Goal: Information Seeking & Learning: Learn about a topic

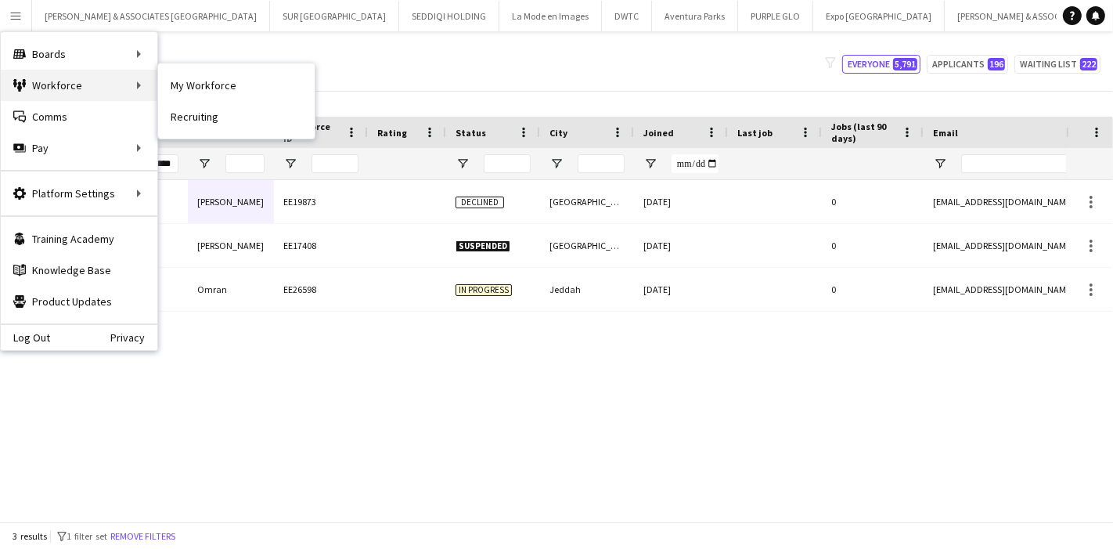
scroll to position [0, 201]
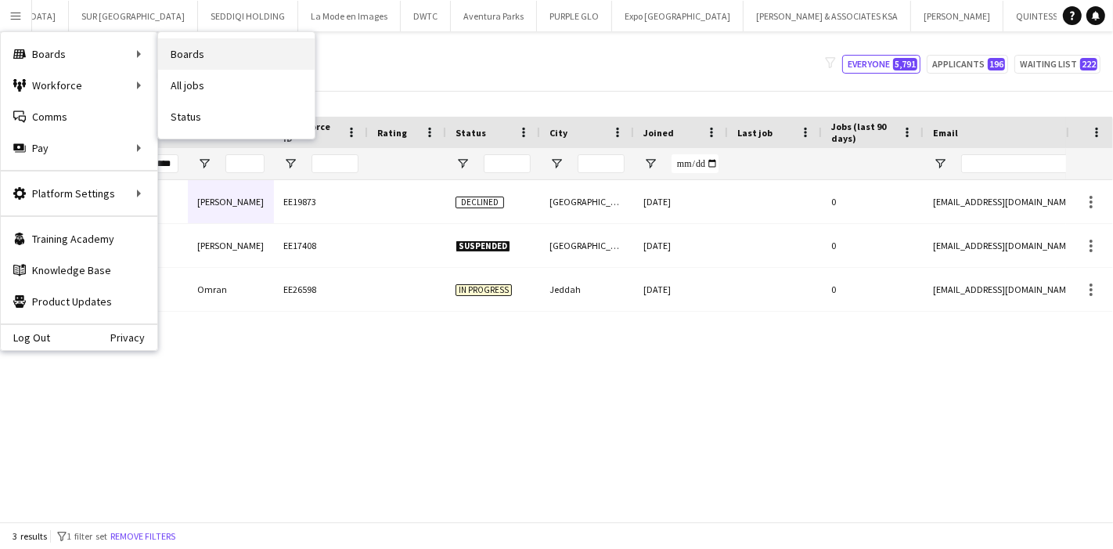
click at [188, 60] on link "Boards" at bounding box center [236, 53] width 157 height 31
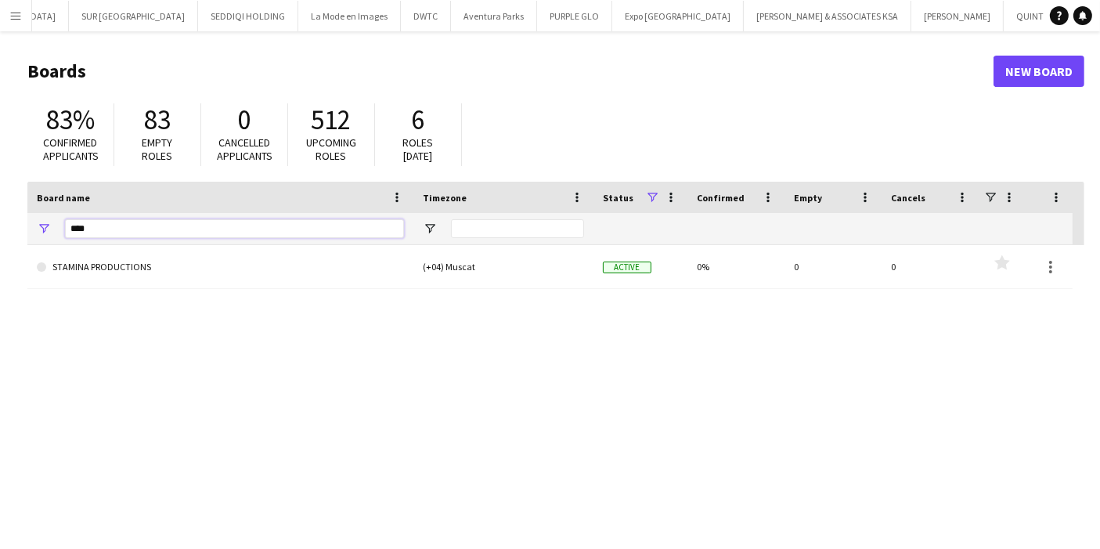
click at [261, 222] on input "****" at bounding box center [234, 228] width 339 height 19
click at [260, 222] on input "****" at bounding box center [234, 228] width 339 height 19
type input "*****"
drag, startPoint x: 87, startPoint y: 121, endPoint x: 103, endPoint y: 193, distance: 74.4
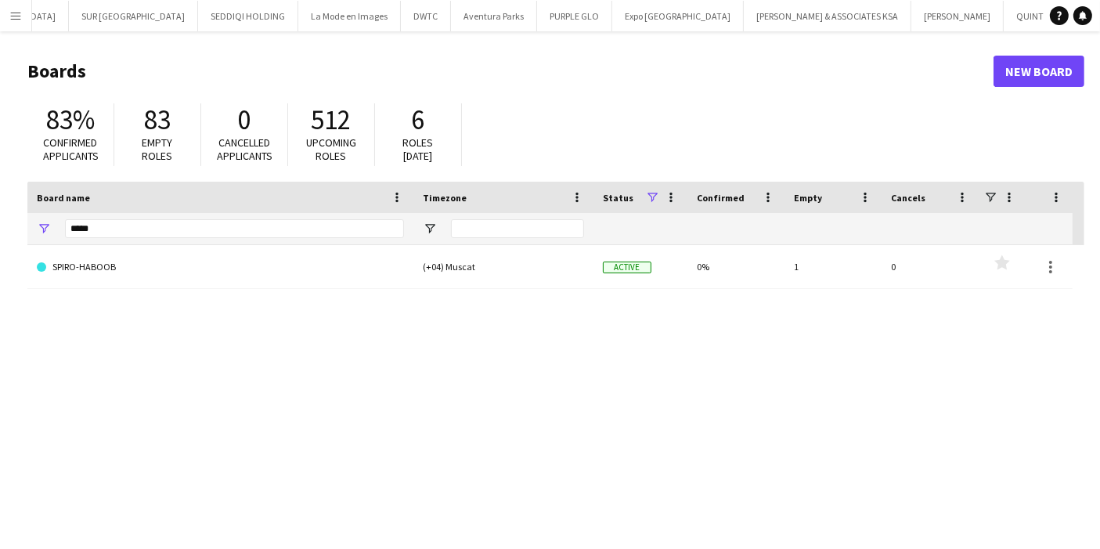
drag, startPoint x: 103, startPoint y: 193, endPoint x: 436, endPoint y: 362, distance: 373.4
click at [436, 362] on div "SPIRO-HABOOB (+04) Muscat Active 0% 1 0 Favourites" at bounding box center [555, 393] width 1056 height 297
click at [139, 228] on input "*****" at bounding box center [234, 228] width 339 height 19
drag, startPoint x: 147, startPoint y: 119, endPoint x: 199, endPoint y: 129, distance: 52.6
click at [199, 128] on div "83 Empty roles" at bounding box center [157, 134] width 87 height 63
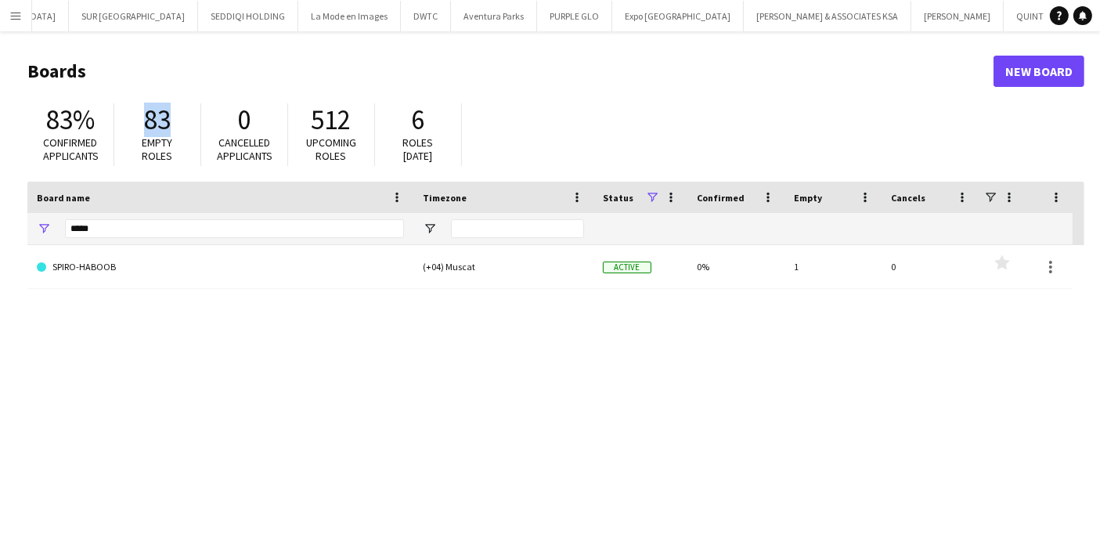
click at [221, 326] on div "SPIRO-HABOOB (+04) Muscat Active 0% 1 0 Favourites" at bounding box center [555, 393] width 1056 height 297
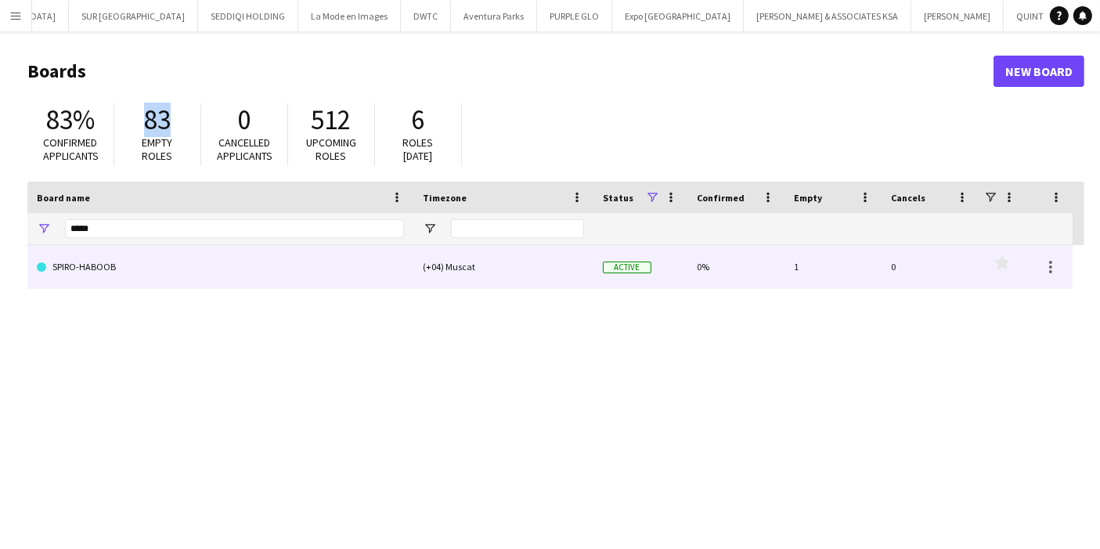
click at [64, 266] on link "SPIRO-HABOOB" at bounding box center [220, 267] width 367 height 44
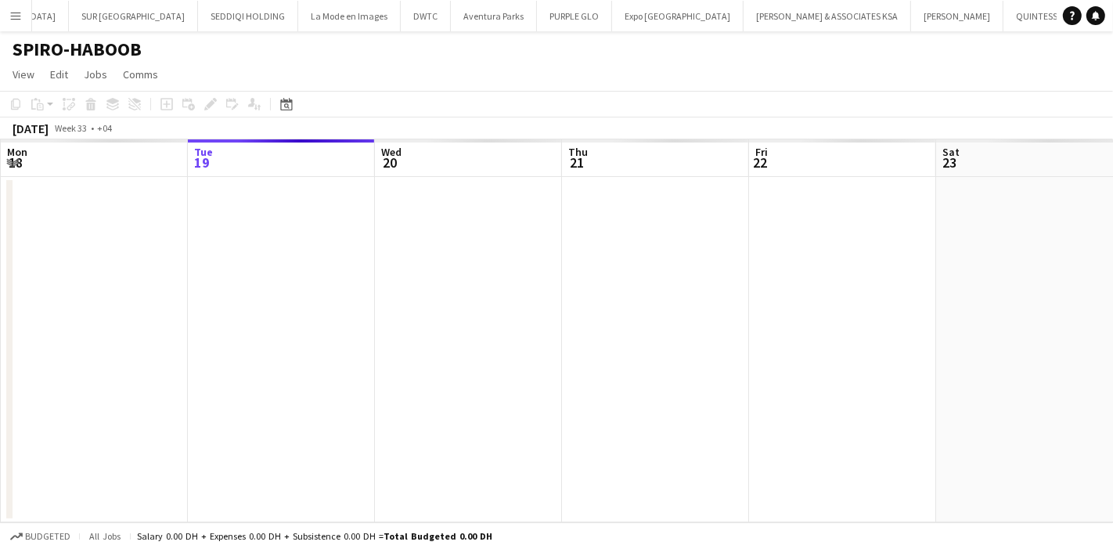
scroll to position [0, 290]
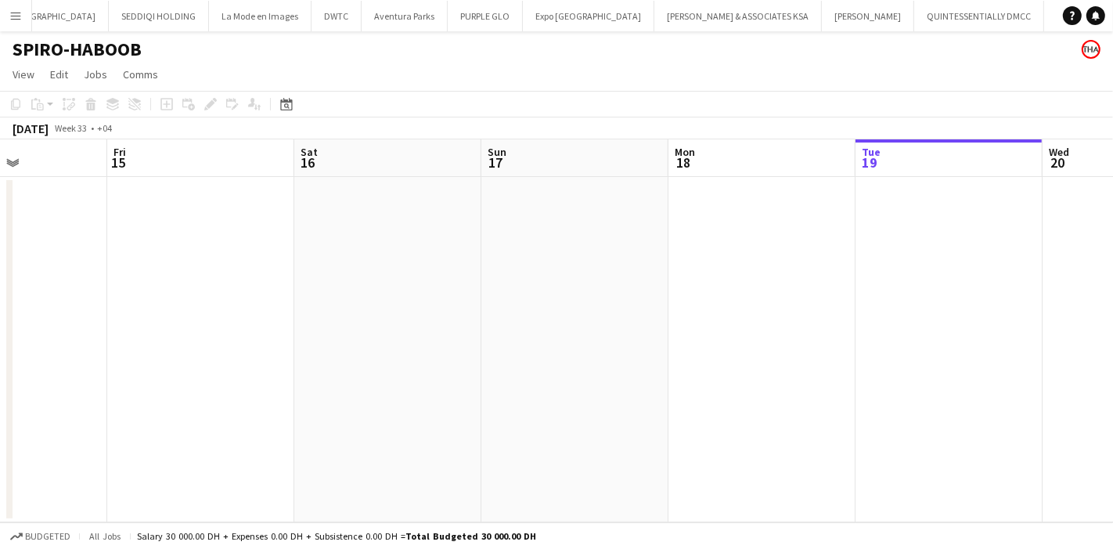
drag, startPoint x: 241, startPoint y: 298, endPoint x: 909, endPoint y: 285, distance: 668.5
click at [909, 285] on app-calendar-viewport "Tue 12 Wed 13 Thu 14 Fri 15 Sat 16 Sun 17 Mon 18 Tue 19 Wed 20 Thu 21 Fri 22" at bounding box center [556, 330] width 1113 height 383
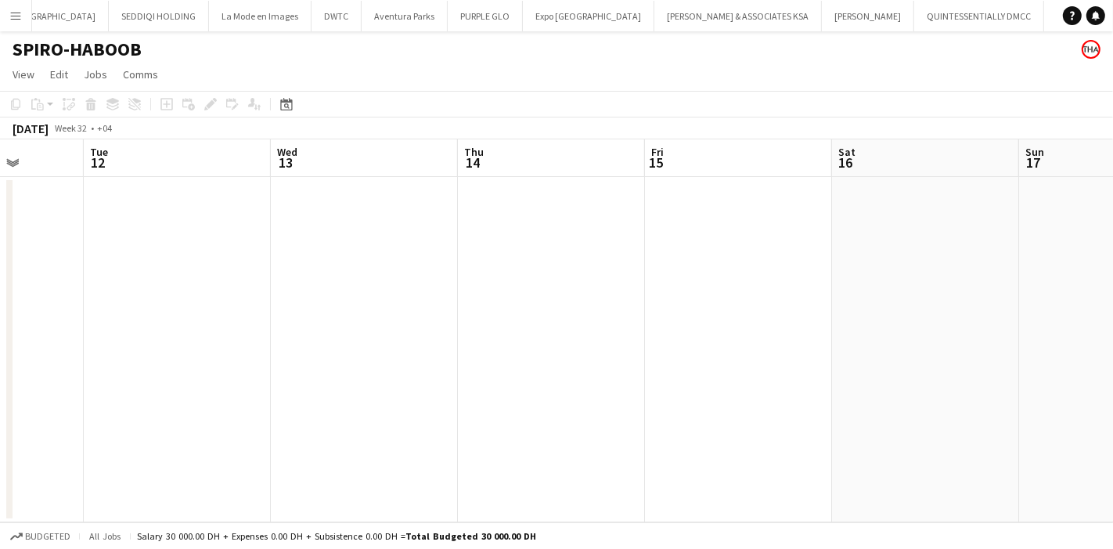
drag, startPoint x: 158, startPoint y: 287, endPoint x: 883, endPoint y: 290, distance: 724.7
click at [883, 290] on app-calendar-viewport "Sat 9 Sun 10 Mon 11 Tue 12 Wed 13 Thu 14 Fri 15 Sat 16 Sun 17 Mon 18 Tue 19" at bounding box center [556, 330] width 1113 height 383
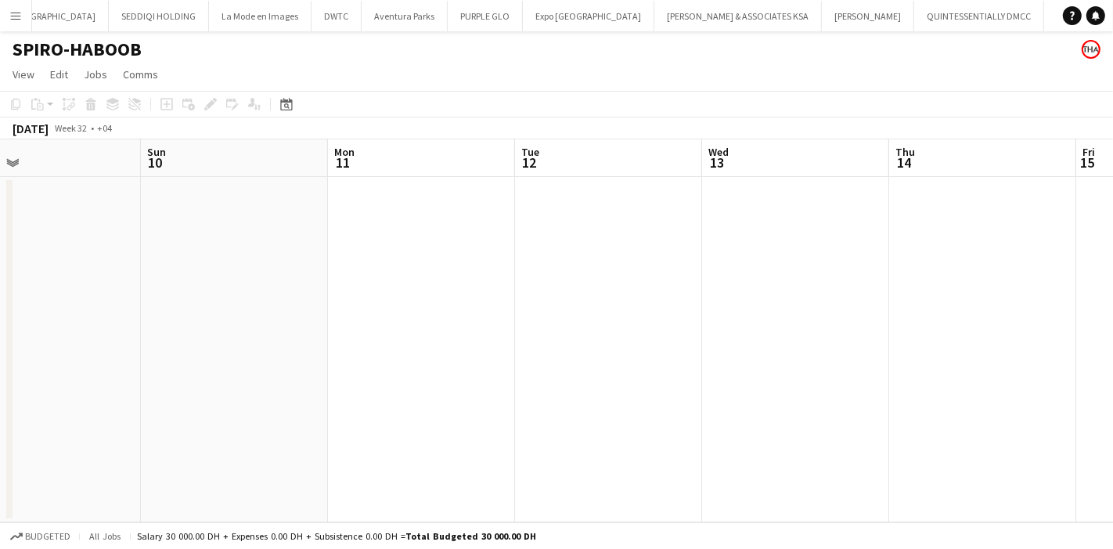
drag, startPoint x: 145, startPoint y: 285, endPoint x: 956, endPoint y: 272, distance: 811.6
click at [956, 272] on app-calendar-viewport "Thu 7 Fri 8 Sat 9 Sun 10 Mon 11 Tue 12 Wed 13 Thu 14 Fri 15 Sat 16 Sun 17" at bounding box center [556, 330] width 1113 height 383
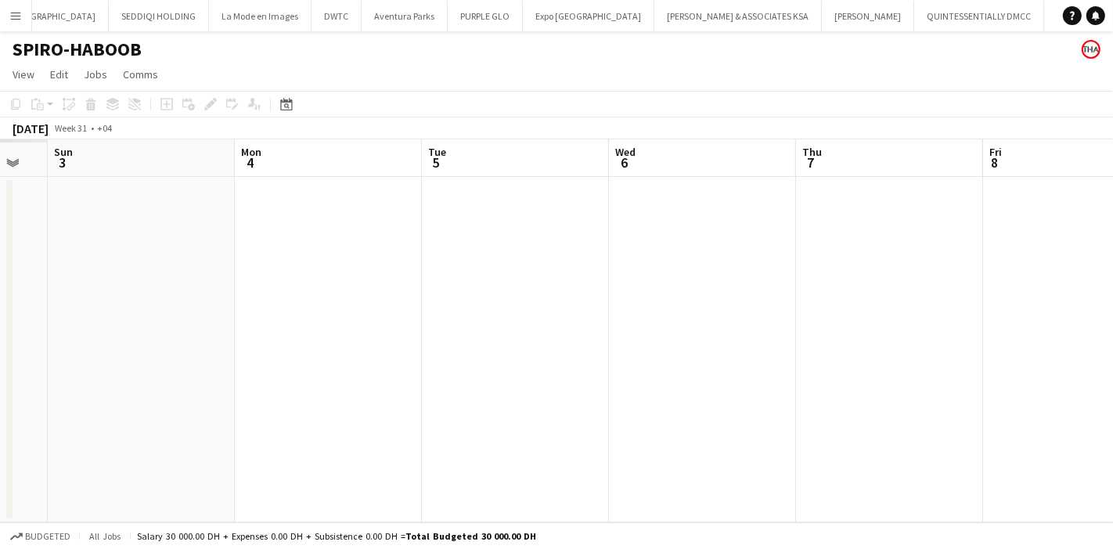
drag, startPoint x: 116, startPoint y: 268, endPoint x: 731, endPoint y: 268, distance: 615.1
click at [765, 265] on app-calendar-viewport "Fri 1 Sat 2 Sun 3 Mon 4 Tue 5 Wed 6 Thu 7 Fri 8 Sat 9 Sun 10 Mon 11" at bounding box center [556, 330] width 1113 height 383
drag, startPoint x: 201, startPoint y: 264, endPoint x: 580, endPoint y: 269, distance: 378.8
click at [580, 269] on app-calendar-viewport "Wed 30 Thu 31 Fri 1 Sat 2 Sun 3 Mon 4 Tue 5 Wed 6 Thu 7 Fri 8 Sat 9" at bounding box center [556, 330] width 1113 height 383
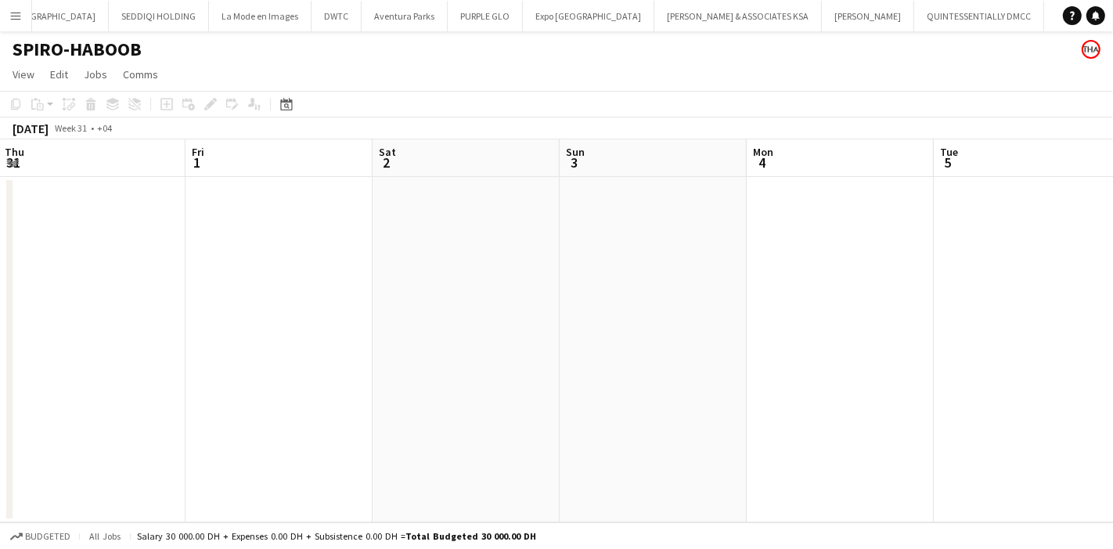
drag, startPoint x: 65, startPoint y: 277, endPoint x: 327, endPoint y: 277, distance: 262.2
click at [5, 273] on div "Tue 29 Wed 30 Thu 31 Fri 1 Sat 2 Sun 3 Mon 4 Tue 5 Wed 6 Thu 7 Fri 8" at bounding box center [556, 330] width 1113 height 383
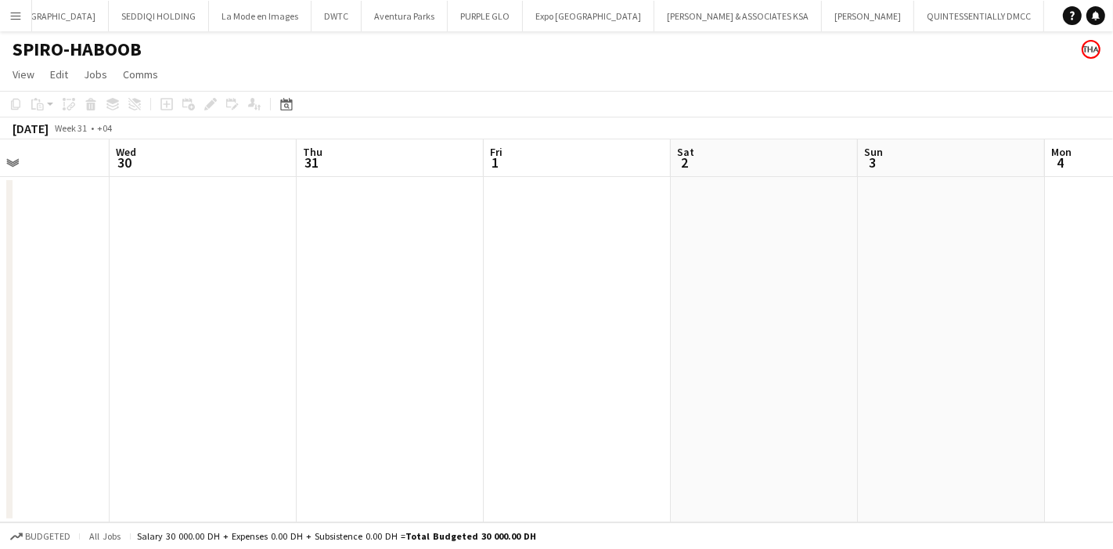
drag, startPoint x: 706, startPoint y: 287, endPoint x: 1002, endPoint y: 301, distance: 296.1
click at [1002, 301] on app-calendar-viewport "Sun 27 Mon 28 Tue 29 Wed 30 Thu 31 Fri 1 Sat 2 Sun 3 Mon 4 Tue 5 Wed 6" at bounding box center [556, 330] width 1113 height 383
click at [499, 533] on span "Total Budgeted 30 000.00 DH" at bounding box center [470, 536] width 131 height 12
click at [287, 103] on icon "Date picker" at bounding box center [286, 104] width 13 height 13
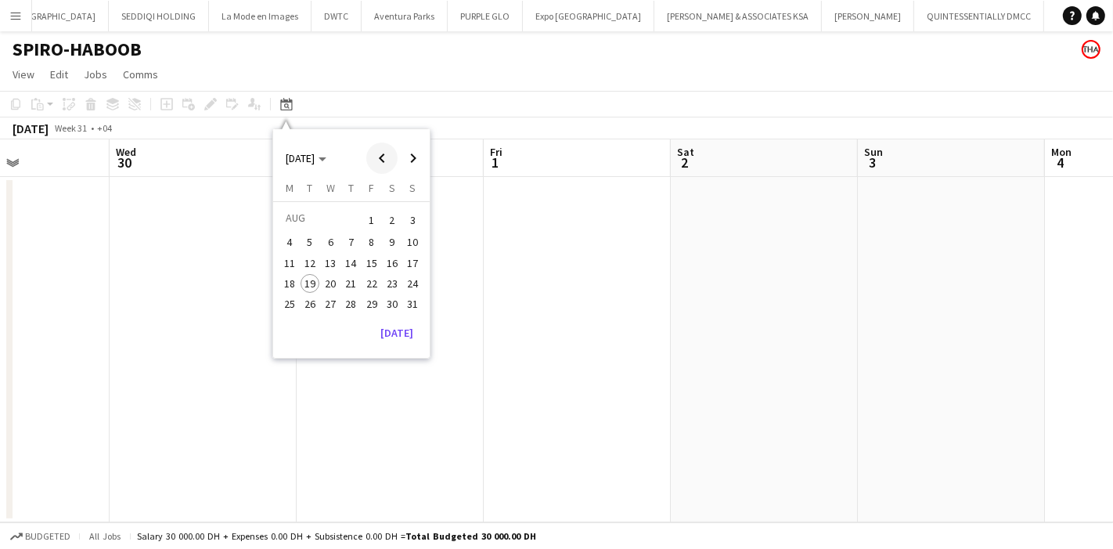
click at [377, 164] on span "Previous month" at bounding box center [381, 157] width 31 height 31
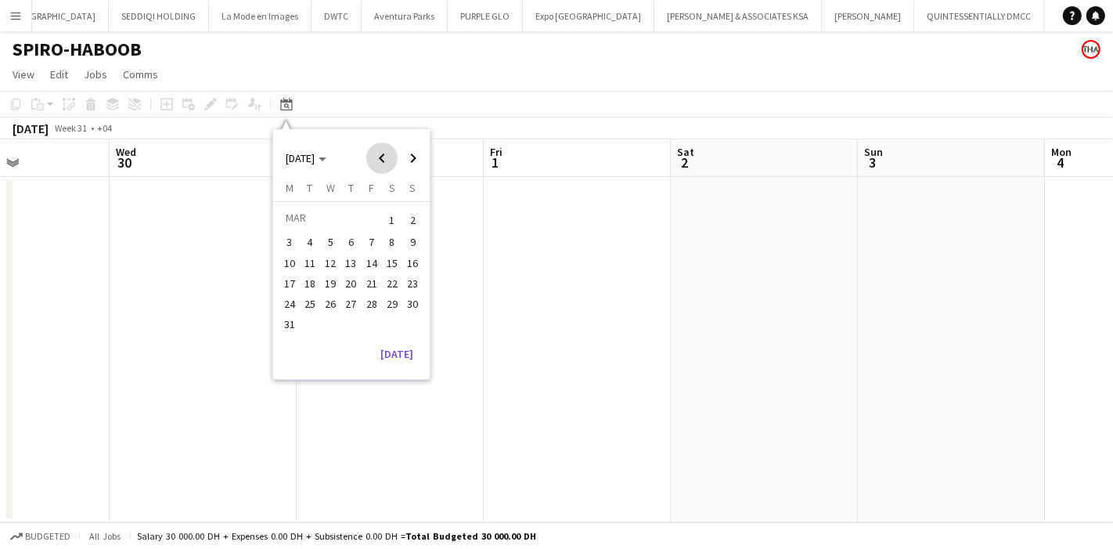
click at [377, 164] on span "Previous month" at bounding box center [381, 157] width 31 height 31
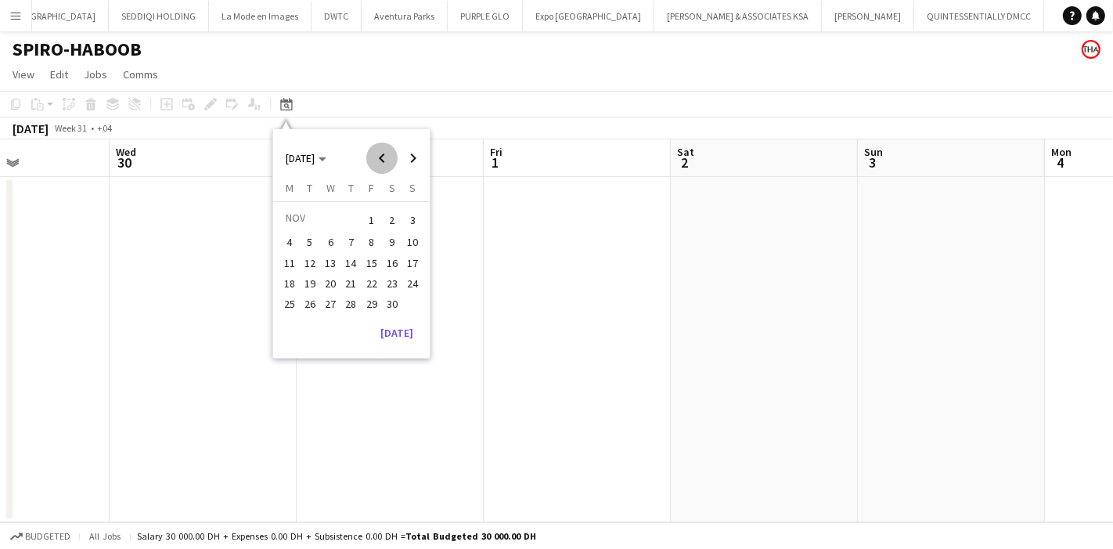
click at [377, 164] on span "Previous month" at bounding box center [381, 157] width 31 height 31
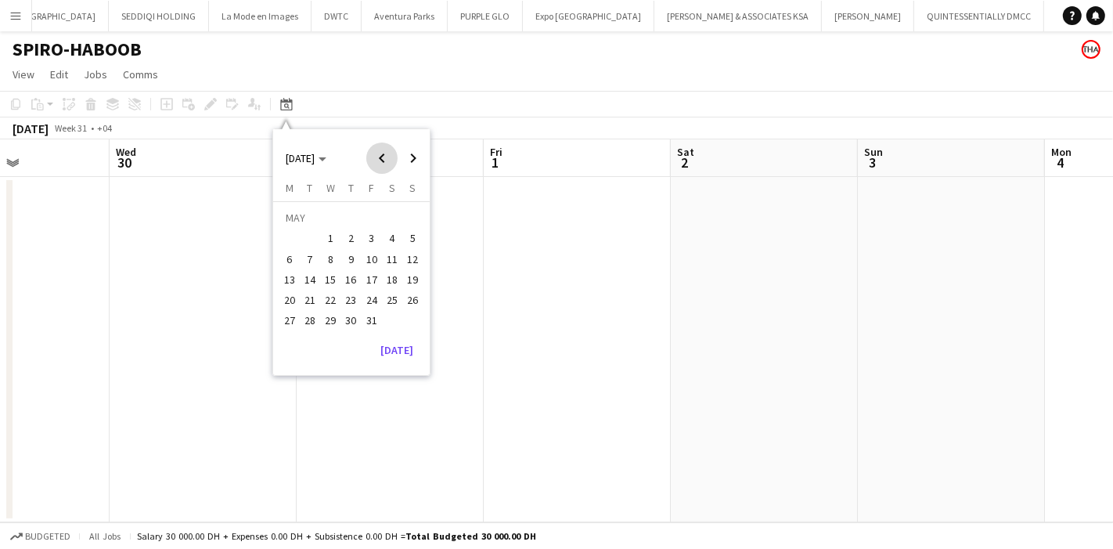
click at [377, 164] on span "Previous month" at bounding box center [381, 157] width 31 height 31
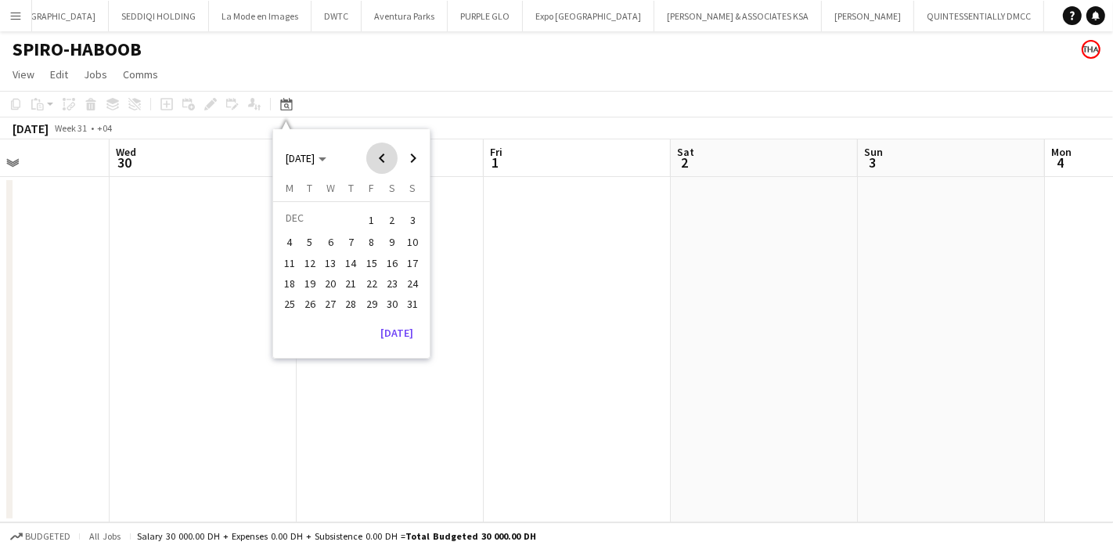
click at [377, 164] on span "Previous month" at bounding box center [381, 157] width 31 height 31
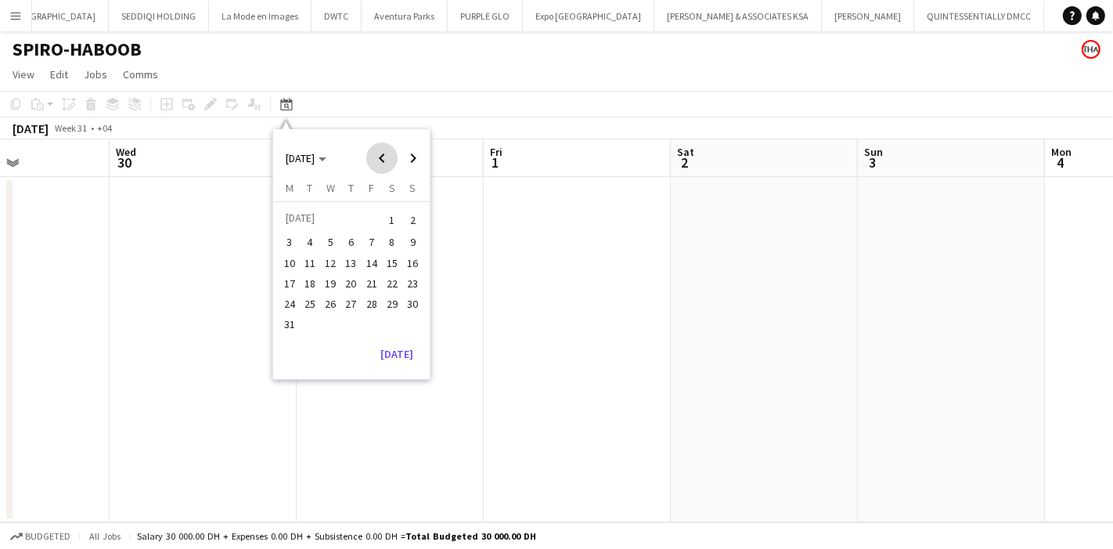
click at [377, 164] on span "Previous month" at bounding box center [381, 157] width 31 height 31
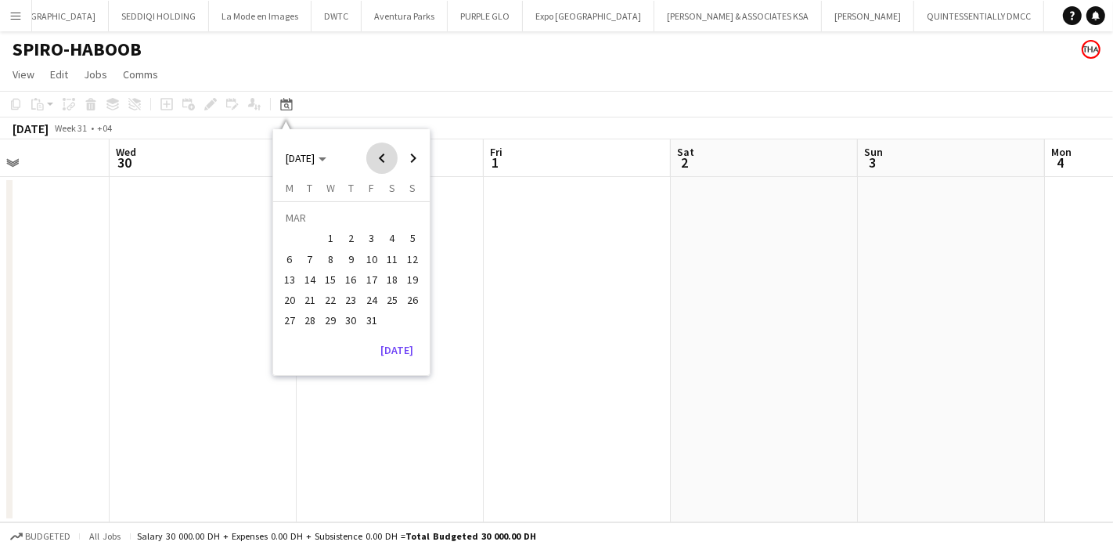
click at [377, 164] on span "Previous month" at bounding box center [381, 157] width 31 height 31
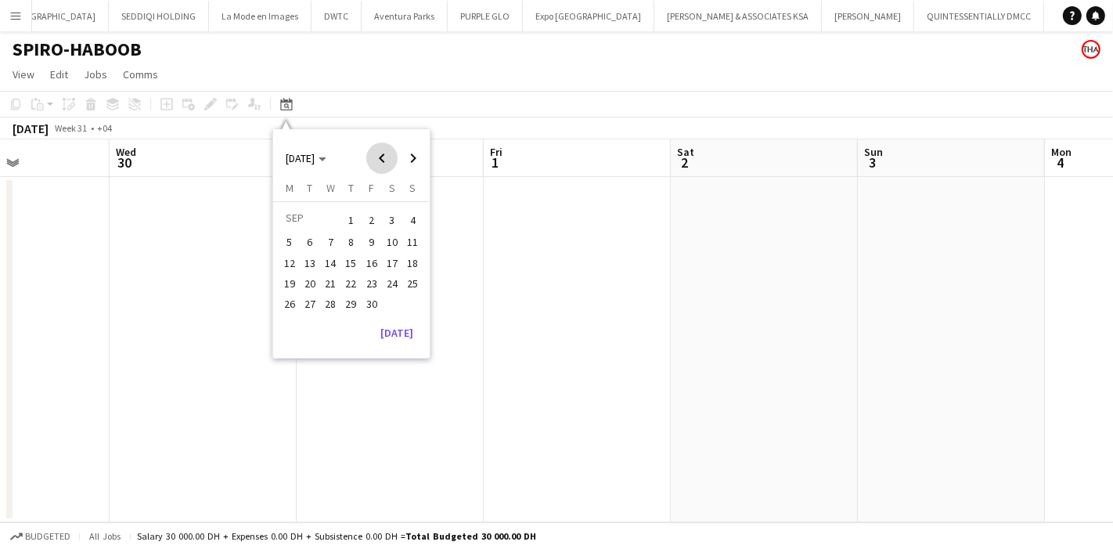
click at [377, 164] on span "Previous month" at bounding box center [381, 157] width 31 height 31
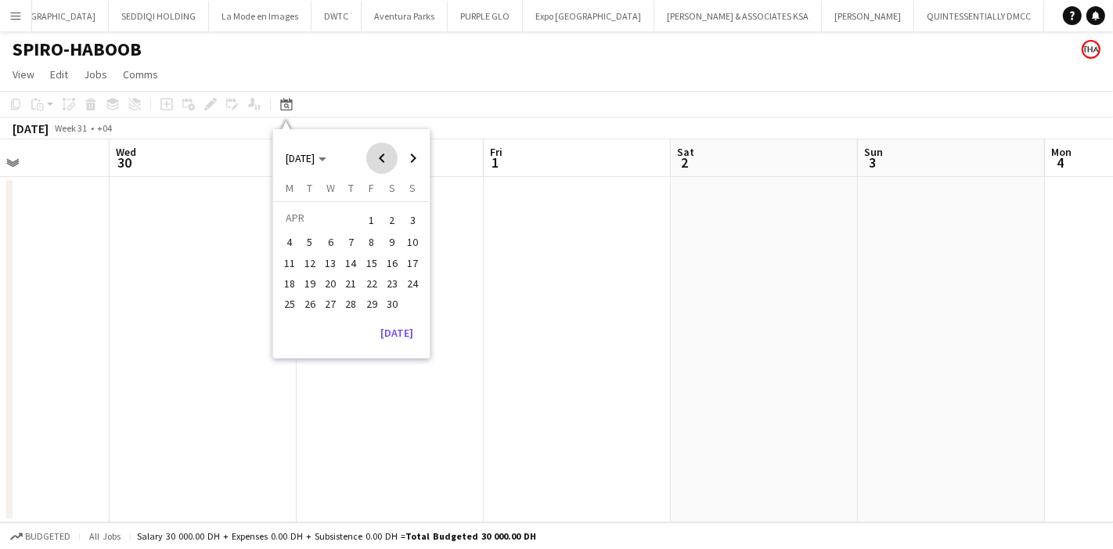
click at [377, 164] on span "Previous month" at bounding box center [381, 157] width 31 height 31
click at [434, 110] on app-toolbar "Copy Paste Paste Ctrl+V Paste with crew Ctrl+Shift+V Paste linked Job [GEOGRAPH…" at bounding box center [556, 104] width 1113 height 27
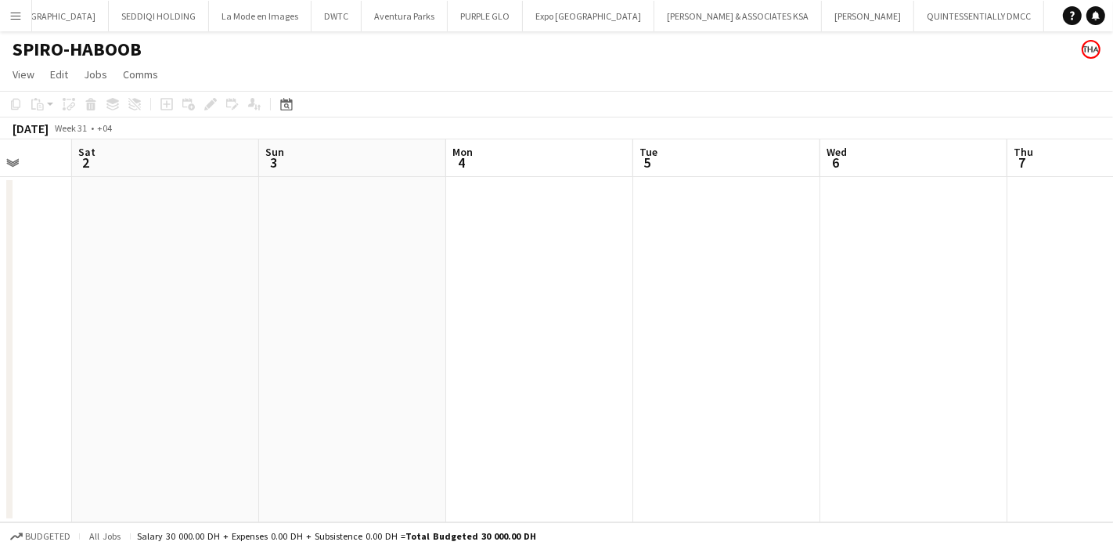
drag, startPoint x: 776, startPoint y: 298, endPoint x: 168, endPoint y: 315, distance: 608.3
click at [168, 315] on app-calendar-viewport "Wed 30 Thu 31 Fri 1 Sat 2 Sun 3 Mon 4 Tue 5 Wed 6 Thu 7 Fri 8 Sat 9" at bounding box center [556, 330] width 1113 height 383
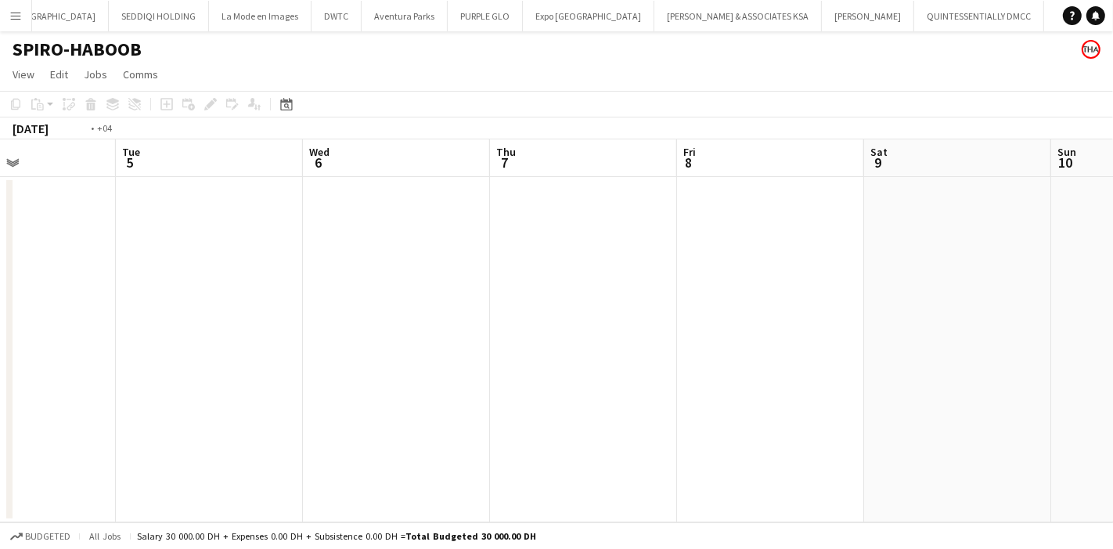
drag, startPoint x: 779, startPoint y: 294, endPoint x: 80, endPoint y: 308, distance: 699.0
click at [80, 308] on app-calendar-viewport "Fri 1 Sat 2 Sun 3 Mon 4 Tue 5 Wed 6 Thu 7 Fri 8 Sat 9 Sun 10 Mon 11" at bounding box center [556, 330] width 1113 height 383
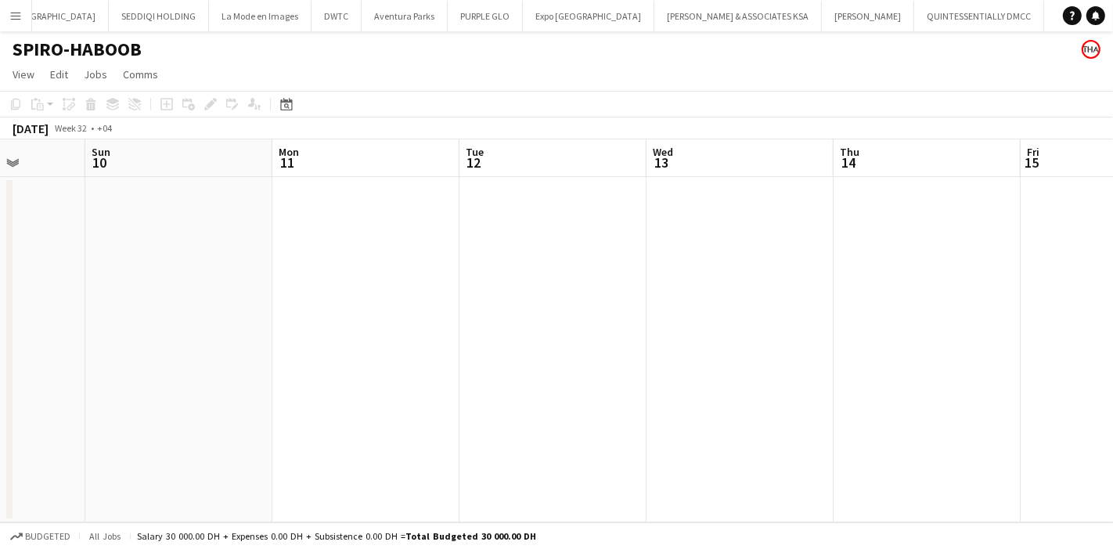
drag, startPoint x: 736, startPoint y: 309, endPoint x: 111, endPoint y: 310, distance: 625.3
click at [113, 311] on app-calendar-viewport "Wed 6 Thu 7 Fri 8 Sat 9 Sun 10 Mon 11 Tue 12 Wed 13 Thu 14 Fri 15 Sat 16" at bounding box center [556, 330] width 1113 height 383
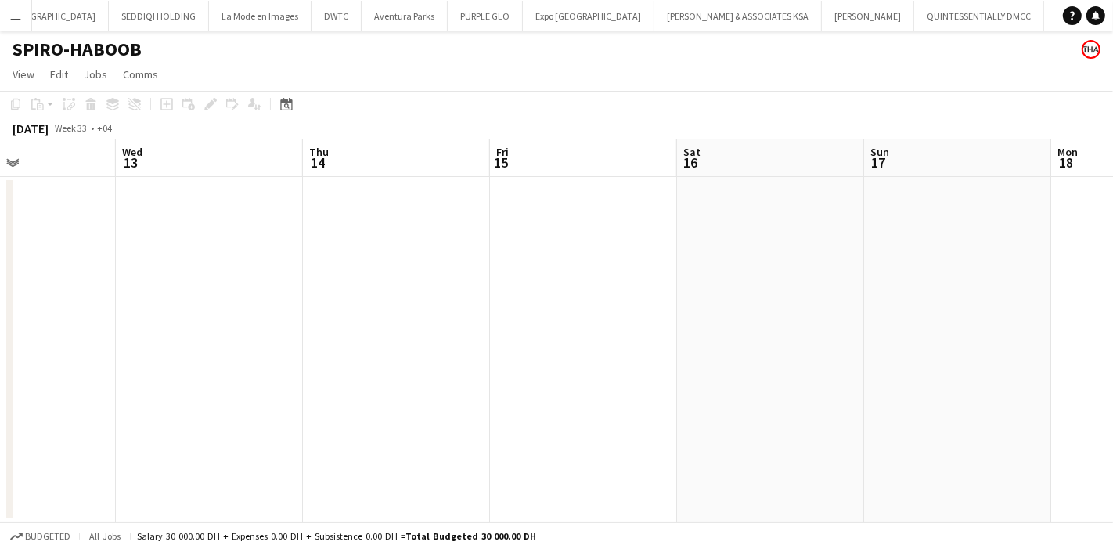
drag, startPoint x: 797, startPoint y: 284, endPoint x: 100, endPoint y: 284, distance: 697.3
click at [100, 284] on app-calendar-viewport "Sat 9 Sun 10 Mon 11 Tue 12 Wed 13 Thu 14 Fri 15 Sat 16 Sun 17 Mon 18 Tue 19" at bounding box center [556, 330] width 1113 height 383
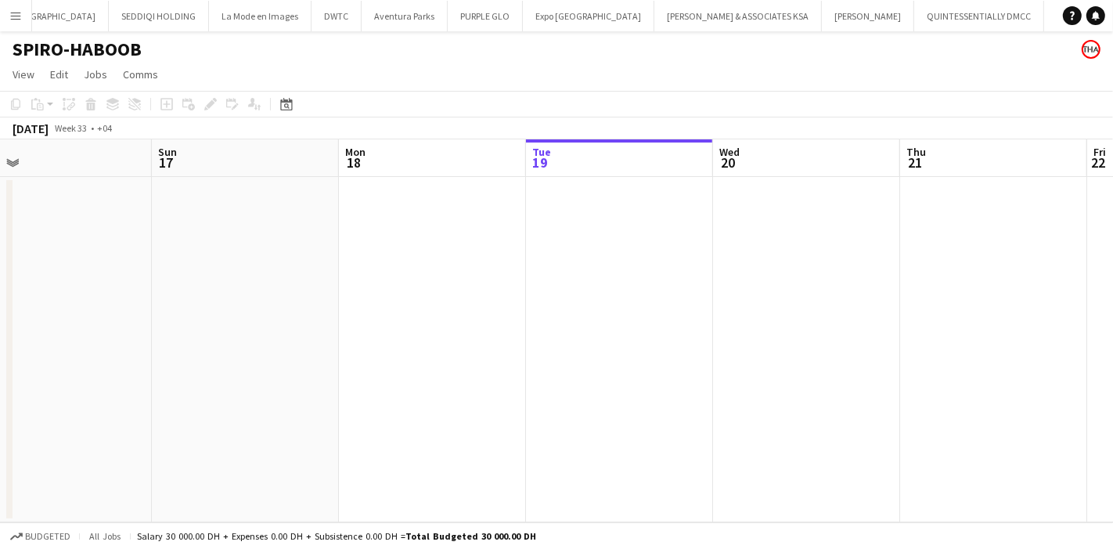
drag, startPoint x: 811, startPoint y: 269, endPoint x: 58, endPoint y: 247, distance: 753.2
click at [34, 258] on app-calendar-viewport "Wed 13 Thu 14 Fri 15 Sat 16 Sun 17 Mon 18 Tue 19 Wed 20 Thu 21 Fri 22 Sat 23" at bounding box center [556, 330] width 1113 height 383
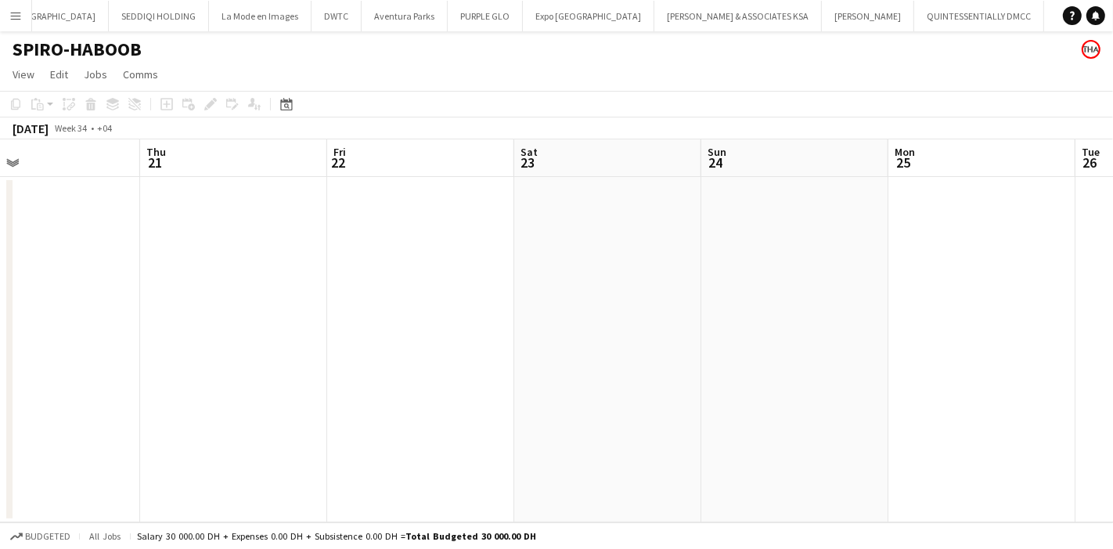
drag, startPoint x: 697, startPoint y: 254, endPoint x: 77, endPoint y: 251, distance: 620.6
click at [77, 253] on app-calendar-viewport "Sun 17 Mon 18 Tue 19 Wed 20 Thu 21 Fri 22 Sat 23 Sun 24 Mon 25 Tue 26 Wed 27" at bounding box center [556, 330] width 1113 height 383
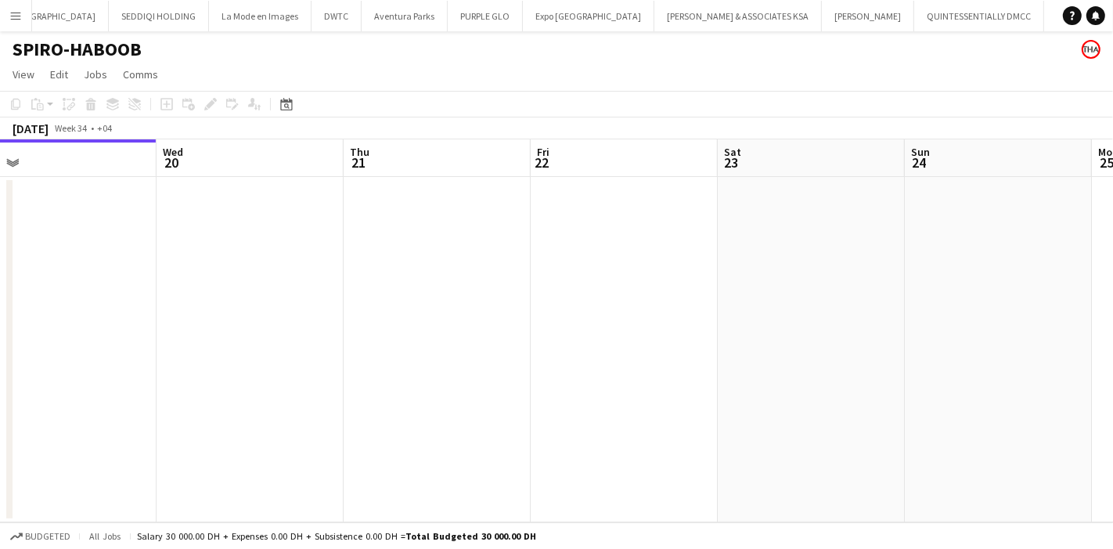
drag, startPoint x: 326, startPoint y: 231, endPoint x: 502, endPoint y: 233, distance: 175.3
click at [502, 233] on app-calendar-viewport "Sun 17 Mon 18 Tue 19 Wed 20 Thu 21 Fri 22 Sat 23 Sun 24 Mon 25 Tue 26 Wed 27" at bounding box center [556, 330] width 1113 height 383
click at [389, 235] on app-date-cell at bounding box center [444, 349] width 187 height 345
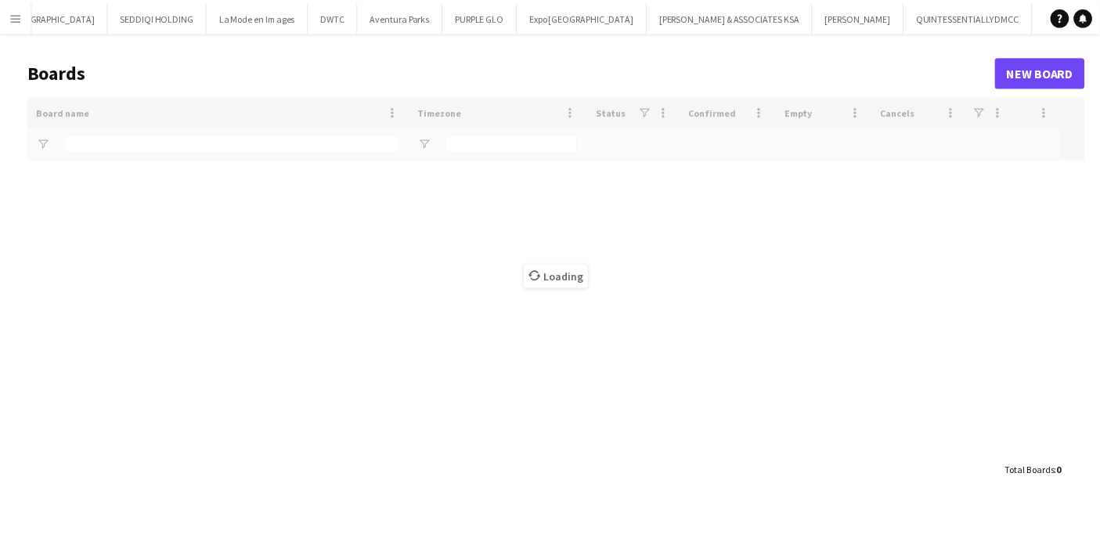
scroll to position [0, 289]
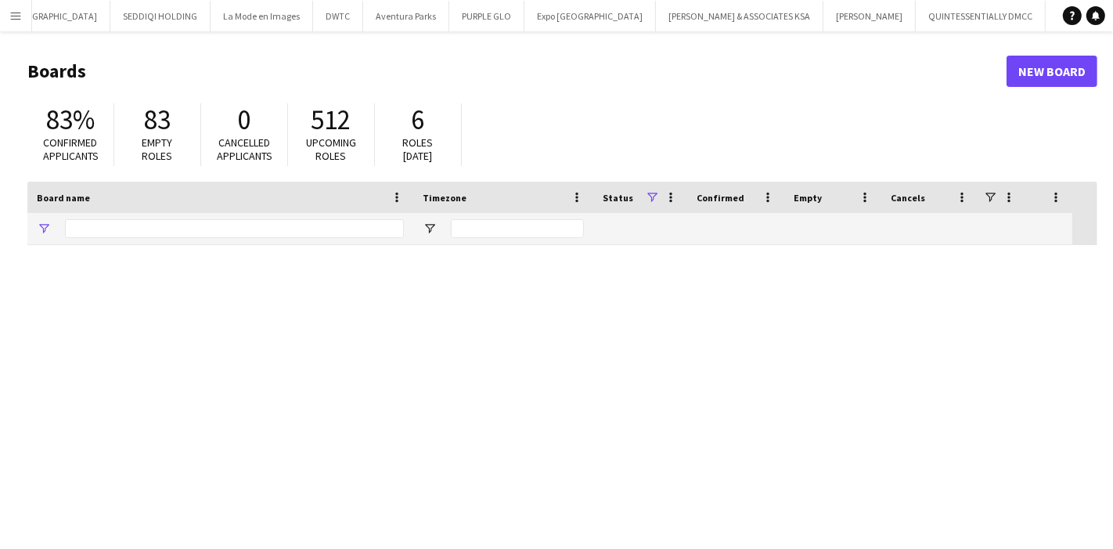
type input "*****"
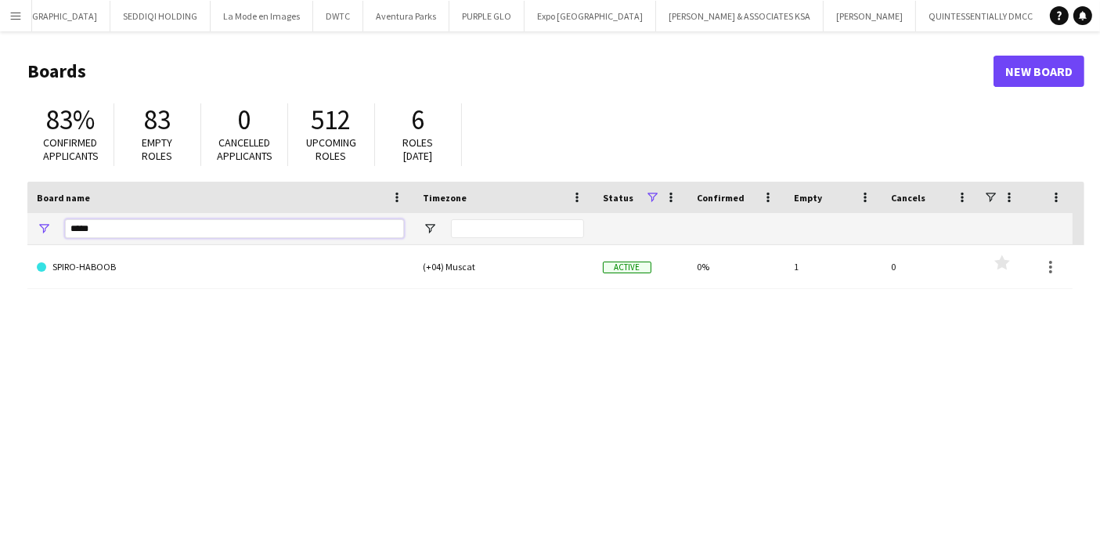
click at [125, 225] on input "*****" at bounding box center [234, 228] width 339 height 19
click at [558, 468] on div "SPIRO-HABOOB (+04) Muscat Active 0% 1 0 Favourites" at bounding box center [555, 393] width 1056 height 297
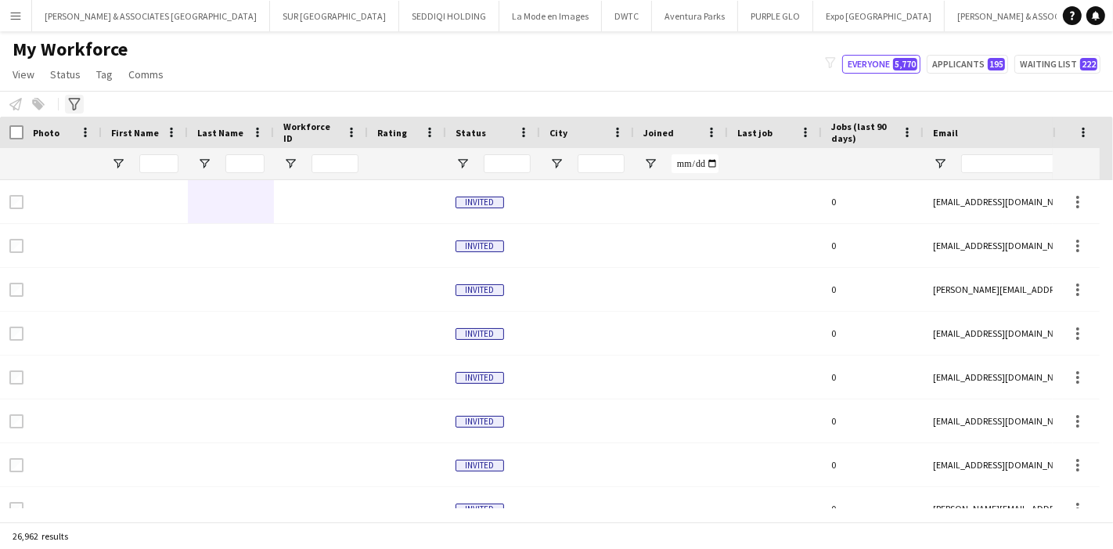
click at [77, 98] on icon at bounding box center [74, 104] width 12 height 13
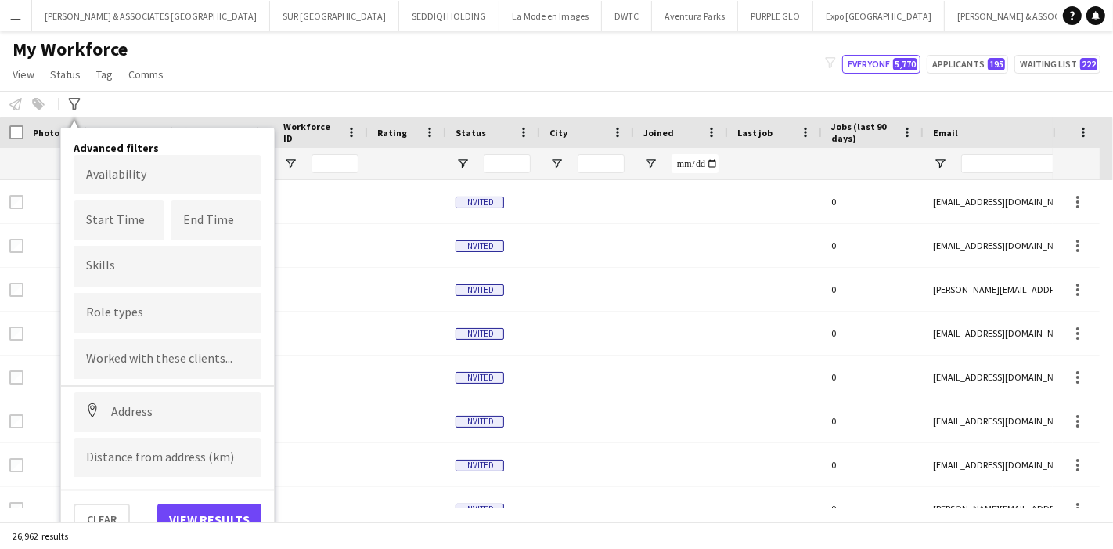
click at [167, 311] on input "Type to search role types..." at bounding box center [167, 312] width 163 height 14
type input "**"
click at [155, 339] on div "3D Designer" at bounding box center [168, 356] width 188 height 38
click at [200, 506] on button "View results" at bounding box center [209, 518] width 104 height 31
type input "**********"
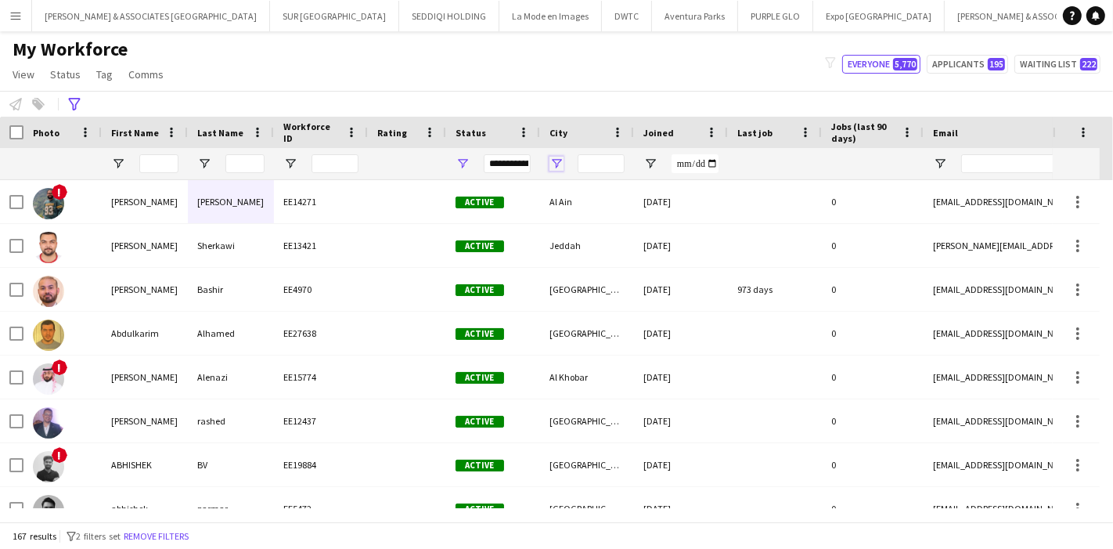
click at [552, 158] on span "Open Filter Menu" at bounding box center [556, 164] width 14 height 14
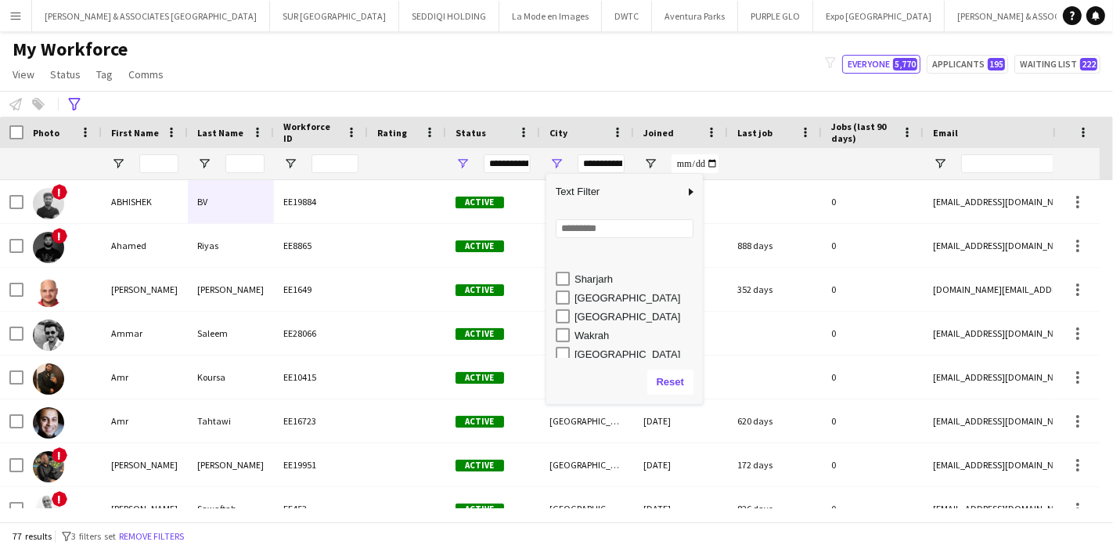
scroll to position [774, 0]
type input "**********"
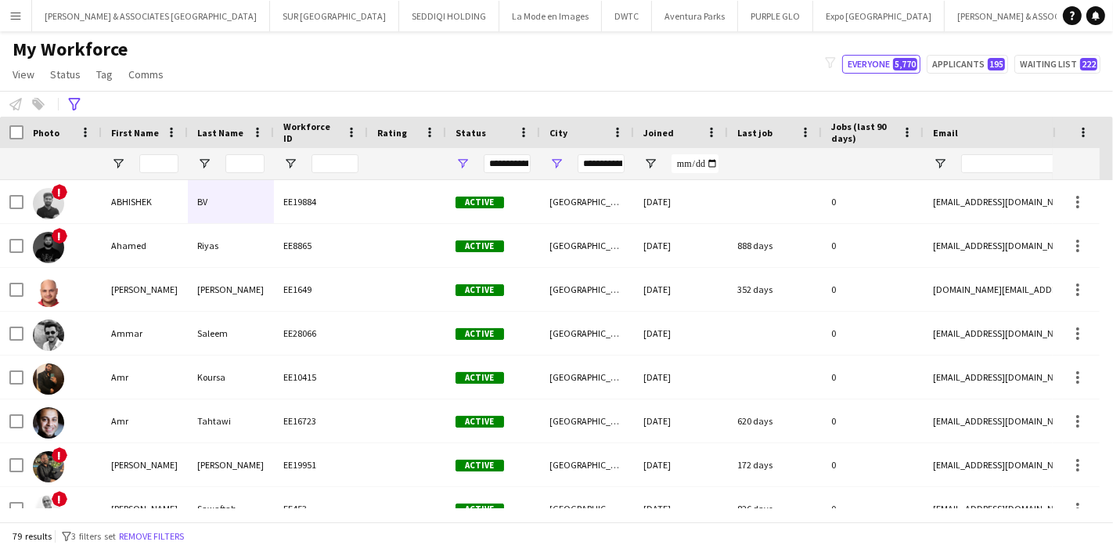
click at [518, 86] on div "My Workforce View Views Default view Julie New view Update view Delete view Edi…" at bounding box center [556, 64] width 1113 height 53
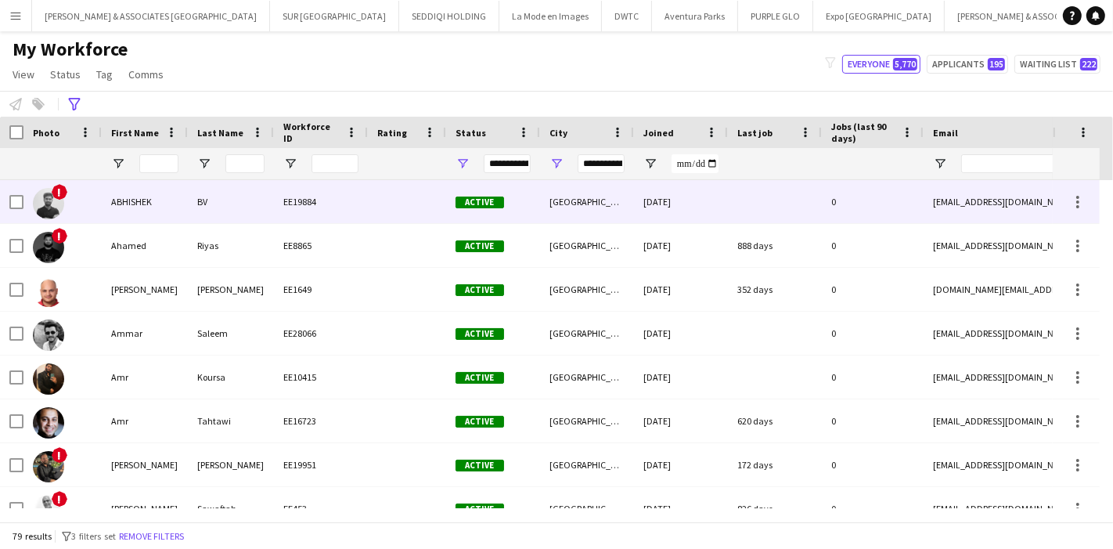
click at [129, 196] on div "ABHISHEK" at bounding box center [145, 201] width 86 height 43
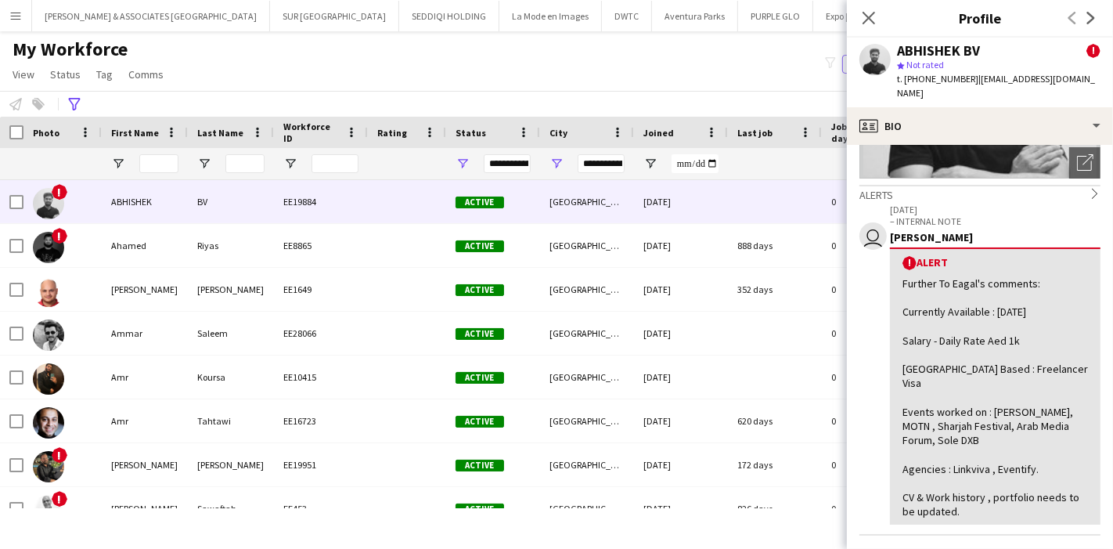
scroll to position [261, 0]
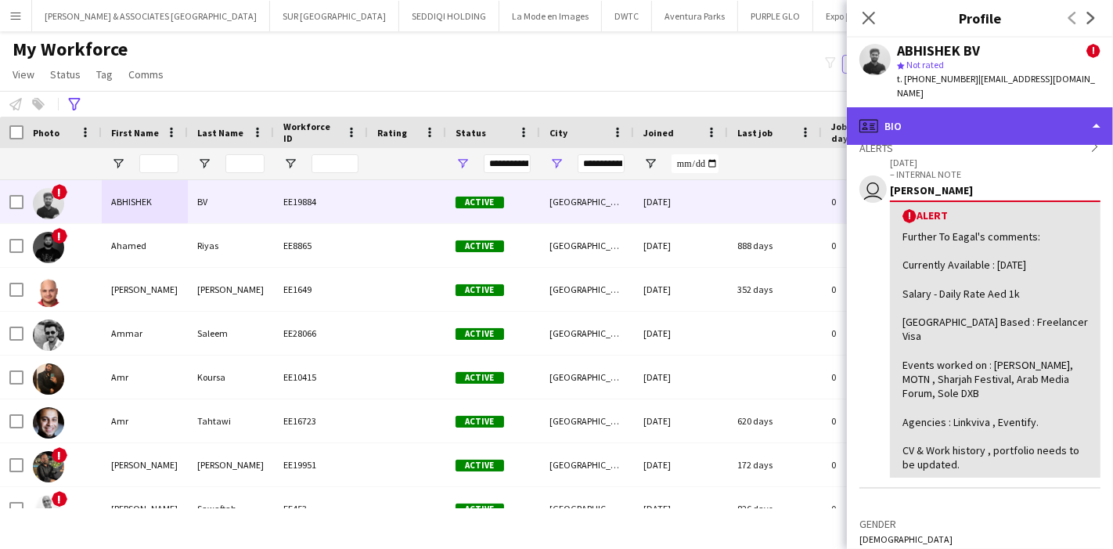
click at [1028, 108] on div "profile Bio" at bounding box center [980, 126] width 266 height 38
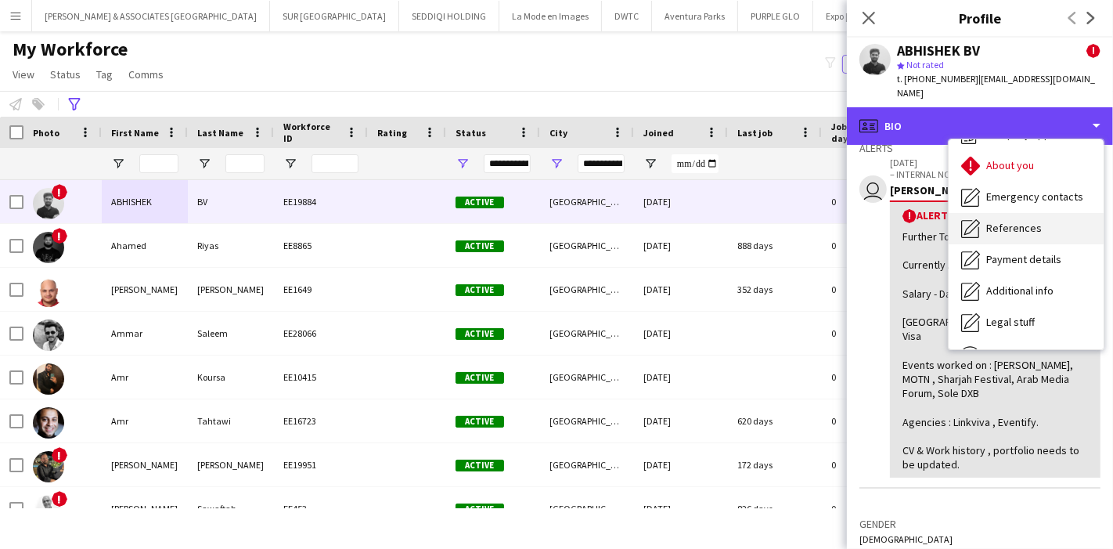
scroll to position [115, 0]
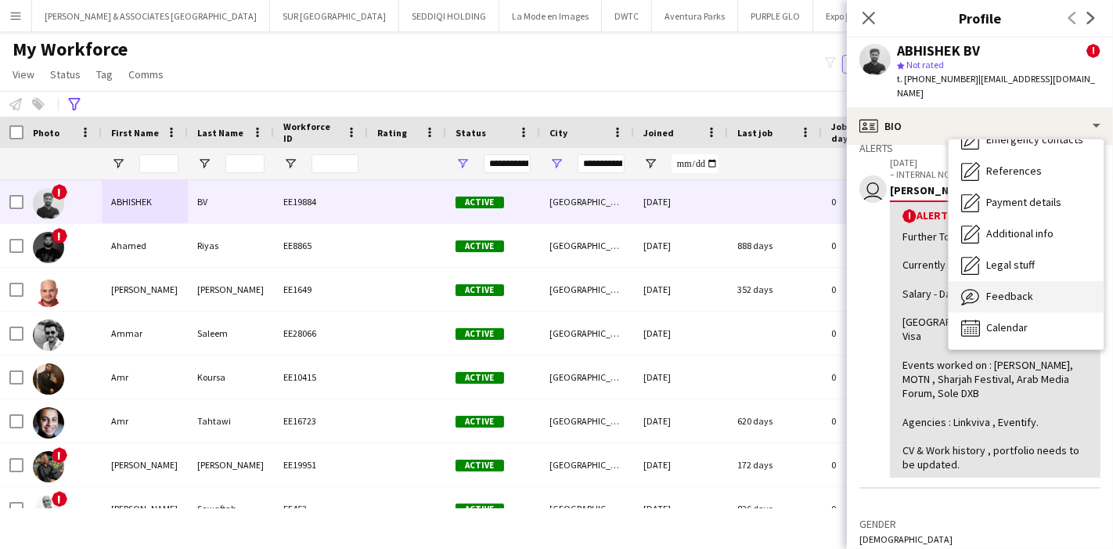
click at [1024, 289] on span "Feedback" at bounding box center [1009, 296] width 47 height 14
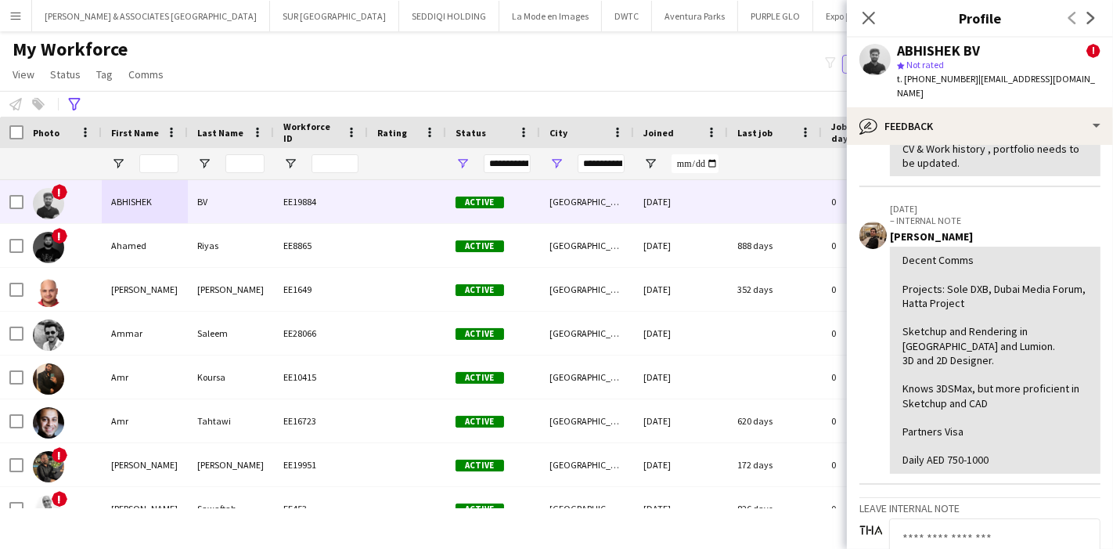
scroll to position [174, 0]
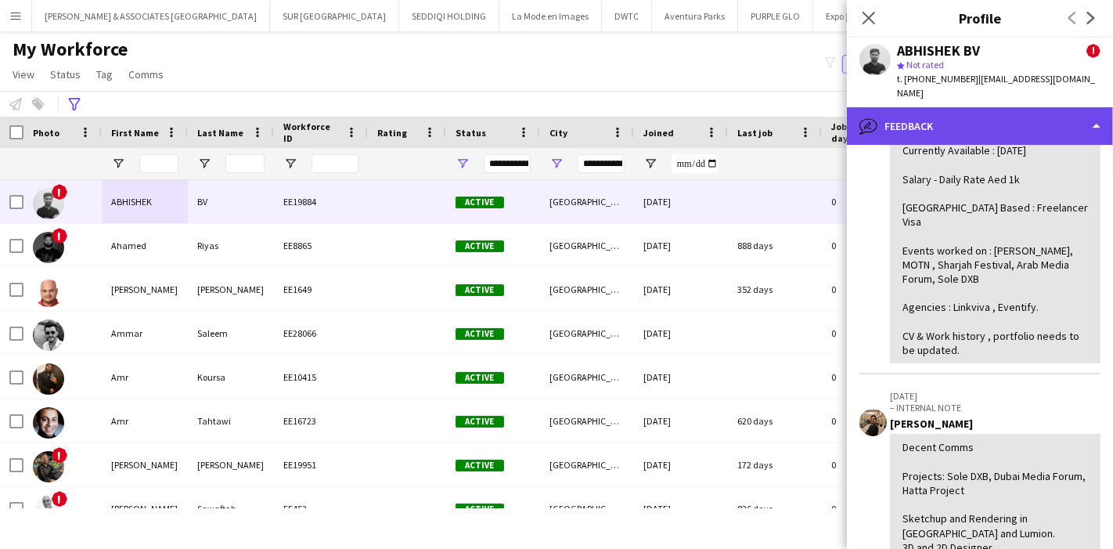
click at [1026, 120] on div "bubble-pencil Feedback" at bounding box center [980, 126] width 266 height 38
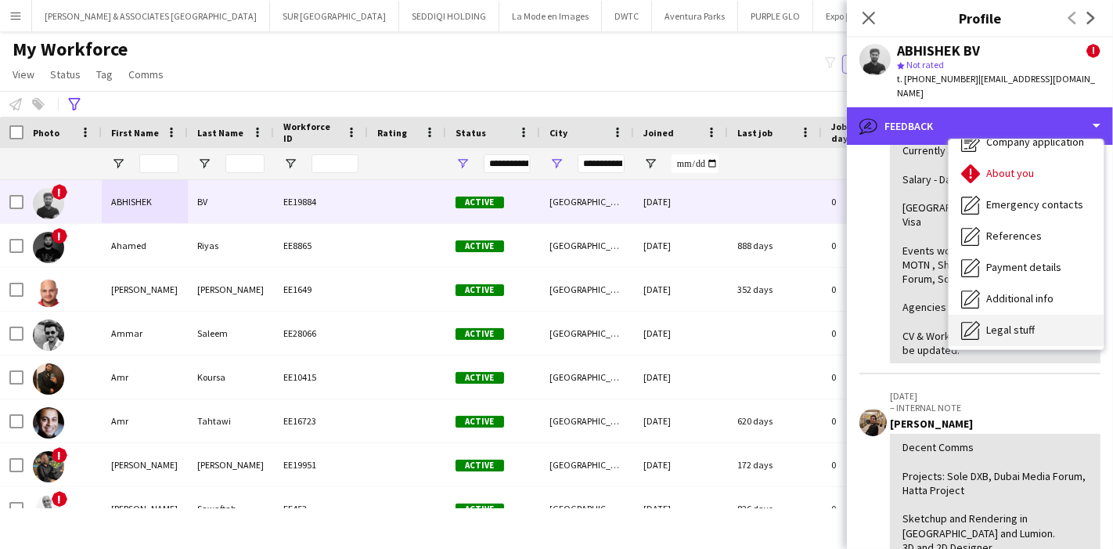
scroll to position [0, 0]
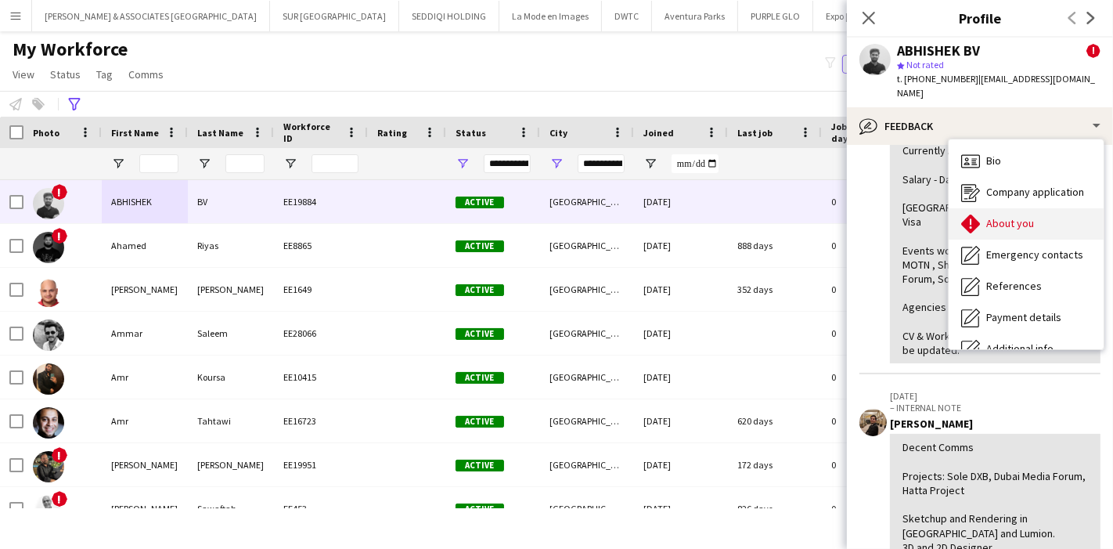
click at [1010, 216] on span "About you" at bounding box center [1010, 223] width 48 height 14
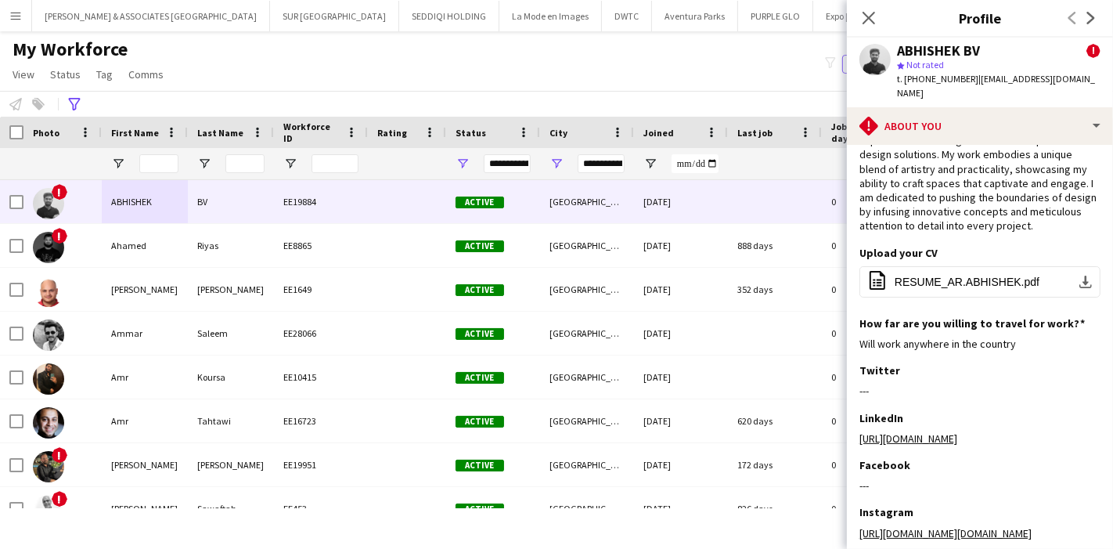
scroll to position [53, 0]
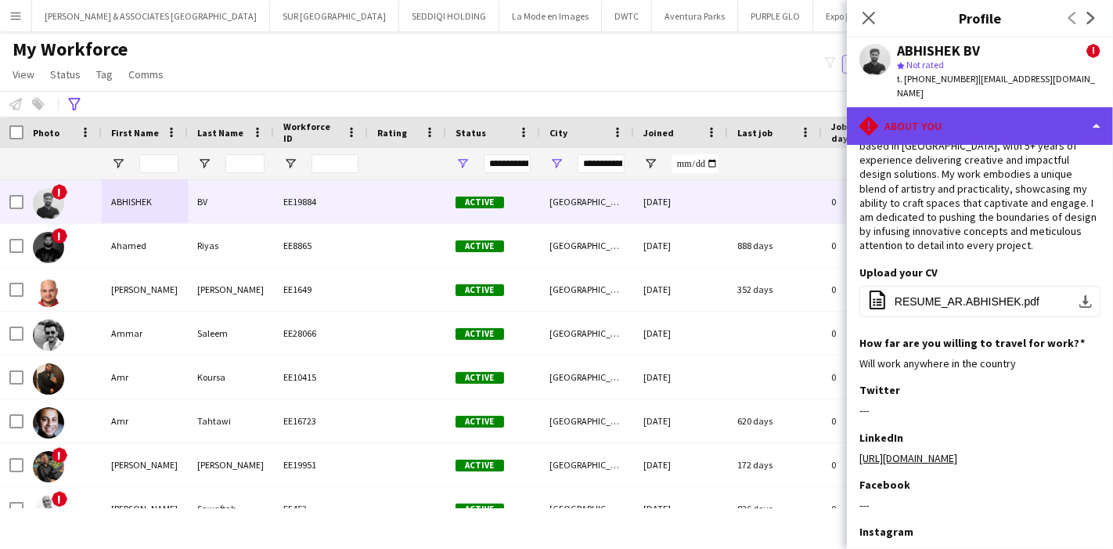
click at [1002, 122] on div "rhombus-alert About you" at bounding box center [980, 126] width 266 height 38
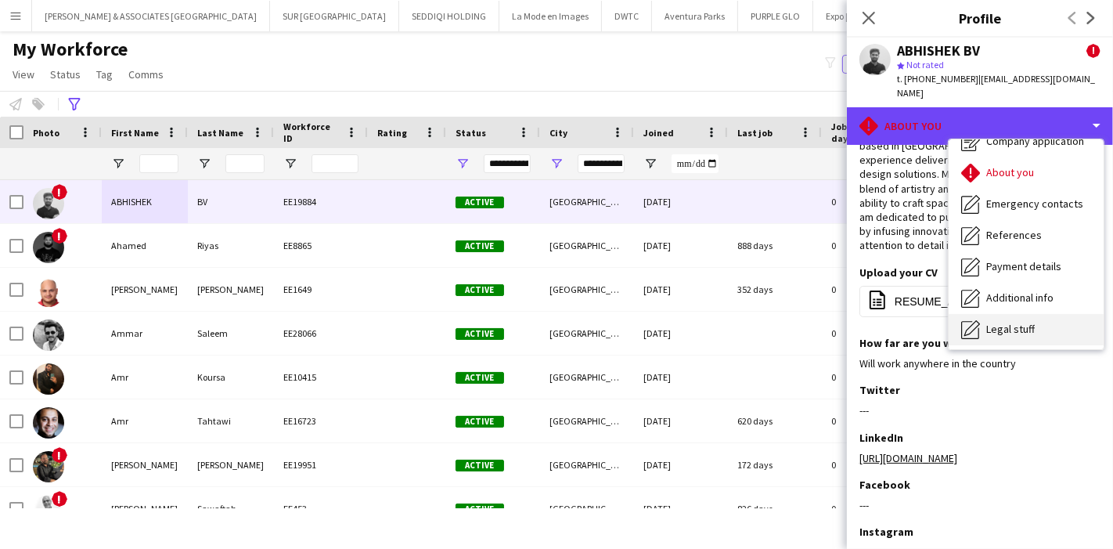
scroll to position [115, 0]
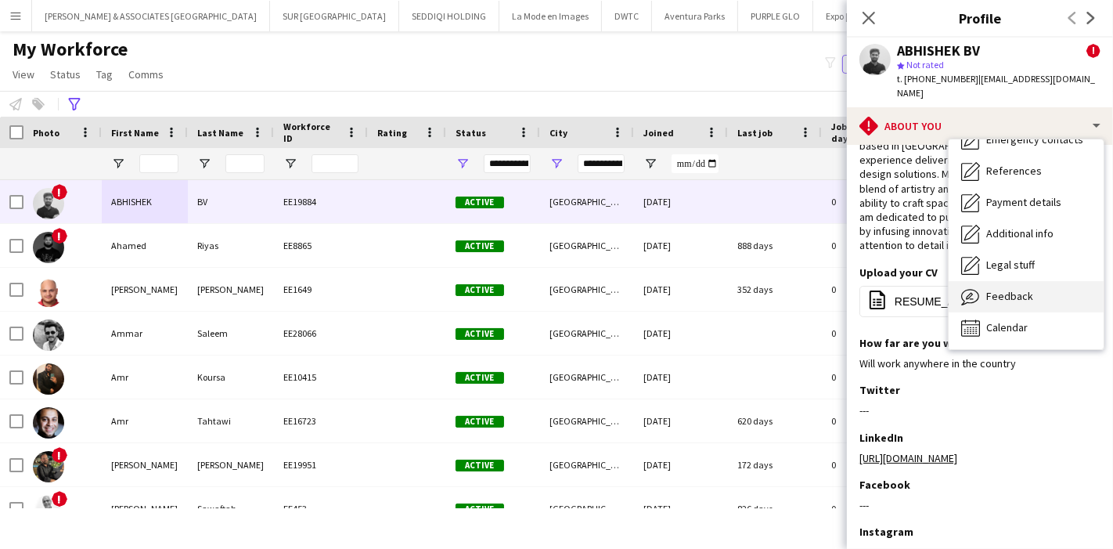
click at [1031, 281] on div "Feedback Feedback" at bounding box center [1025, 296] width 155 height 31
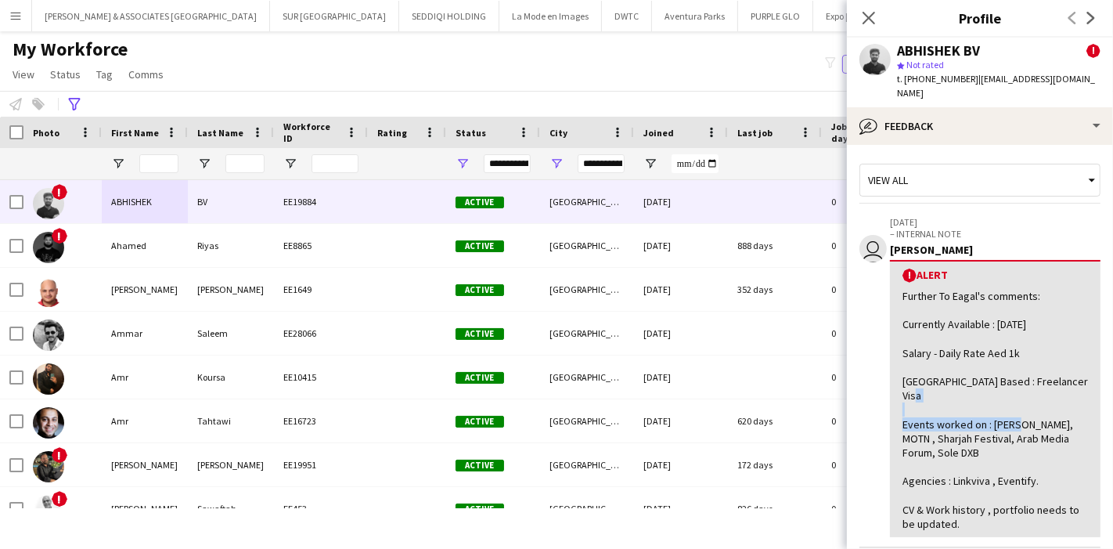
drag, startPoint x: 950, startPoint y: 393, endPoint x: 1042, endPoint y: 393, distance: 91.6
click at [1042, 393] on div "Further To Eagal's comments: Currently Available : 1st Nov 2024 Salary - Daily …" at bounding box center [994, 410] width 185 height 242
click at [1021, 412] on div "Further To Eagal's comments: Currently Available : 1st Nov 2024 Salary - Daily …" at bounding box center [994, 410] width 185 height 242
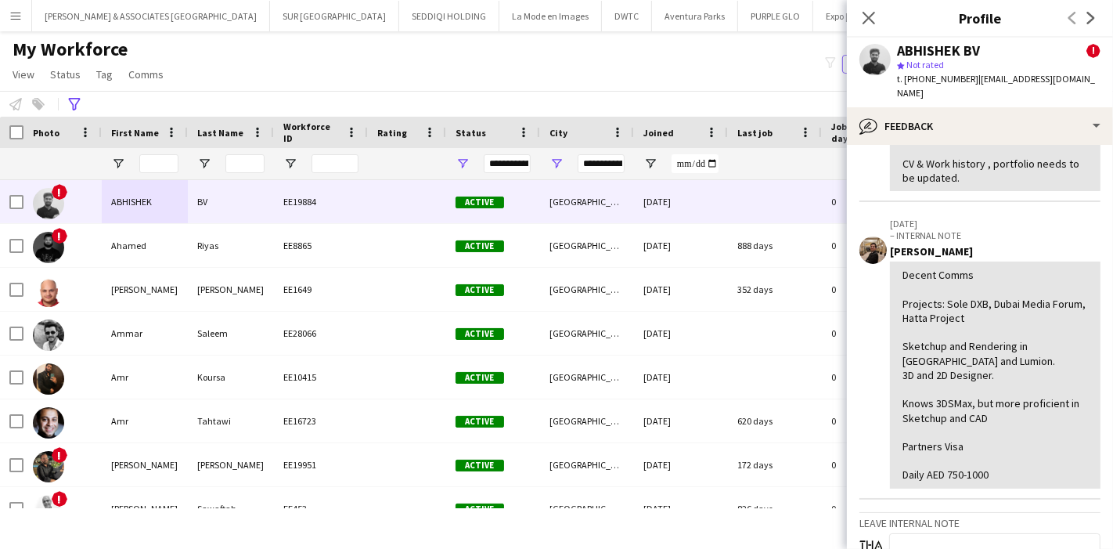
scroll to position [347, 0]
drag, startPoint x: 917, startPoint y: 281, endPoint x: 1057, endPoint y: 288, distance: 140.3
click at [1057, 288] on div "Decent Comms Projects: Sole DXB, Dubai Media Forum, Hatta Project Sketchup and …" at bounding box center [994, 373] width 185 height 214
click at [1028, 310] on div "Decent Comms Projects: Sole DXB, Dubai Media Forum, Hatta Project Sketchup and …" at bounding box center [994, 373] width 185 height 214
drag, startPoint x: 912, startPoint y: 322, endPoint x: 1030, endPoint y: 324, distance: 118.2
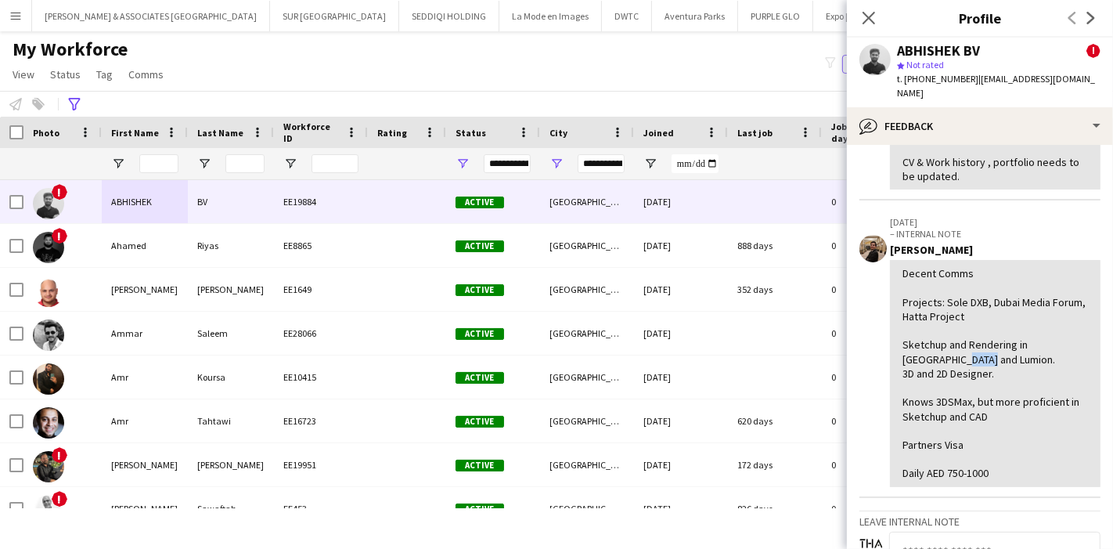
click at [1030, 324] on div "Decent Comms Projects: Sole DXB, Dubai Media Forum, Hatta Project Sketchup and …" at bounding box center [994, 373] width 185 height 214
click at [1010, 346] on div "Decent Comms Projects: Sole DXB, Dubai Media Forum, Hatta Project Sketchup and …" at bounding box center [994, 373] width 185 height 214
drag, startPoint x: 905, startPoint y: 367, endPoint x: 1010, endPoint y: 386, distance: 106.5
click at [1010, 386] on div "Decent Comms Projects: Sole DXB, Dubai Media Forum, Hatta Project Sketchup and …" at bounding box center [994, 373] width 185 height 214
click at [1008, 387] on div "Decent Comms Projects: Sole DXB, Dubai Media Forum, Hatta Project Sketchup and …" at bounding box center [994, 373] width 185 height 214
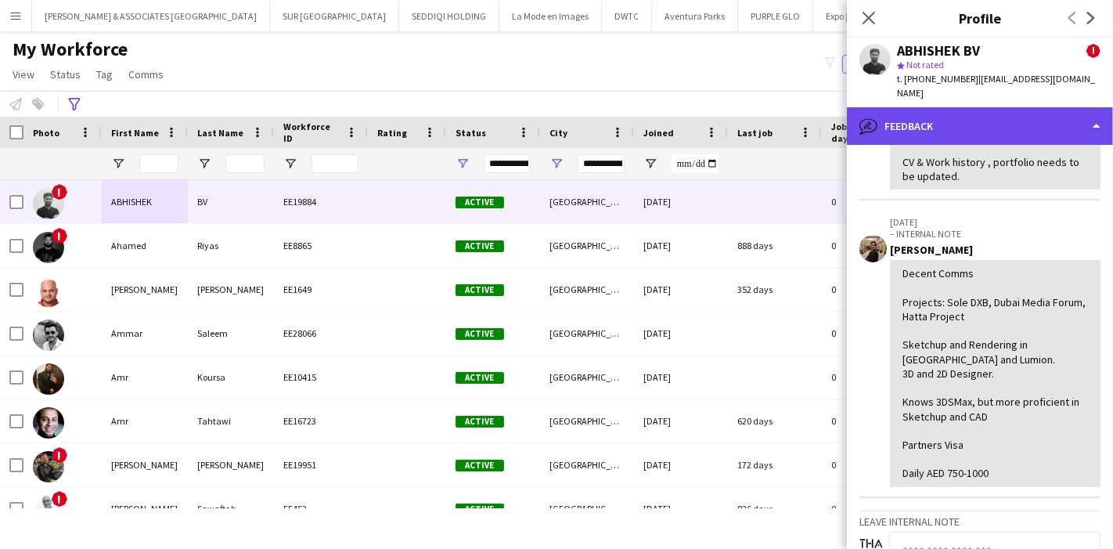
click at [989, 107] on div "bubble-pencil Feedback" at bounding box center [980, 126] width 266 height 38
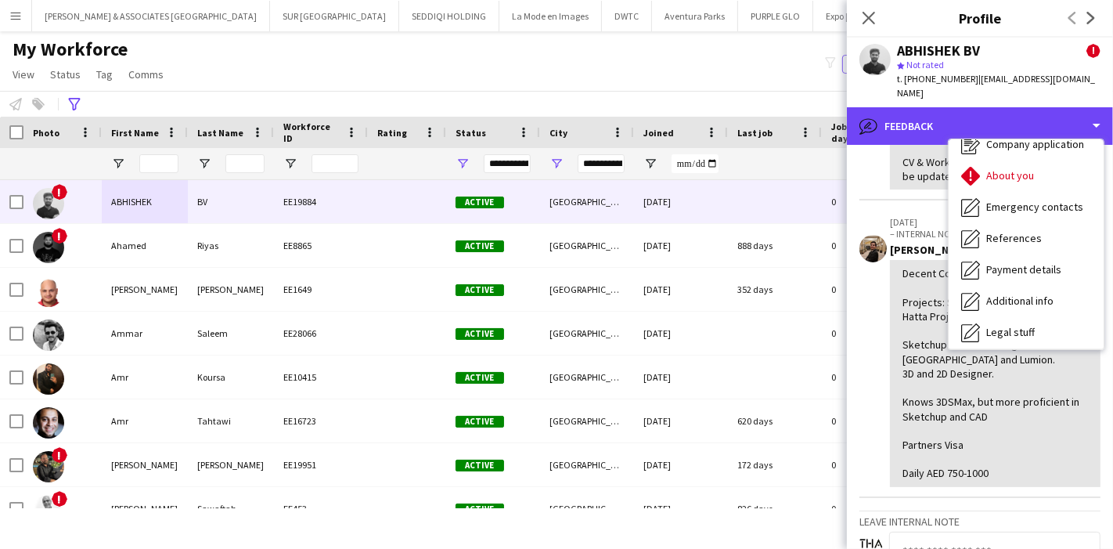
scroll to position [0, 0]
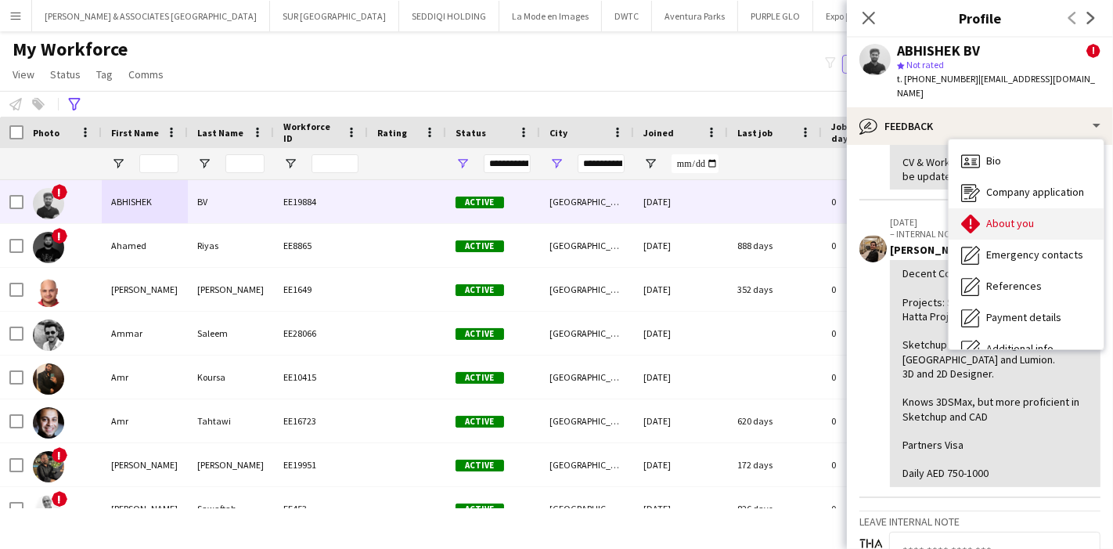
click at [990, 216] on span "About you" at bounding box center [1010, 223] width 48 height 14
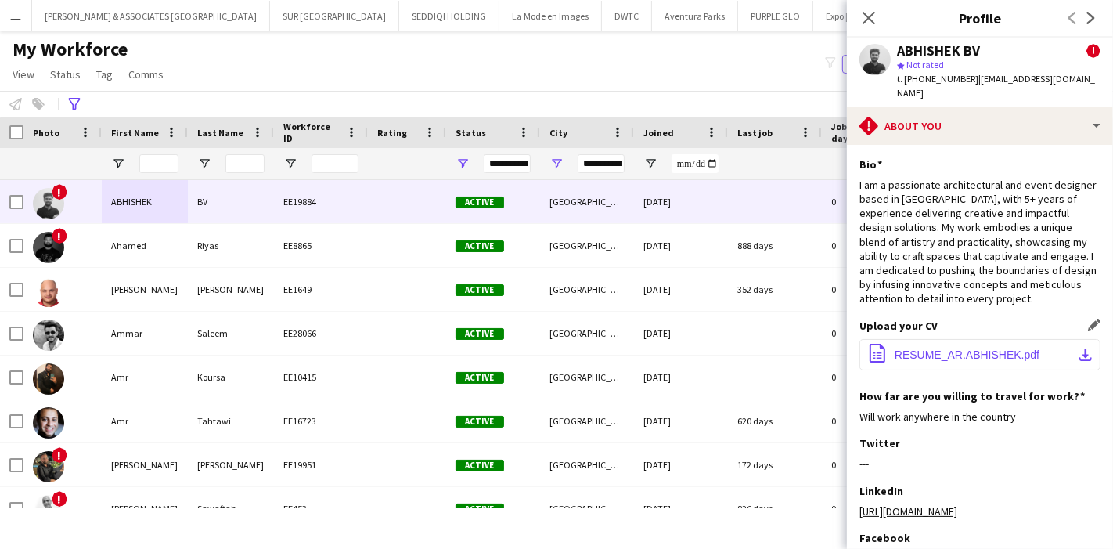
click at [1079, 361] on app-icon "download-bottom" at bounding box center [1085, 354] width 13 height 13
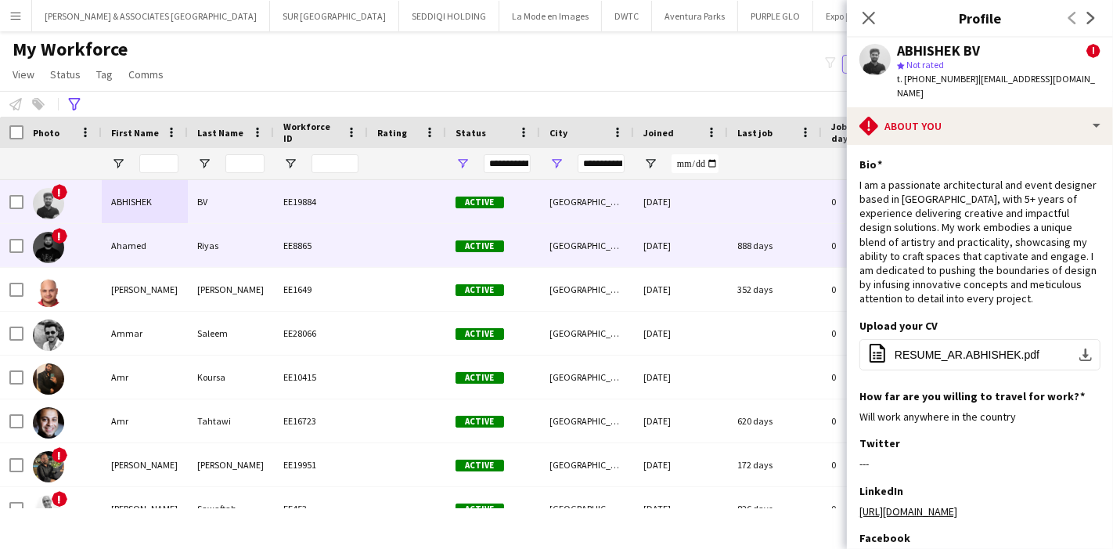
click at [151, 250] on div "Ahamed" at bounding box center [145, 245] width 86 height 43
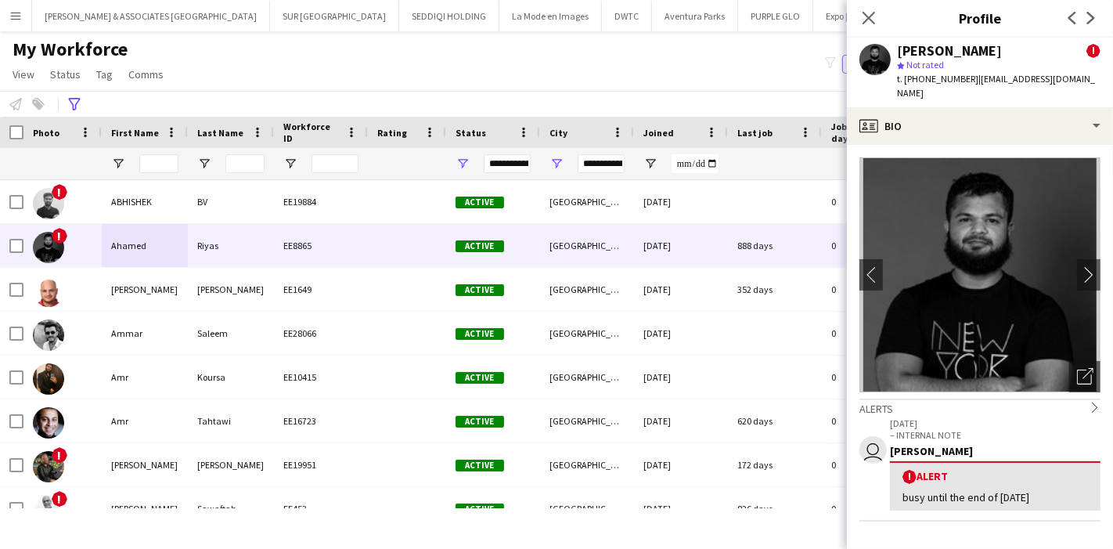
drag, startPoint x: 1089, startPoint y: 59, endPoint x: 1080, endPoint y: 66, distance: 11.1
click at [1084, 63] on app-profile-header "Ahamed Riyas ! star Not rated t. +971524765115 | ariyas01@gmail.com" at bounding box center [980, 73] width 266 height 70
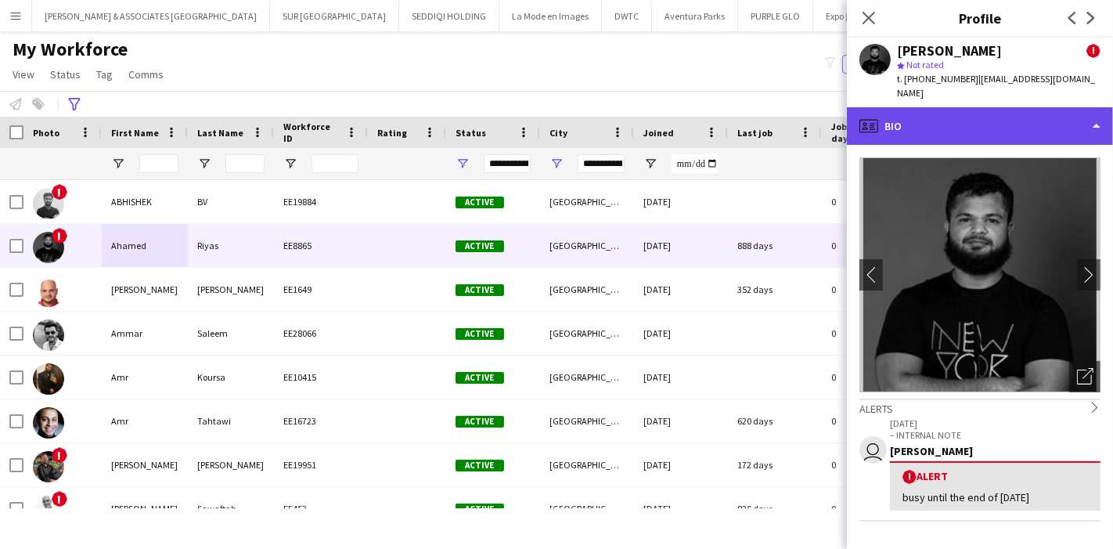
click at [1093, 115] on div "profile Bio" at bounding box center [980, 126] width 266 height 38
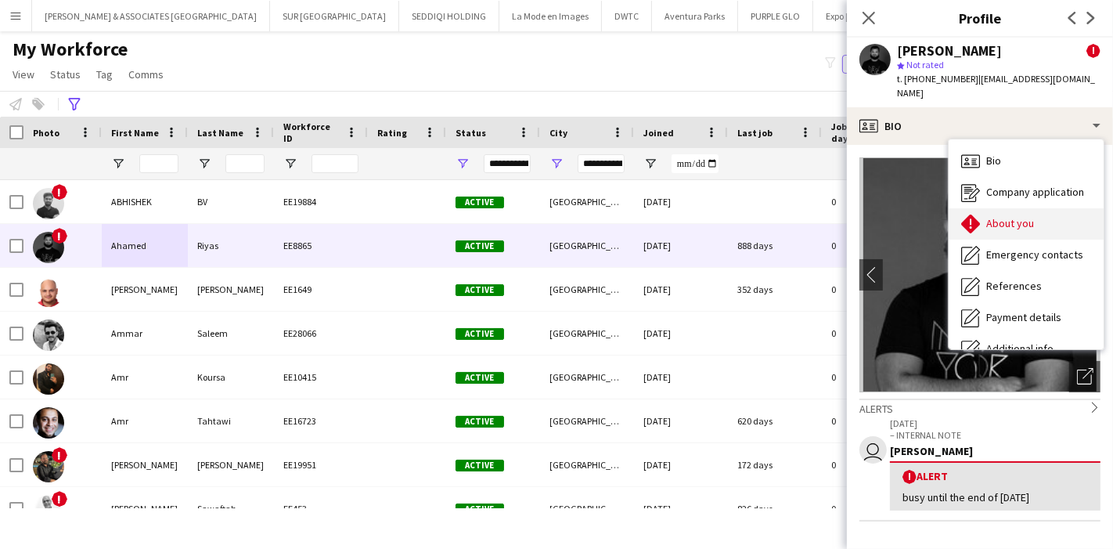
click at [1049, 214] on div "About you About you" at bounding box center [1025, 223] width 155 height 31
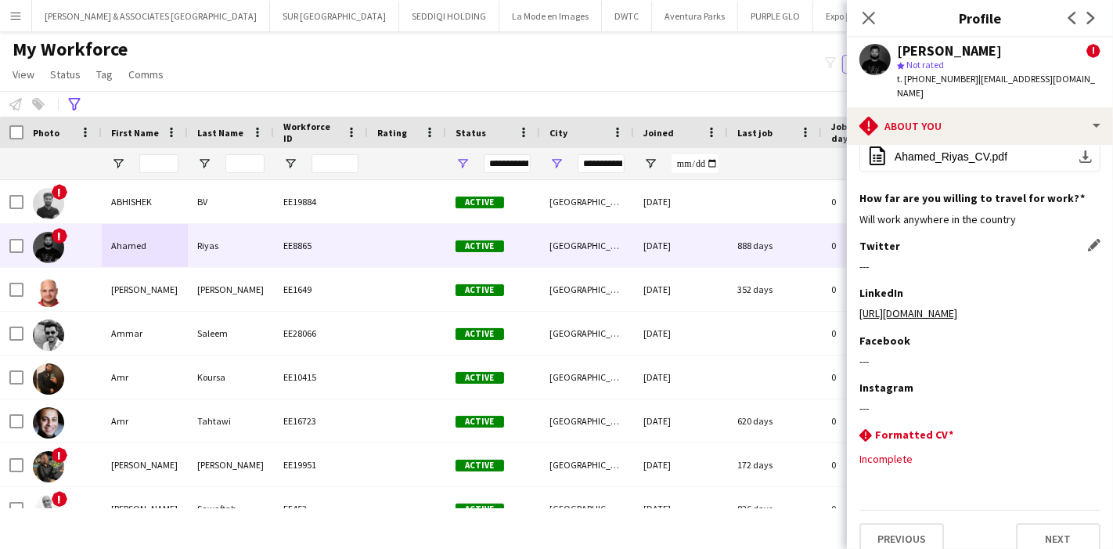
scroll to position [99, 0]
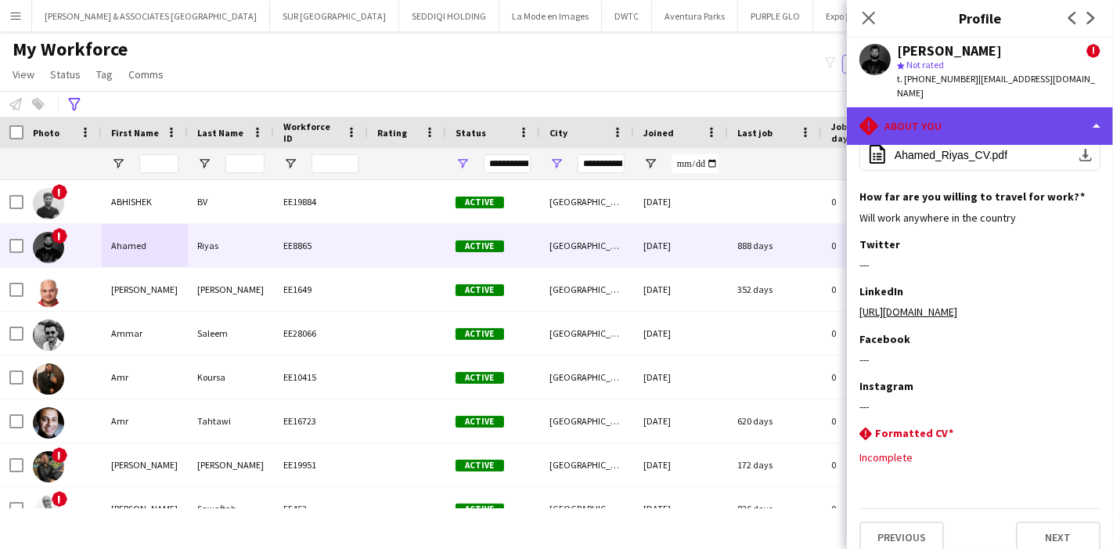
click at [1058, 114] on div "rhombus-alert About you" at bounding box center [980, 126] width 266 height 38
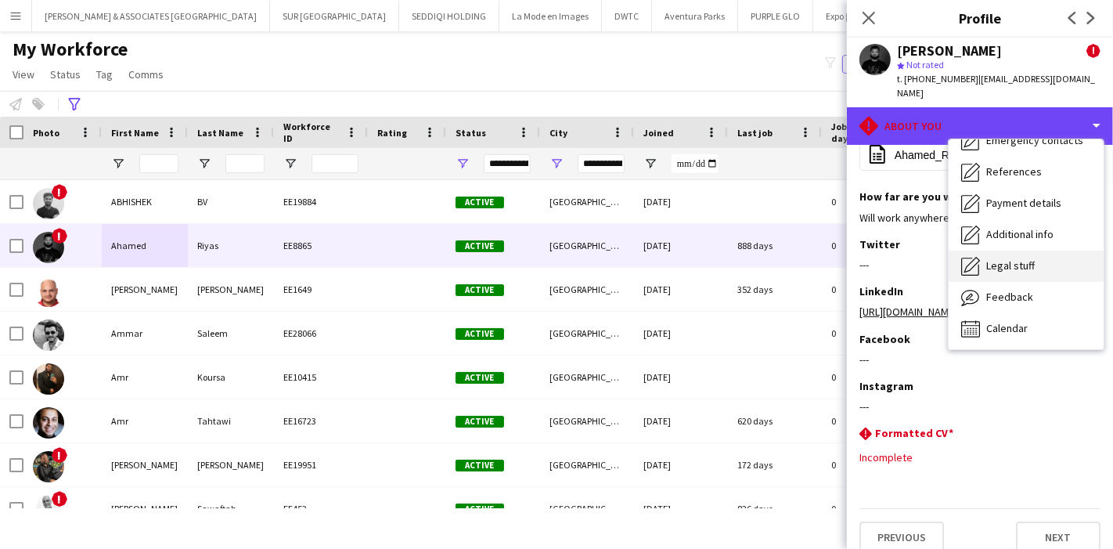
scroll to position [115, 0]
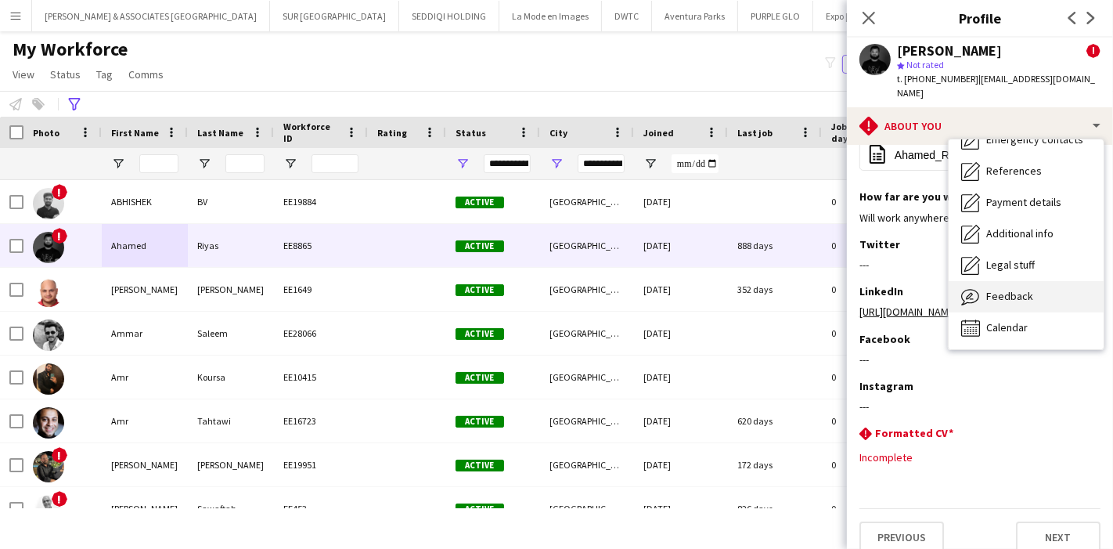
click at [1019, 289] on span "Feedback" at bounding box center [1009, 296] width 47 height 14
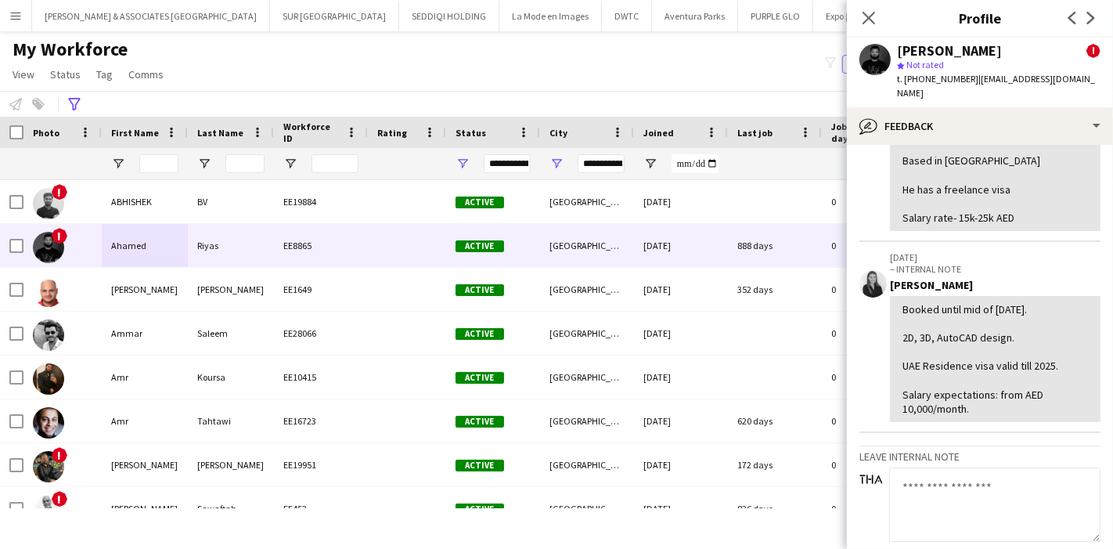
scroll to position [434, 0]
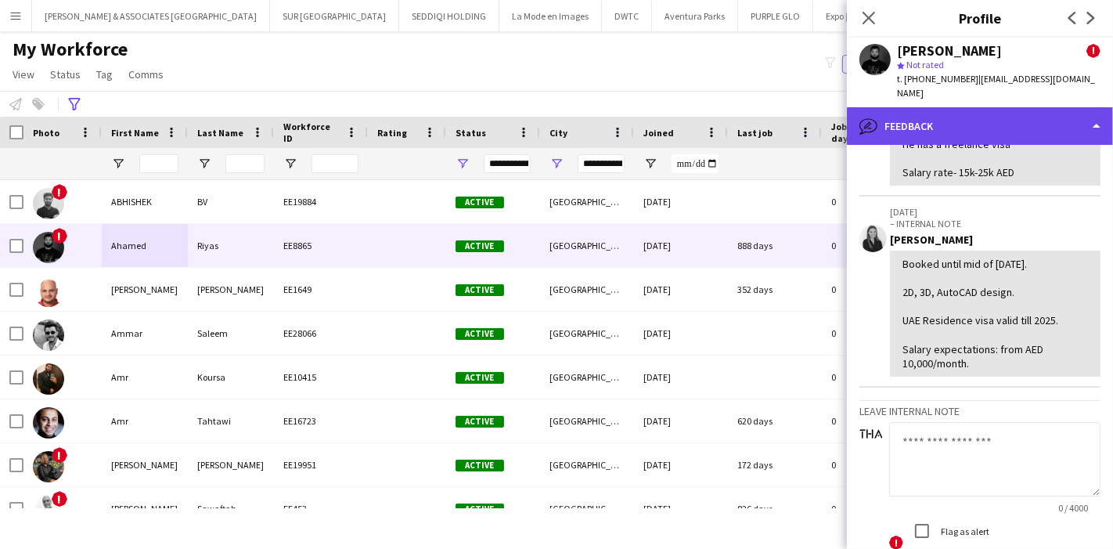
click at [1039, 119] on div "bubble-pencil Feedback" at bounding box center [980, 126] width 266 height 38
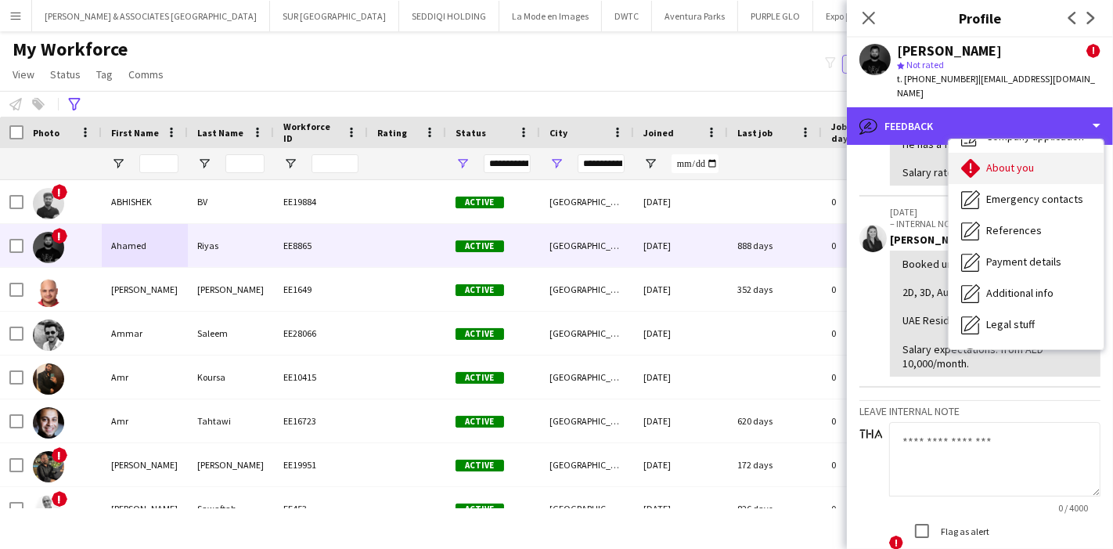
scroll to position [0, 0]
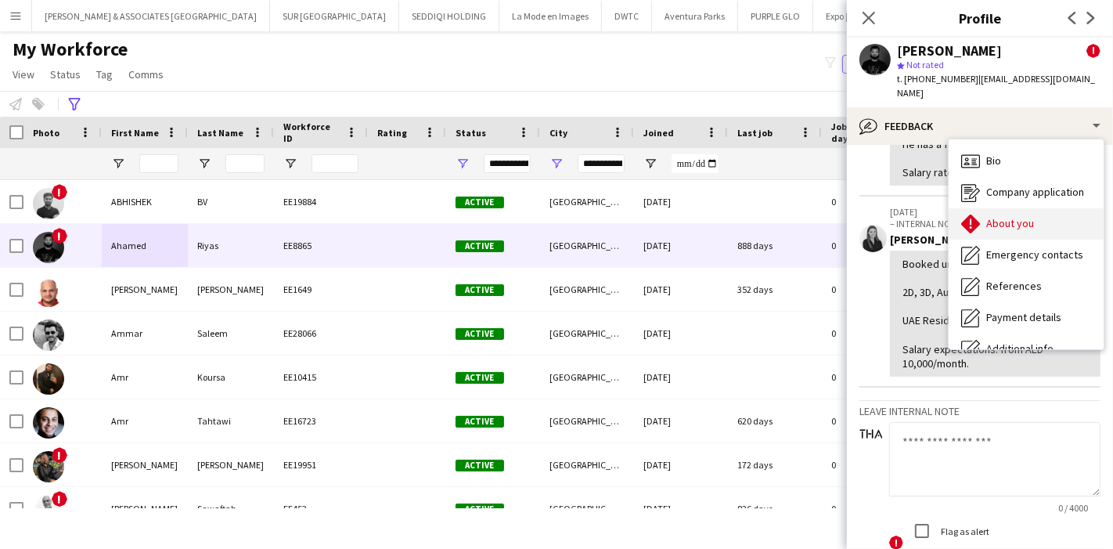
click at [1004, 216] on span "About you" at bounding box center [1010, 223] width 48 height 14
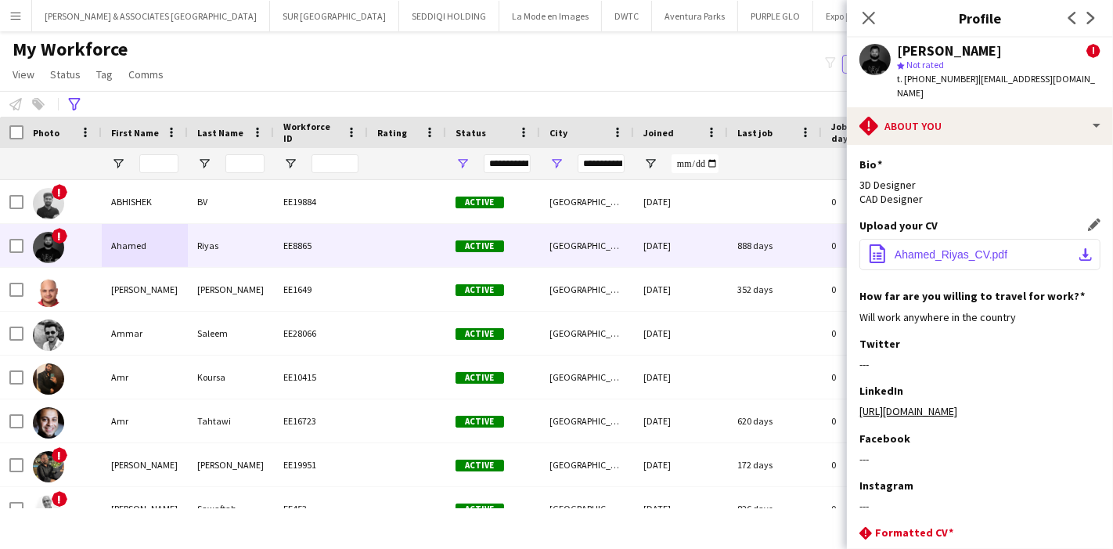
click at [1079, 248] on app-icon "download-bottom" at bounding box center [1085, 254] width 13 height 13
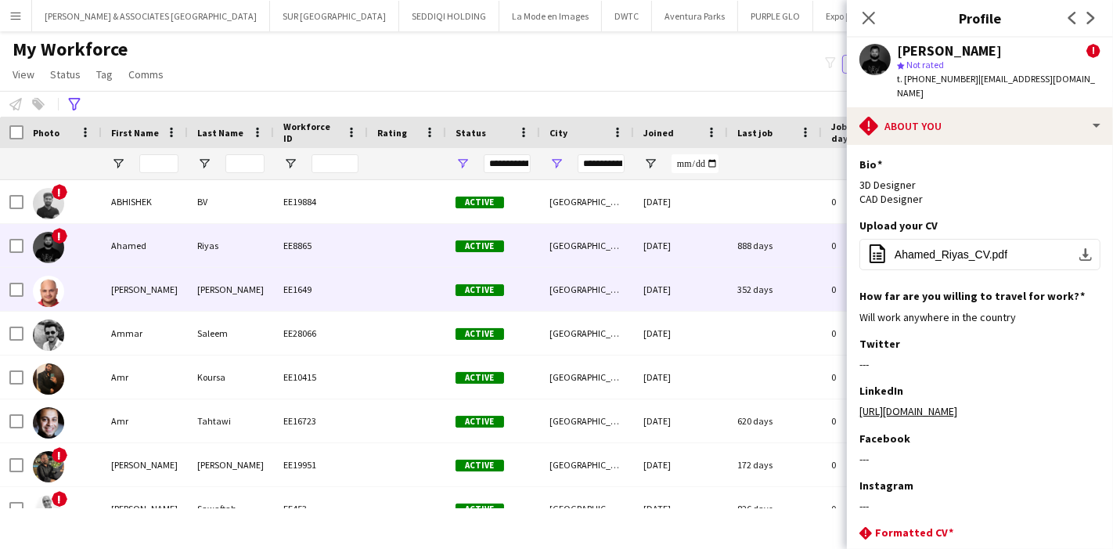
click at [139, 290] on div "Ahmad" at bounding box center [145, 289] width 86 height 43
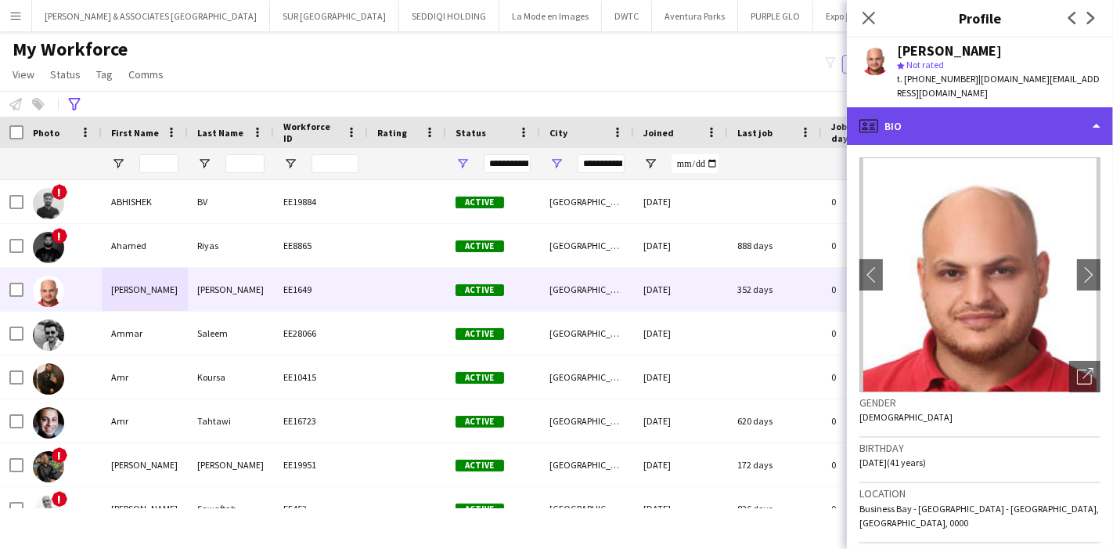
click at [1041, 117] on div "profile Bio" at bounding box center [980, 126] width 266 height 38
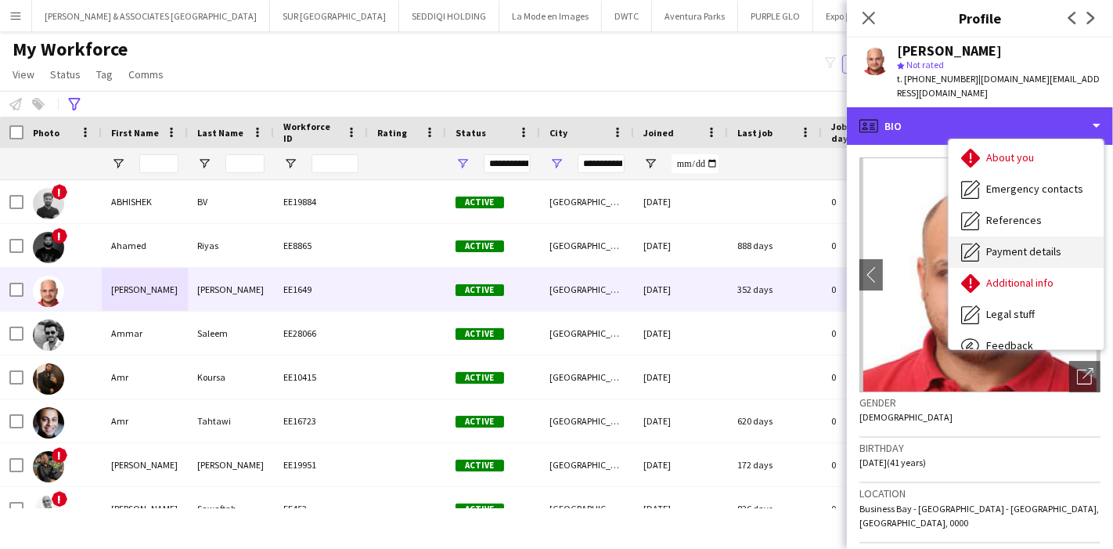
scroll to position [115, 0]
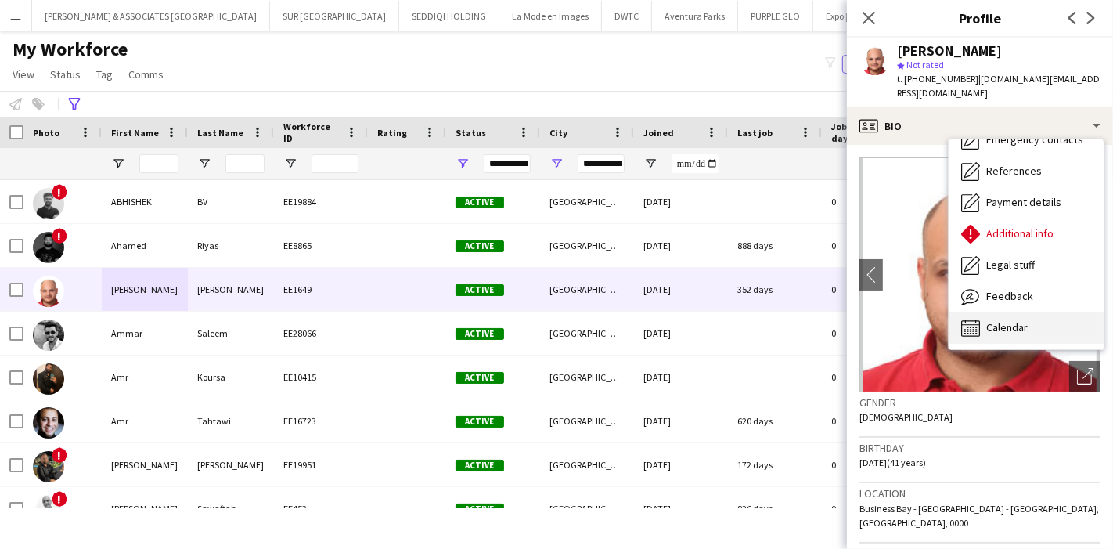
click at [1009, 320] on span "Calendar" at bounding box center [1006, 327] width 41 height 14
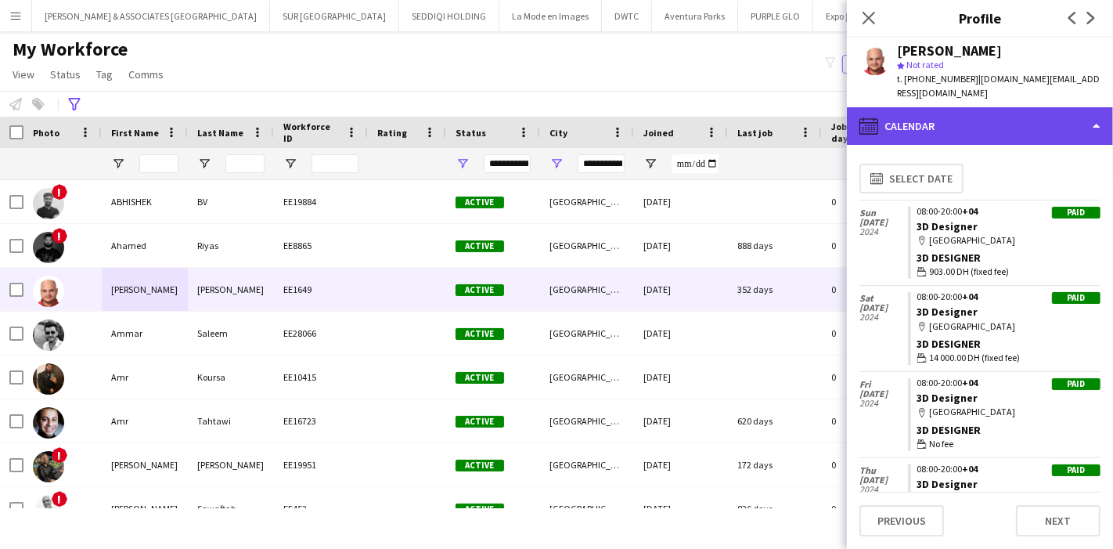
click at [1072, 115] on div "calendar-full Calendar" at bounding box center [980, 126] width 266 height 38
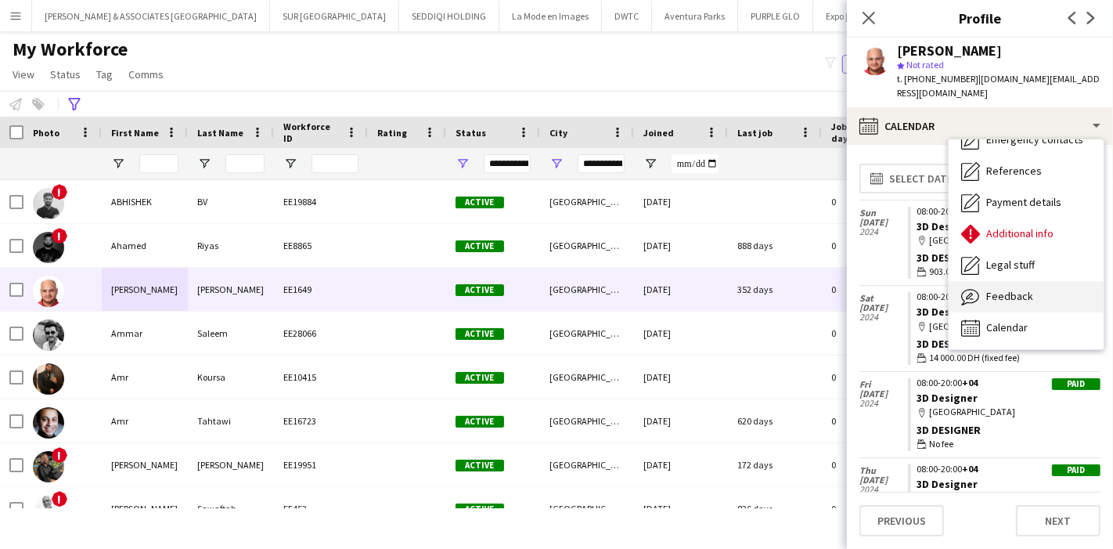
click at [1031, 281] on div "Feedback Feedback" at bounding box center [1025, 296] width 155 height 31
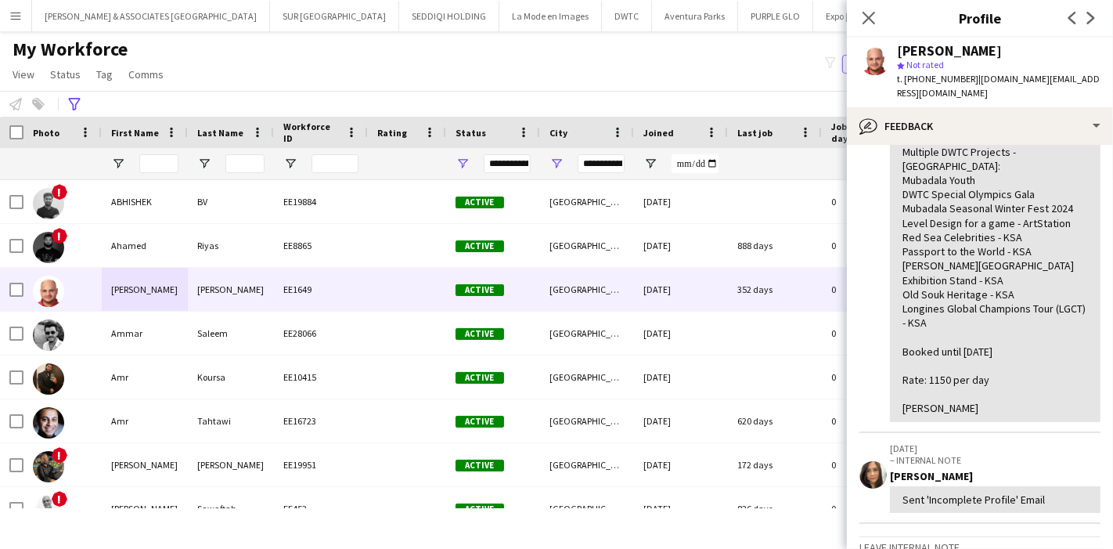
scroll to position [434, 0]
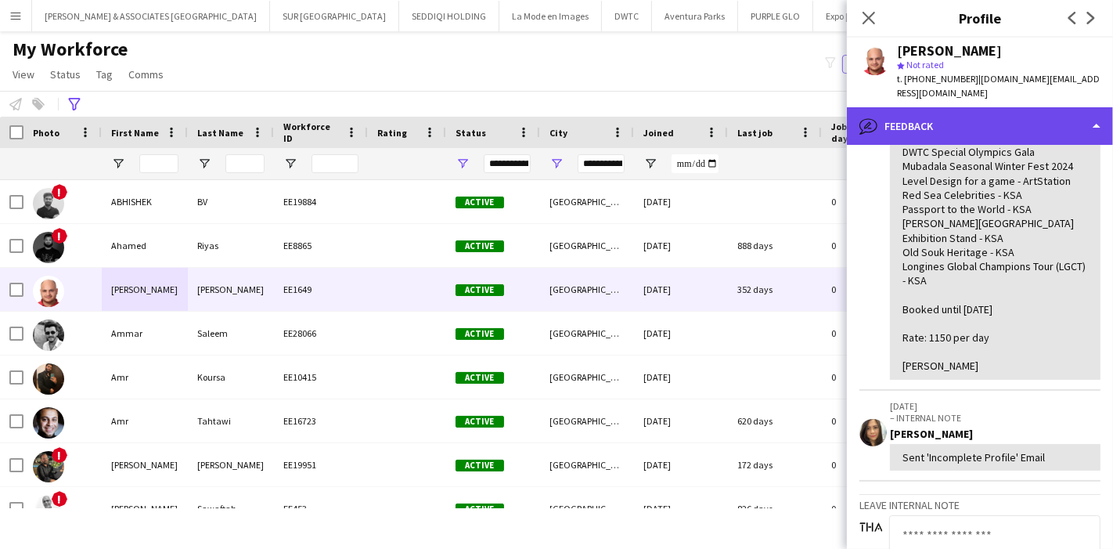
click at [1053, 117] on div "bubble-pencil Feedback" at bounding box center [980, 126] width 266 height 38
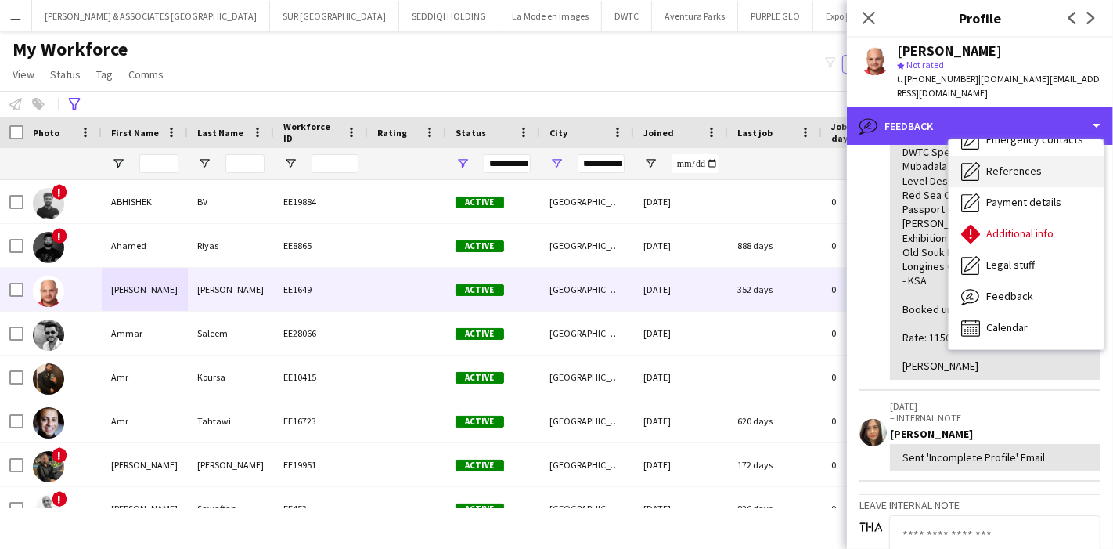
scroll to position [0, 0]
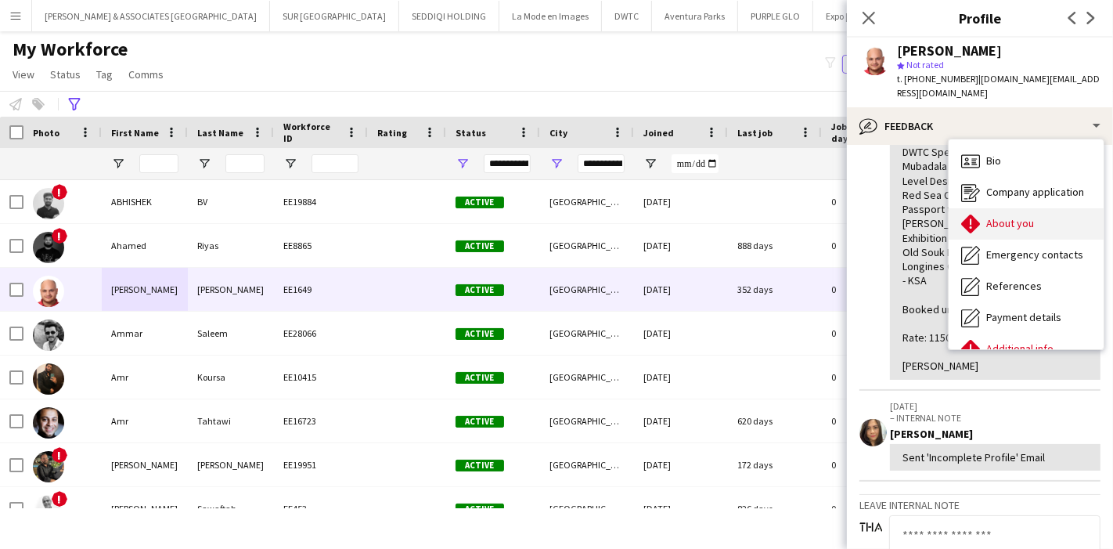
click at [1014, 216] on span "About you" at bounding box center [1010, 223] width 48 height 14
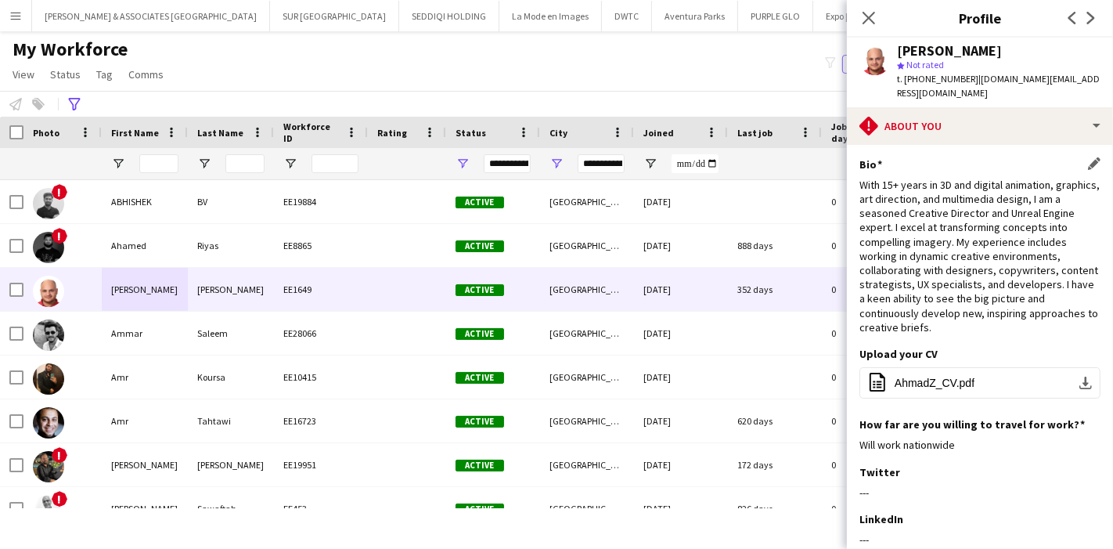
drag, startPoint x: 903, startPoint y: 256, endPoint x: 1073, endPoint y: 327, distance: 184.1
click at [1073, 327] on div "With 15+ years in 3D and digital animation, graphics, art direction, and multim…" at bounding box center [979, 256] width 241 height 157
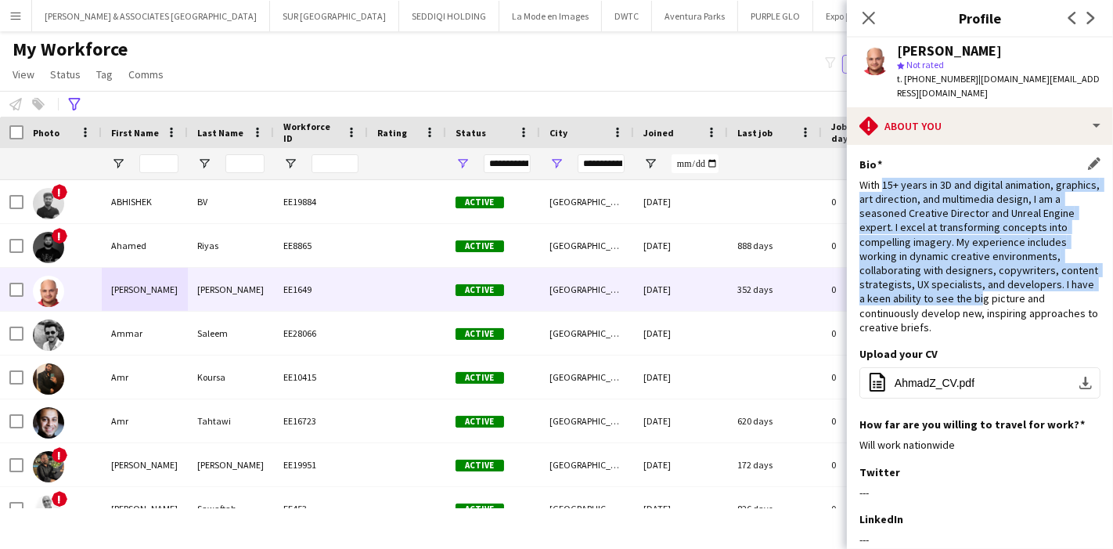
drag, startPoint x: 879, startPoint y: 178, endPoint x: 1058, endPoint y: 301, distance: 217.3
click at [1058, 301] on div "With 15+ years in 3D and digital animation, graphics, art direction, and multim…" at bounding box center [979, 256] width 241 height 157
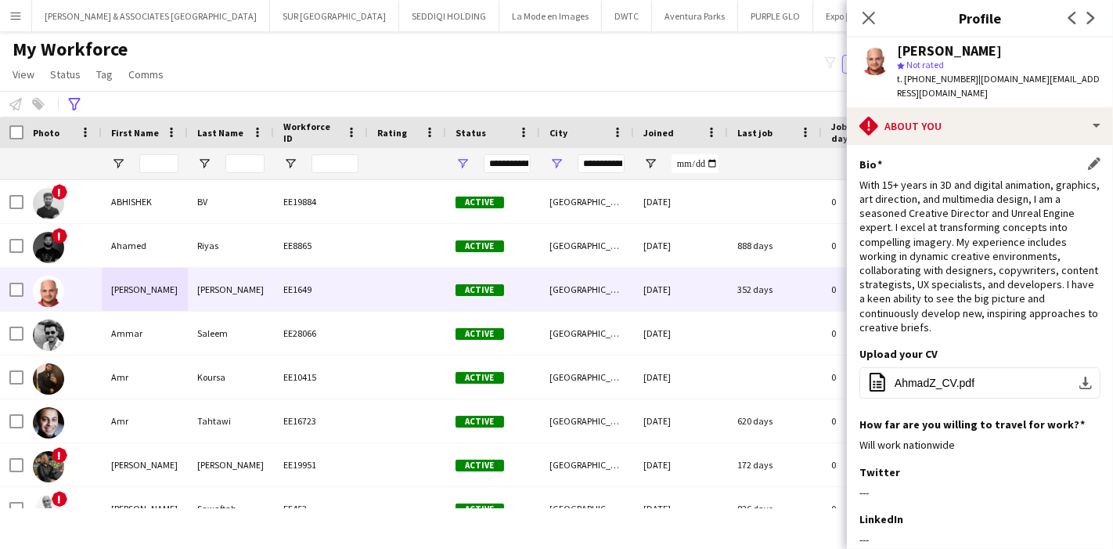
click at [1035, 329] on div "With 15+ years in 3D and digital animation, graphics, art direction, and multim…" at bounding box center [979, 256] width 241 height 157
click at [1078, 380] on button "office-file-sheet AhmadZ_CV.pdf download-bottom" at bounding box center [979, 382] width 241 height 31
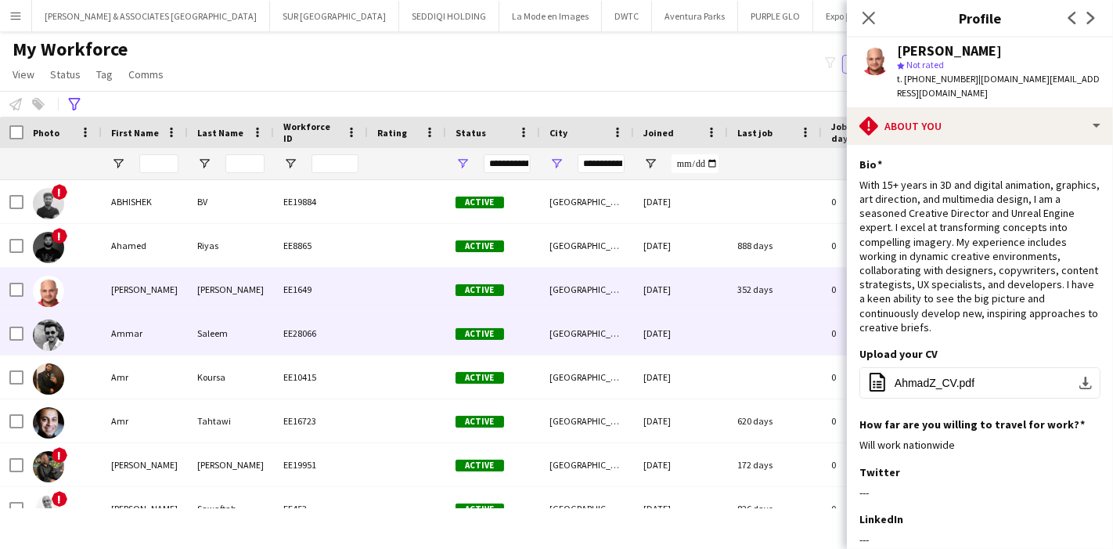
click at [210, 330] on div "Saleem" at bounding box center [231, 332] width 86 height 43
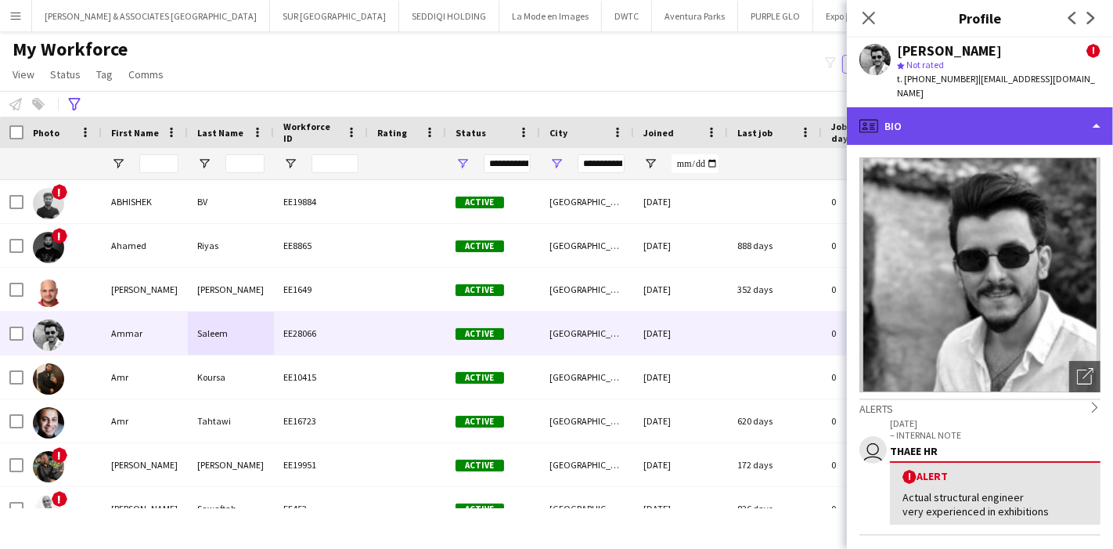
click at [1006, 113] on div "profile Bio" at bounding box center [980, 126] width 266 height 38
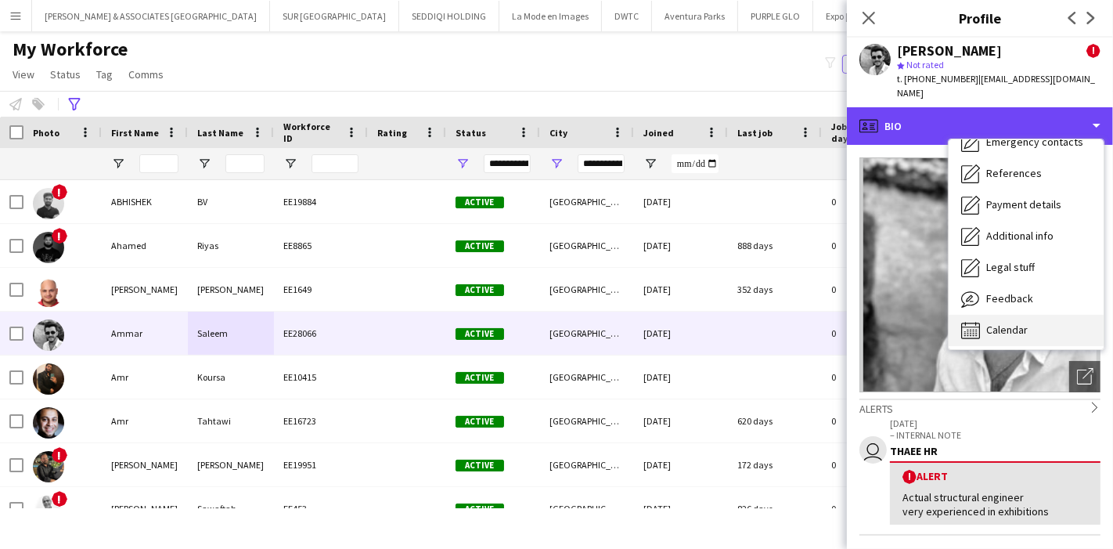
scroll to position [115, 0]
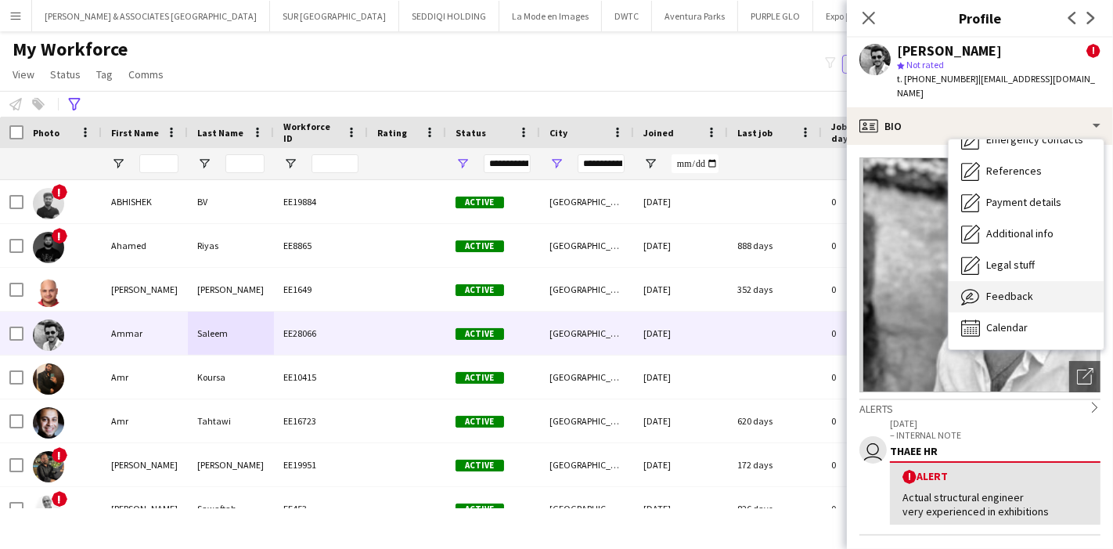
click at [1012, 289] on span "Feedback" at bounding box center [1009, 296] width 47 height 14
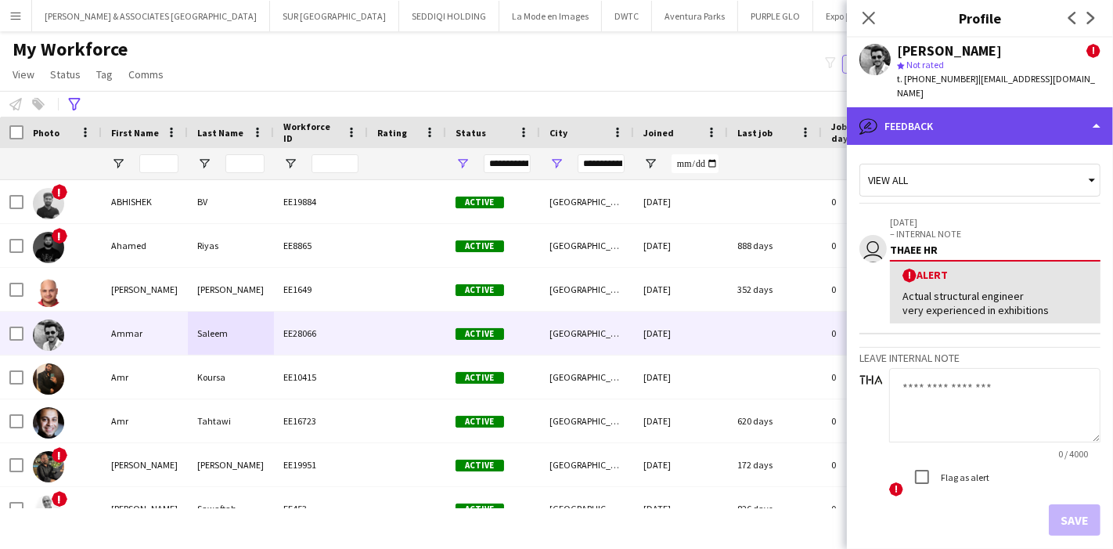
click at [1013, 124] on div "bubble-pencil Feedback" at bounding box center [980, 126] width 266 height 38
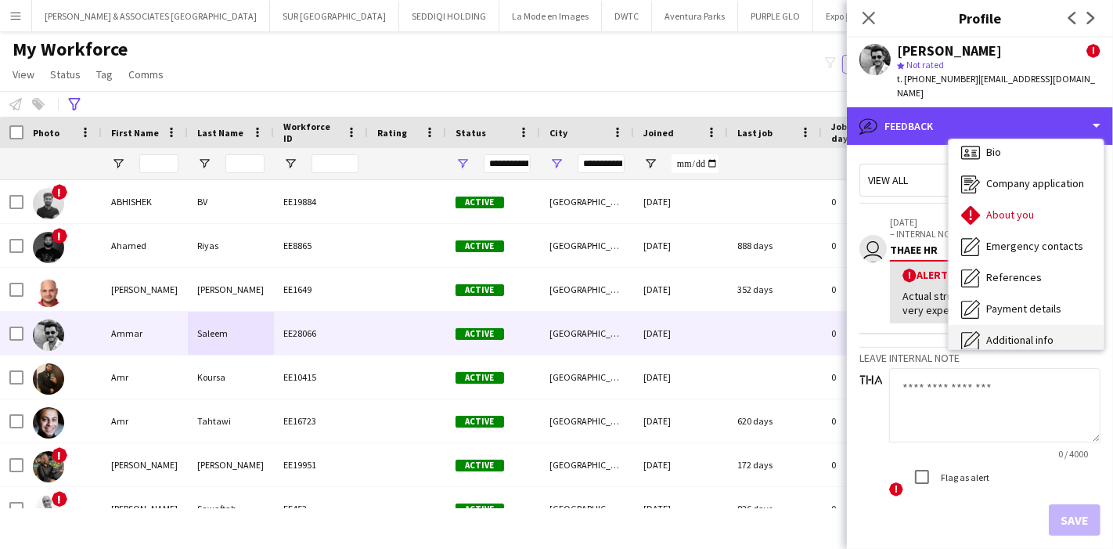
scroll to position [0, 0]
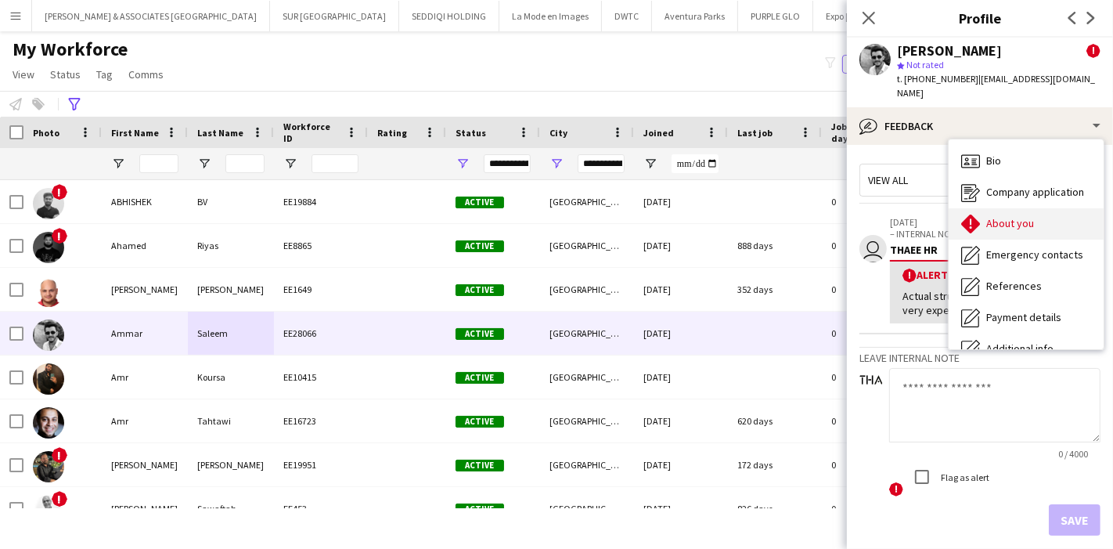
click at [1035, 216] on div "About you About you" at bounding box center [1025, 223] width 155 height 31
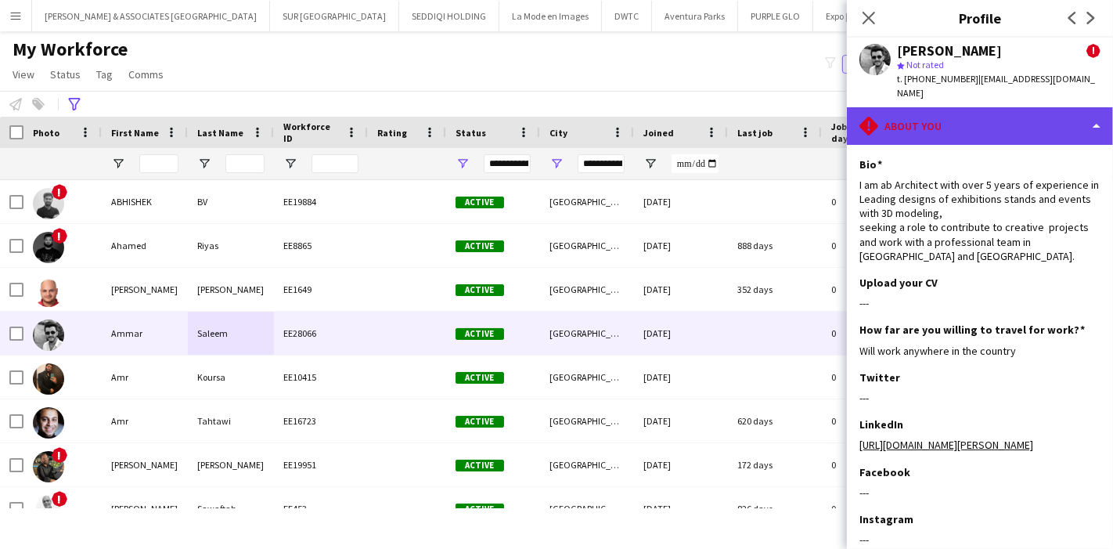
click at [977, 112] on div "rhombus-alert About you" at bounding box center [980, 126] width 266 height 38
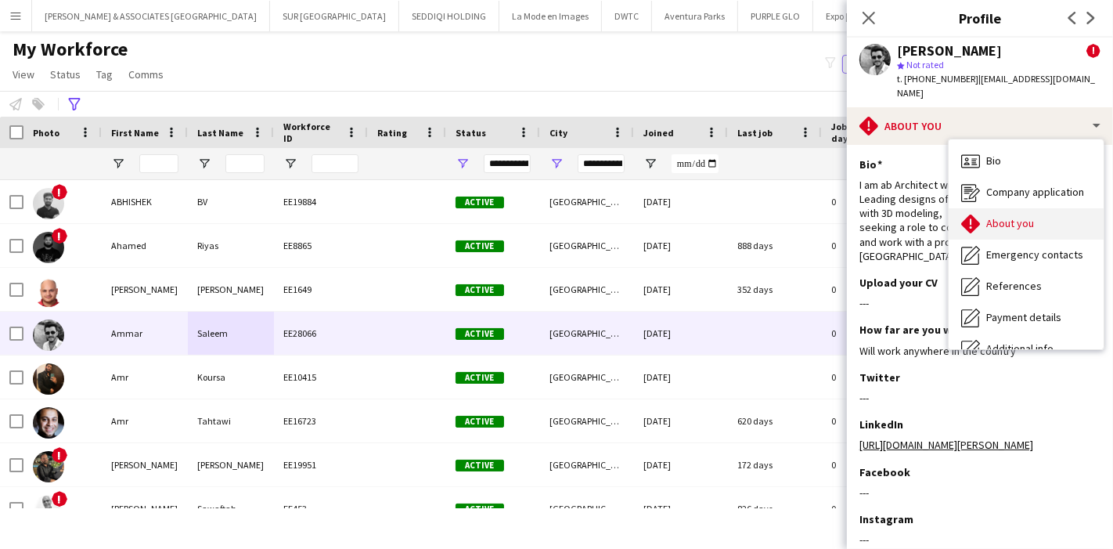
click at [1028, 216] on span "About you" at bounding box center [1010, 223] width 48 height 14
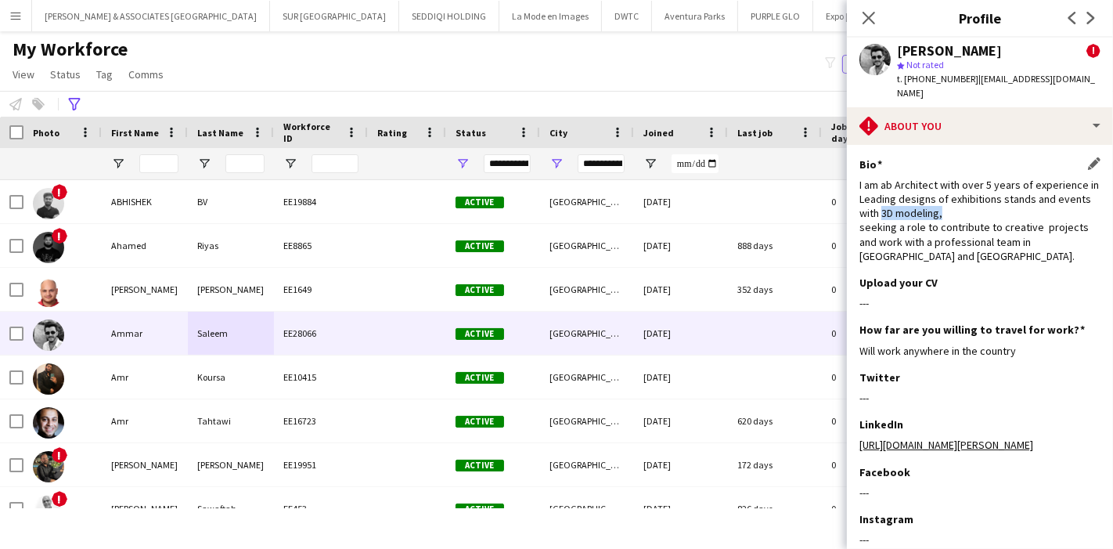
drag, startPoint x: 915, startPoint y: 200, endPoint x: 984, endPoint y: 200, distance: 69.6
click at [984, 200] on div "I am ab Architect with over 5 years of experience in Leading designs of exhibit…" at bounding box center [979, 220] width 241 height 85
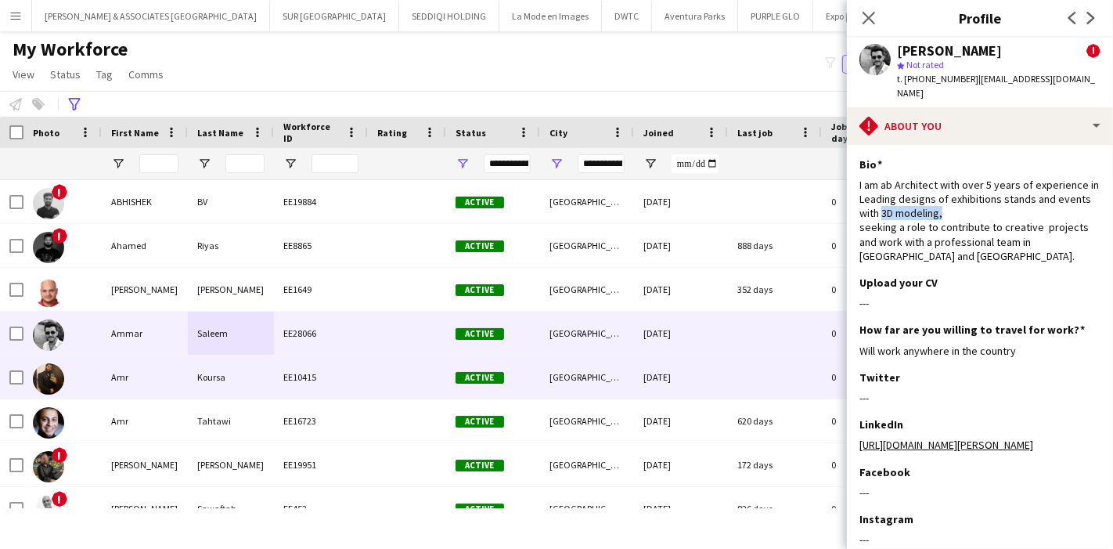
click at [150, 380] on div "Amr" at bounding box center [145, 376] width 86 height 43
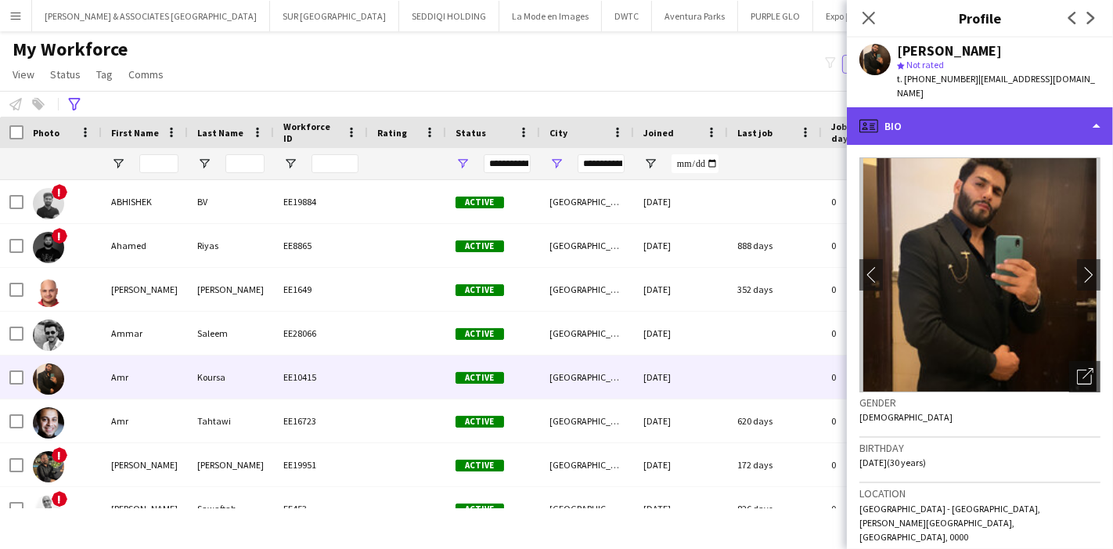
click at [1015, 107] on div "profile Bio" at bounding box center [980, 126] width 266 height 38
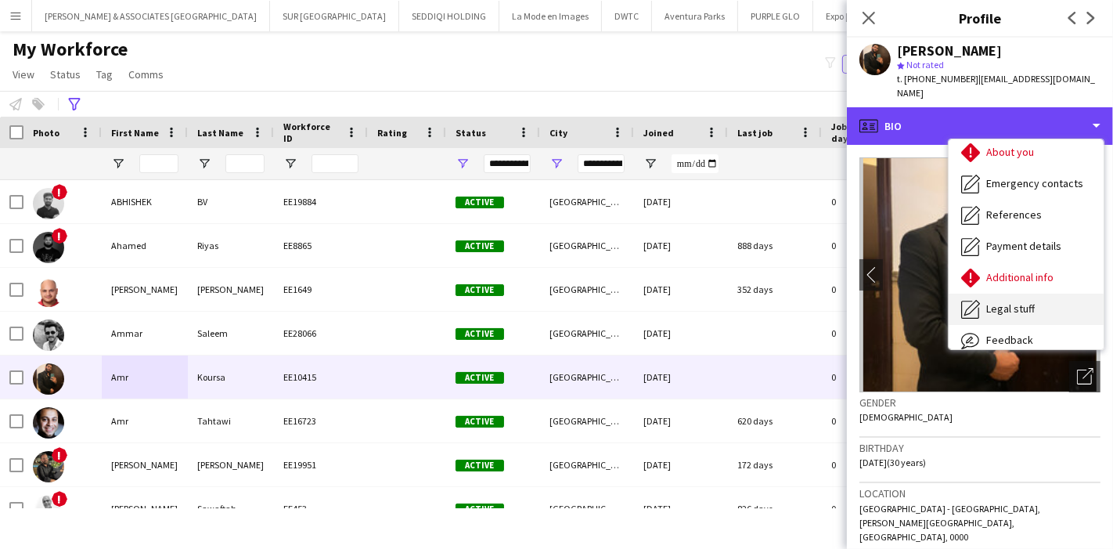
scroll to position [115, 0]
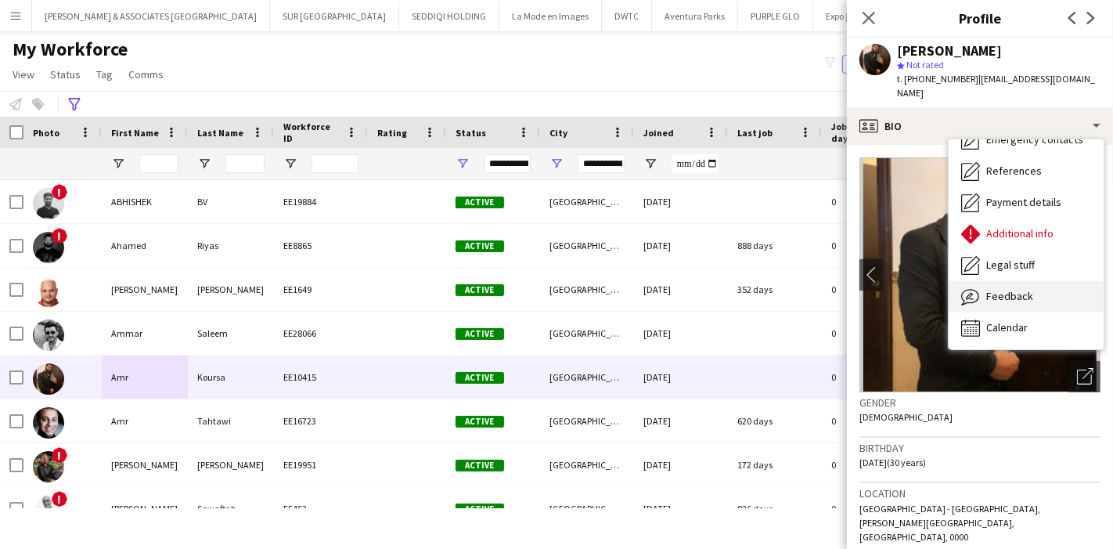
click at [1024, 289] on span "Feedback" at bounding box center [1009, 296] width 47 height 14
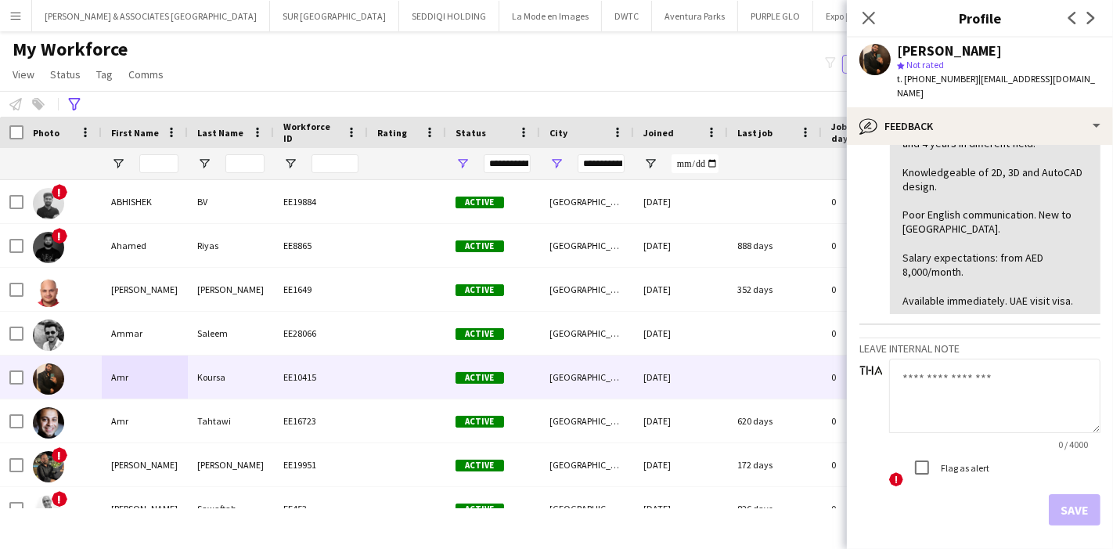
scroll to position [347, 0]
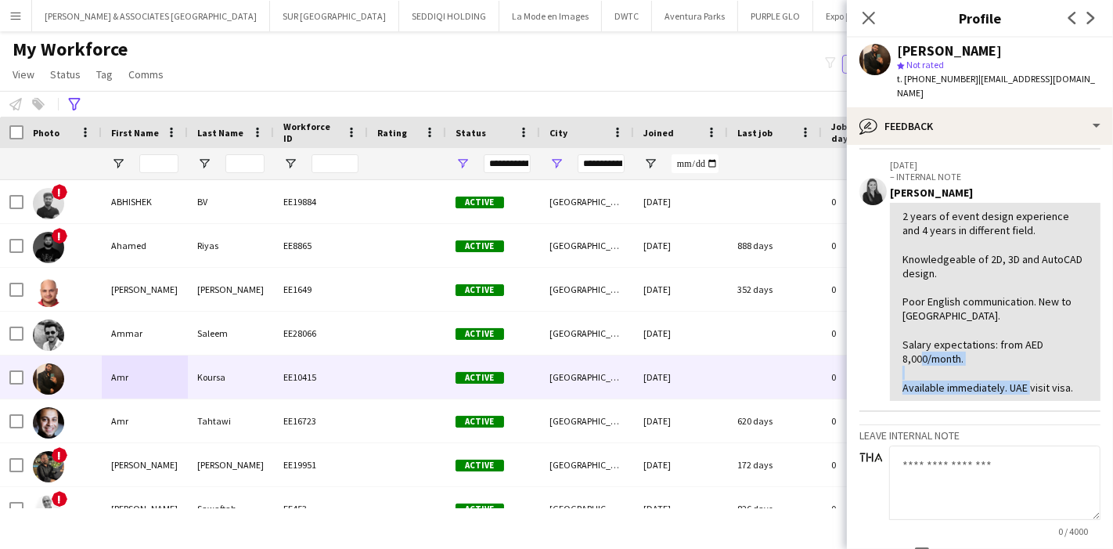
drag, startPoint x: 898, startPoint y: 387, endPoint x: 1078, endPoint y: 389, distance: 180.0
click at [1078, 389] on div "2 years of event design experience and 4 years in different field. Knowledgeabl…" at bounding box center [995, 302] width 211 height 198
click at [1050, 348] on div "2 years of event design experience and 4 years in different field. Knowledgeabl…" at bounding box center [994, 301] width 185 height 185
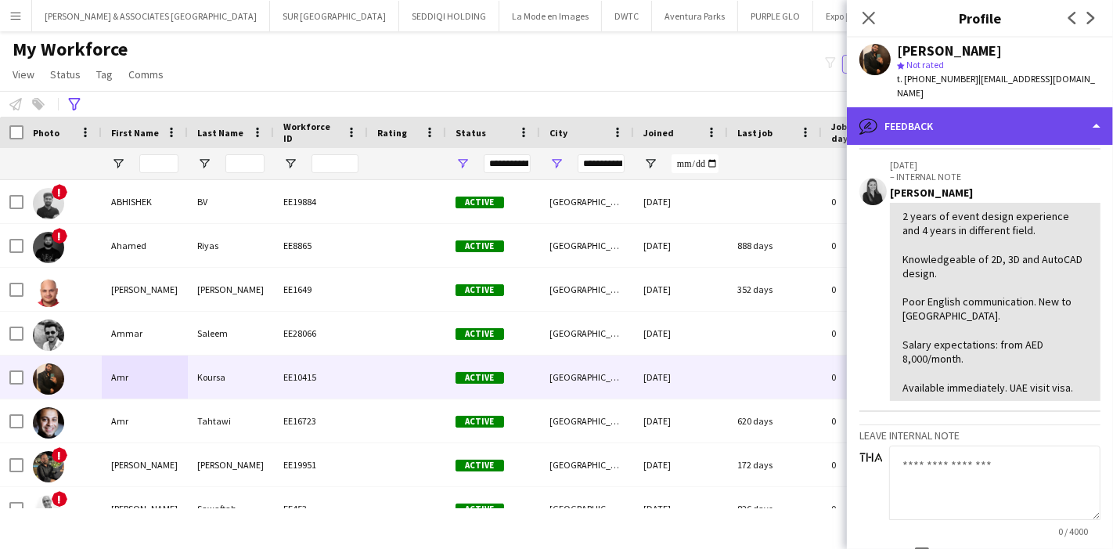
click at [1024, 120] on div "bubble-pencil Feedback" at bounding box center [980, 126] width 266 height 38
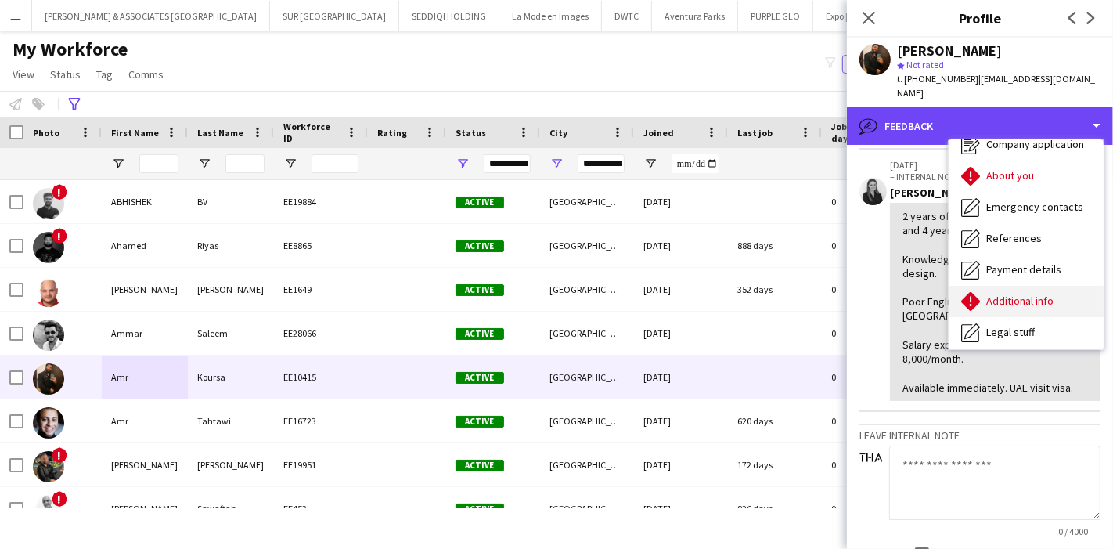
scroll to position [0, 0]
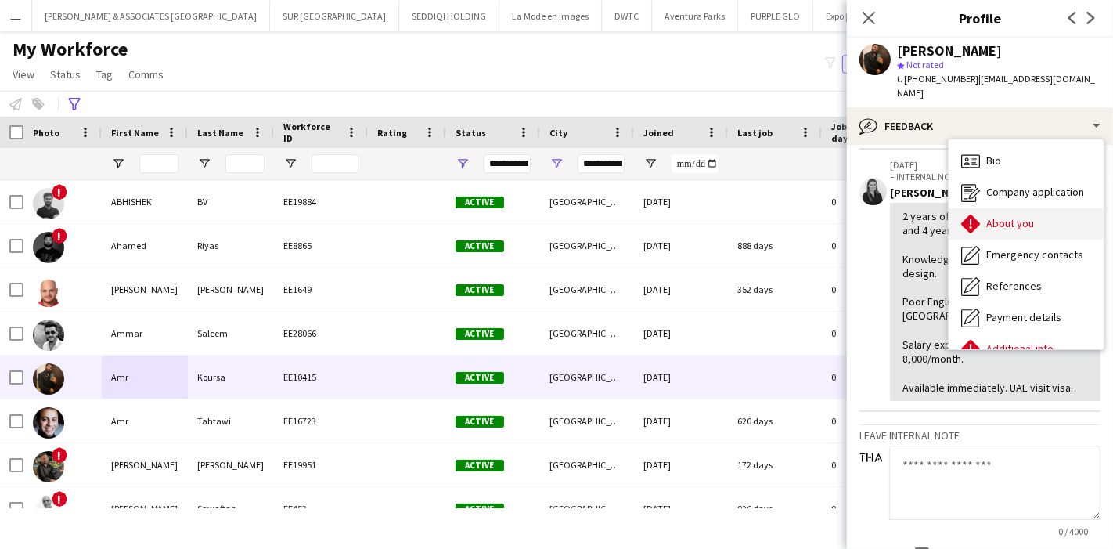
click at [1034, 208] on div "About you About you" at bounding box center [1025, 223] width 155 height 31
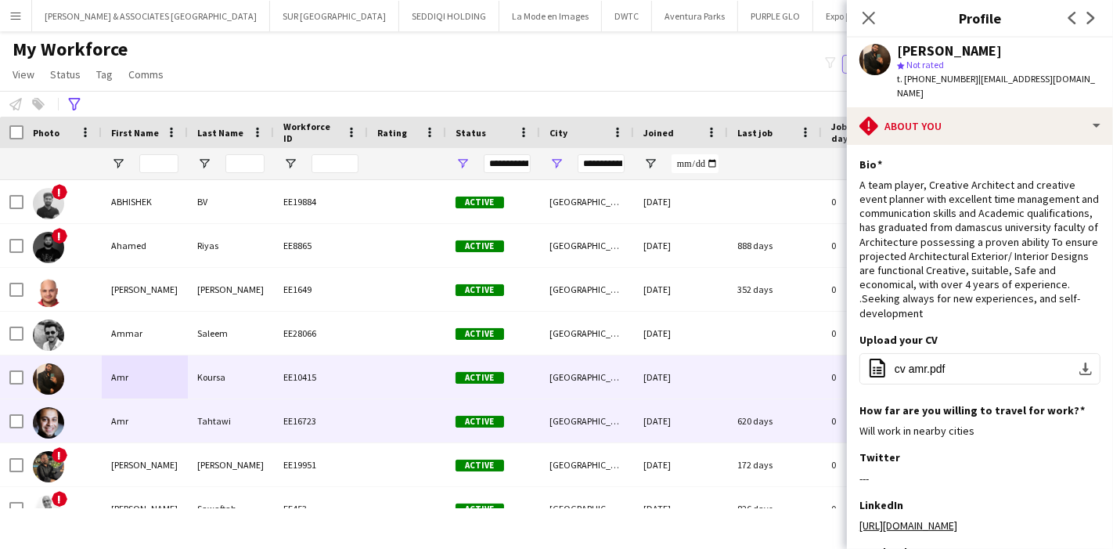
click at [153, 430] on div "Amr" at bounding box center [145, 420] width 86 height 43
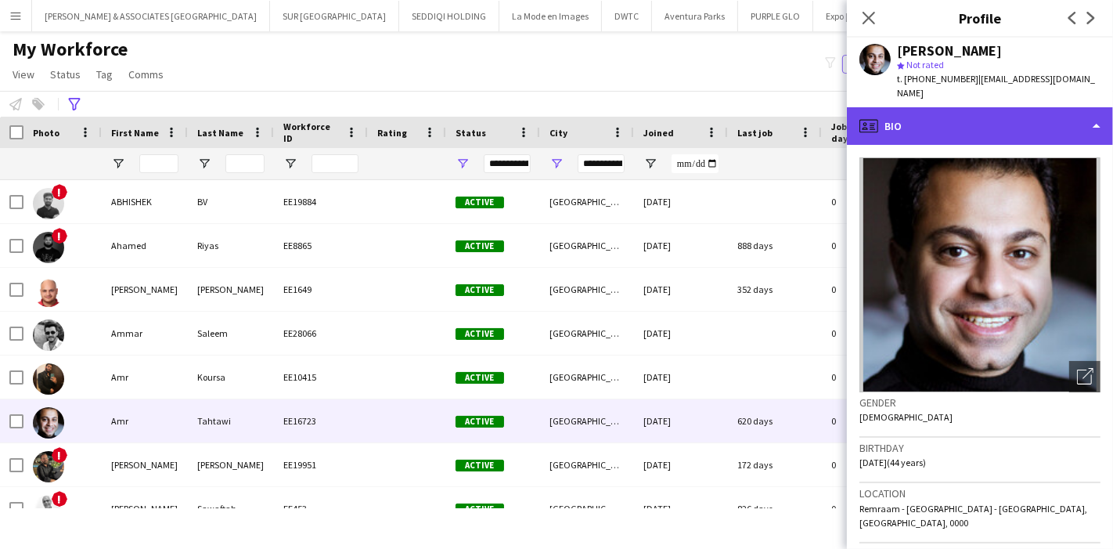
click at [1031, 121] on div "profile Bio" at bounding box center [980, 126] width 266 height 38
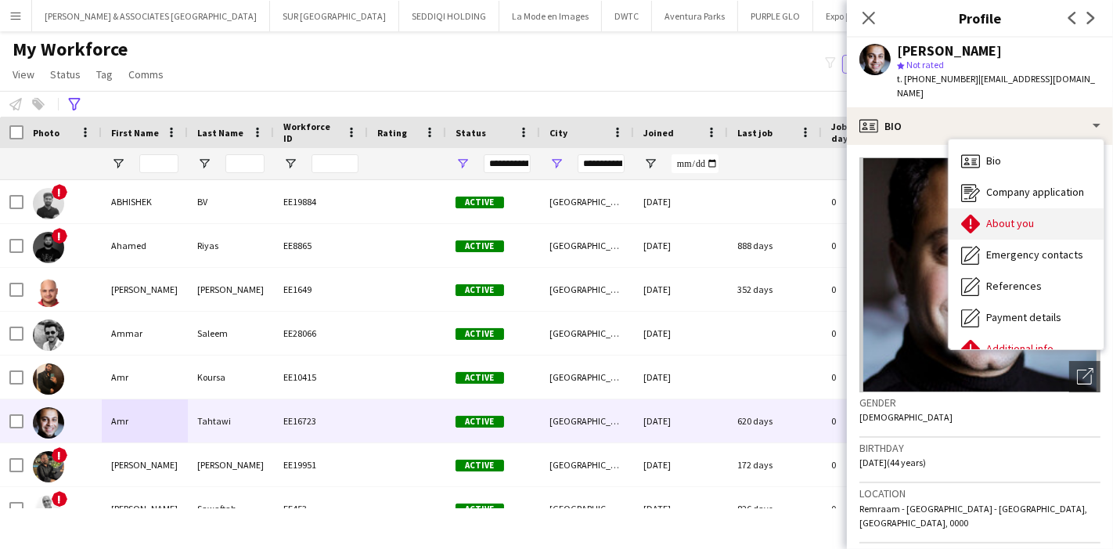
click at [1038, 208] on div "About you About you" at bounding box center [1025, 223] width 155 height 31
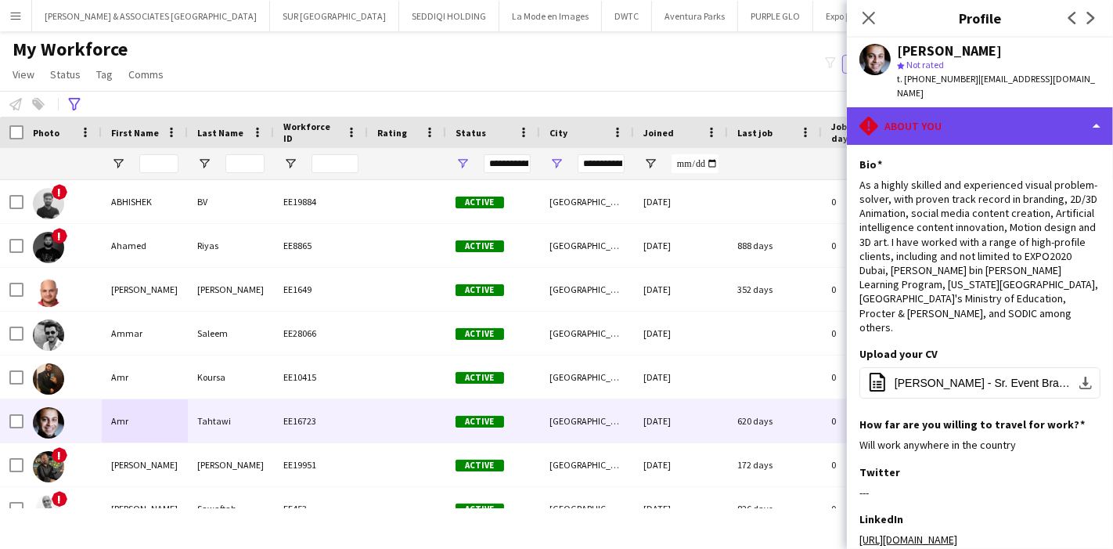
click at [977, 113] on div "rhombus-alert About you" at bounding box center [980, 126] width 266 height 38
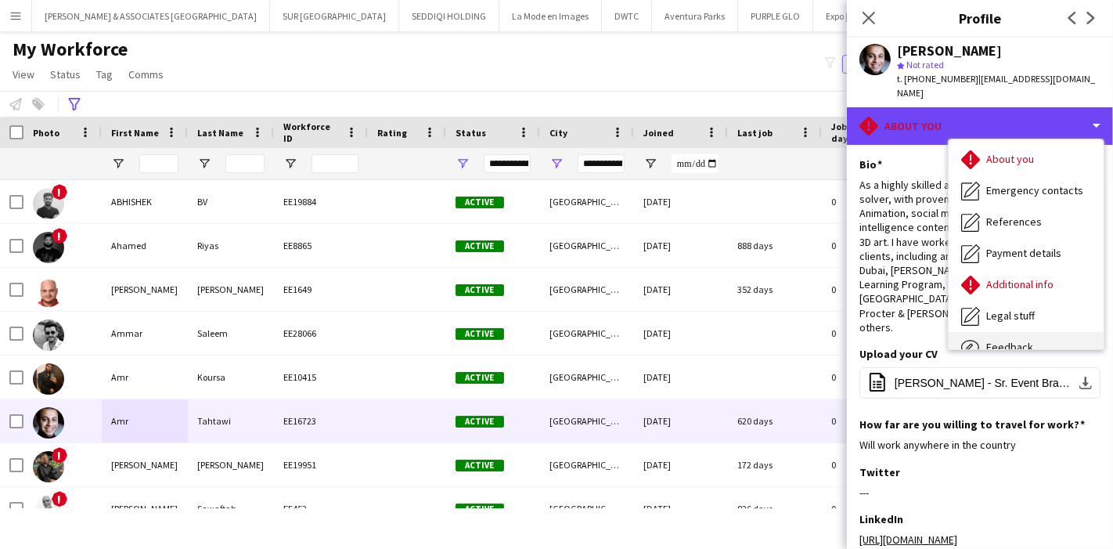
scroll to position [115, 0]
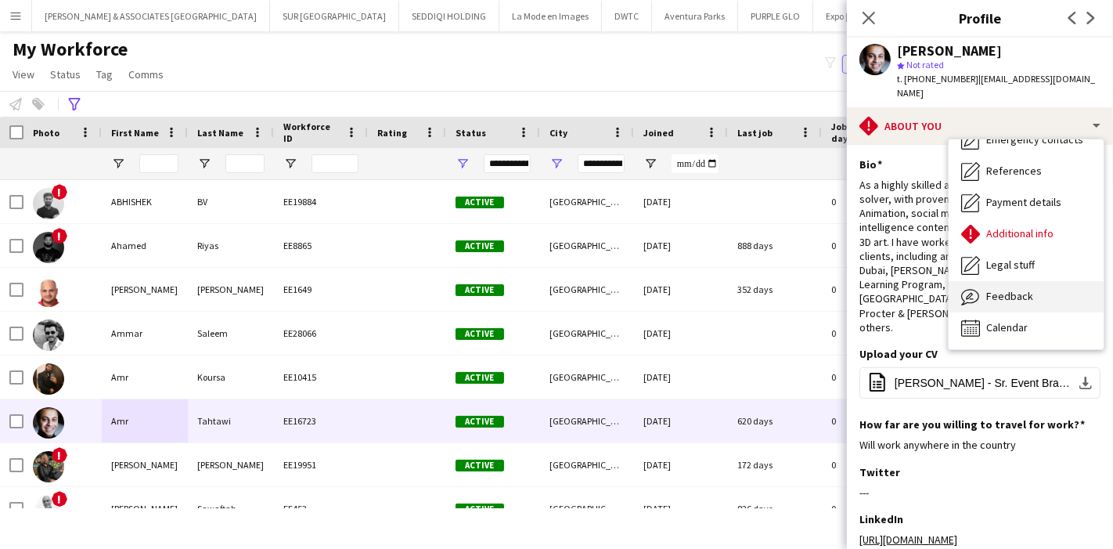
click at [1023, 281] on div "Feedback Feedback" at bounding box center [1025, 296] width 155 height 31
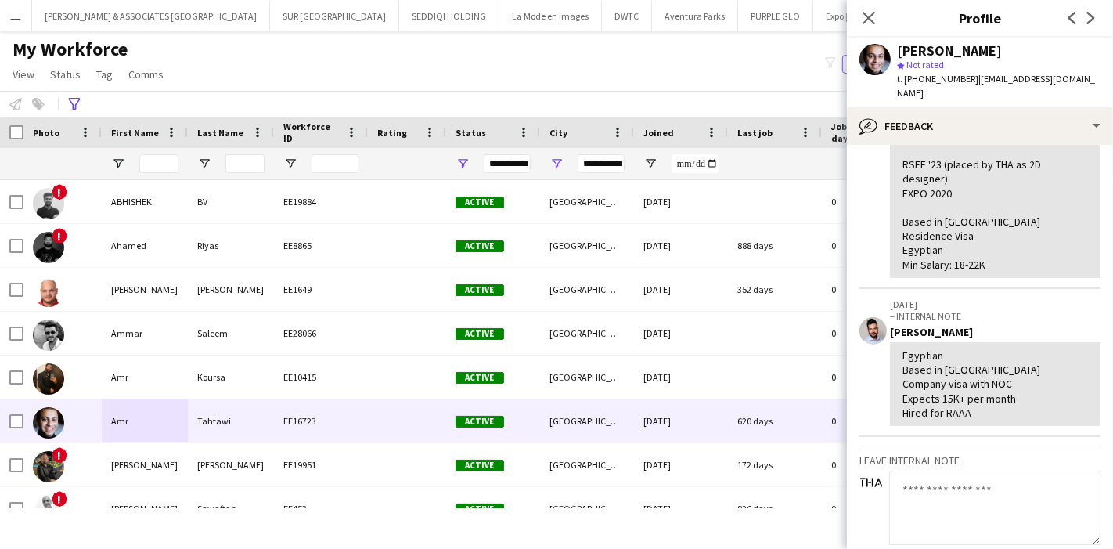
scroll to position [0, 0]
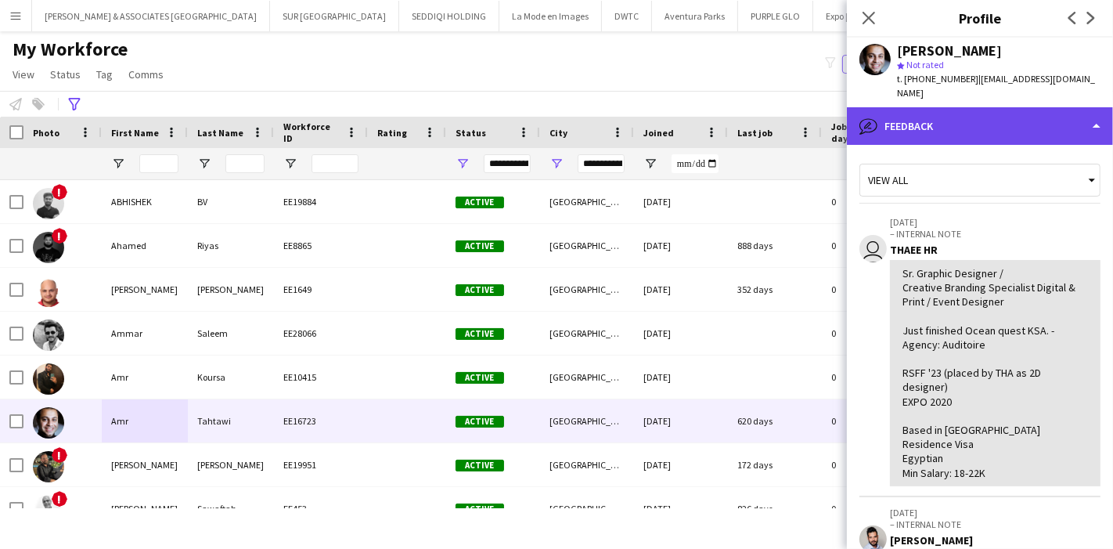
click at [1052, 107] on div "bubble-pencil Feedback" at bounding box center [980, 126] width 266 height 38
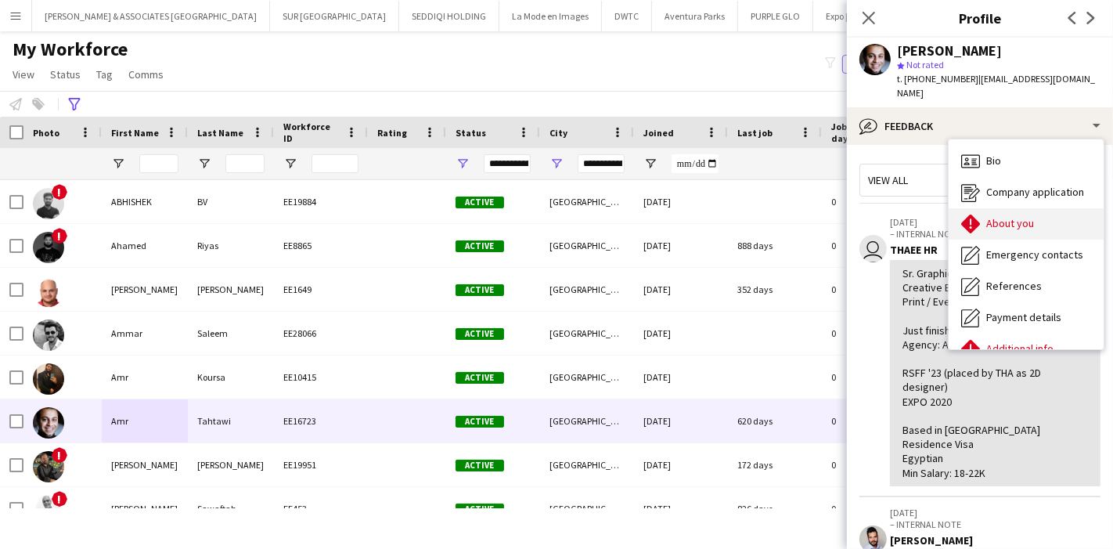
click at [1050, 208] on div "About you About you" at bounding box center [1025, 223] width 155 height 31
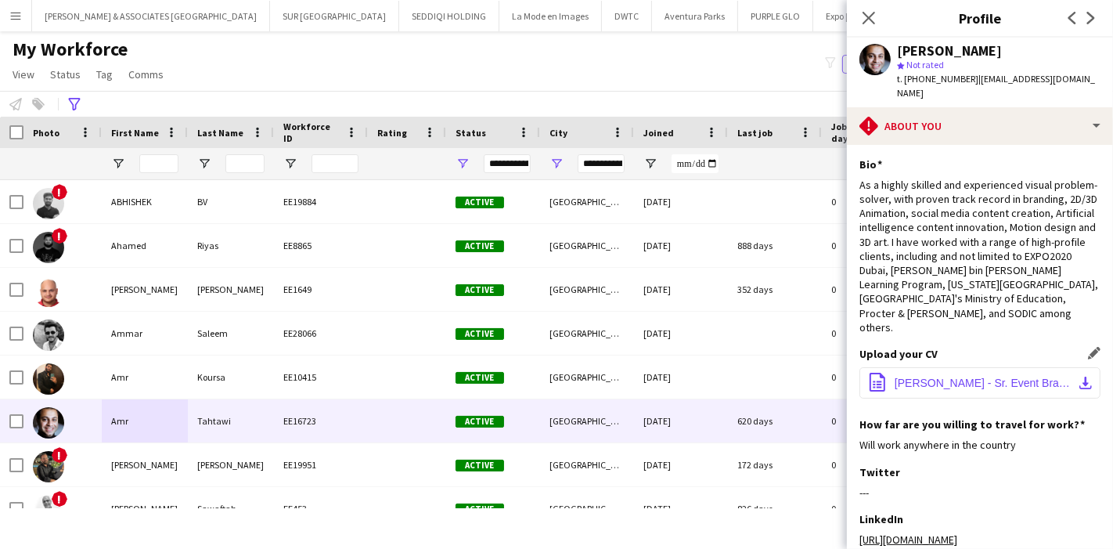
click at [1074, 367] on button "office-file-sheet Amr Tahtawi - Sr. Event Branding graphic designer CV 2025.pdf…" at bounding box center [979, 382] width 241 height 31
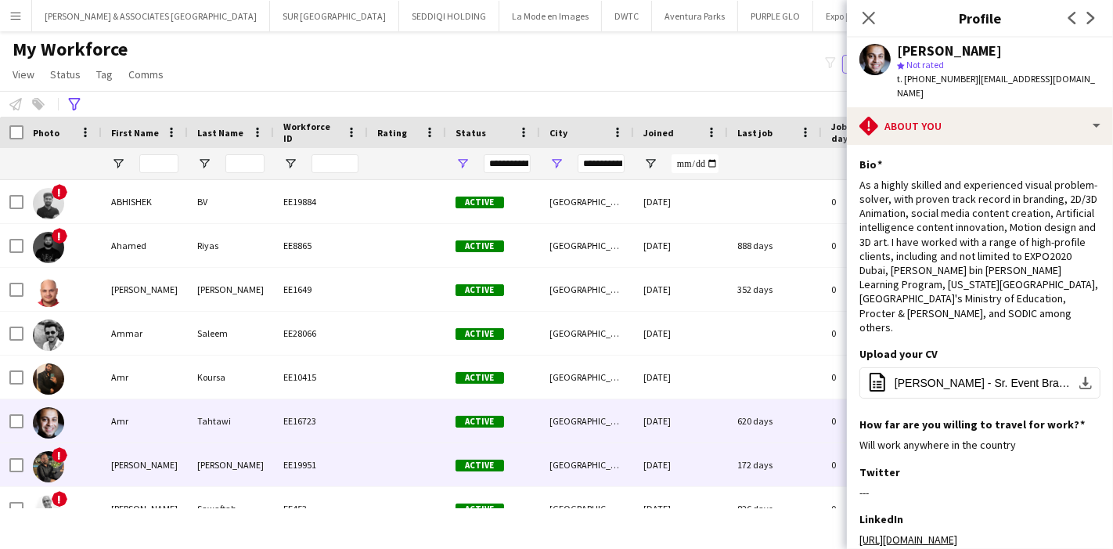
click at [160, 473] on div "Anas" at bounding box center [145, 464] width 86 height 43
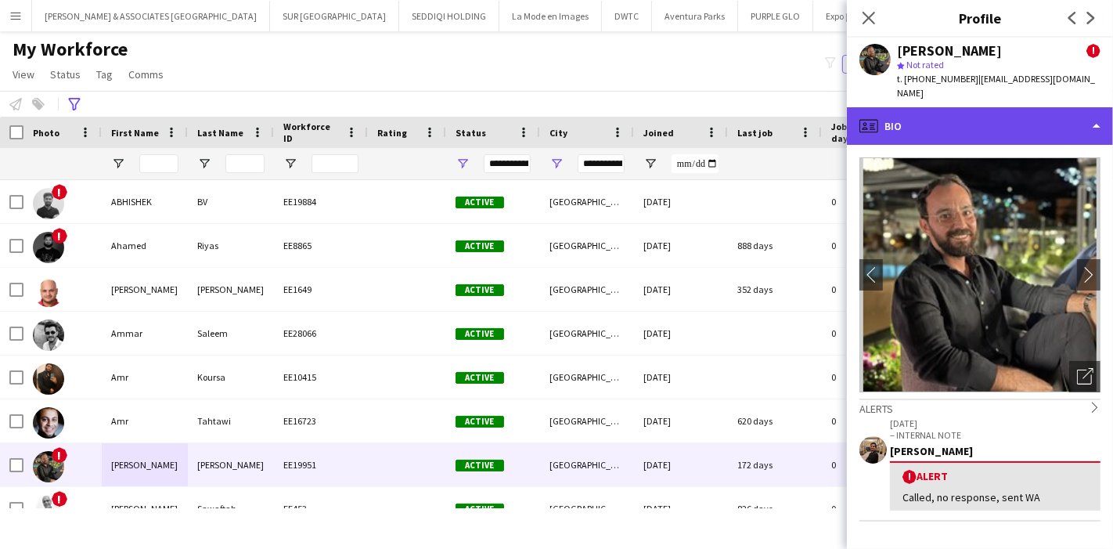
click at [1044, 130] on div "profile Bio" at bounding box center [980, 126] width 266 height 38
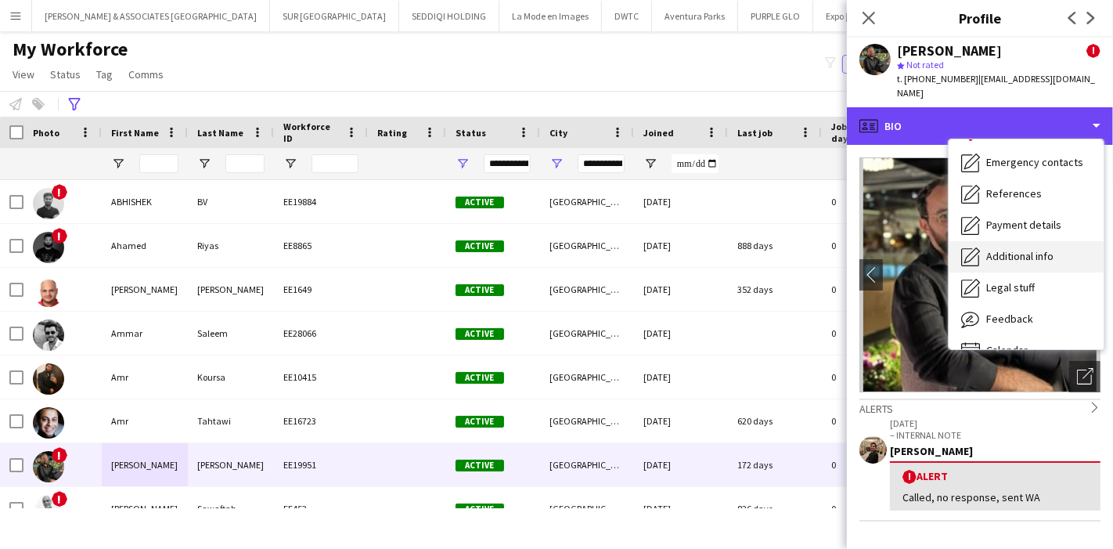
scroll to position [115, 0]
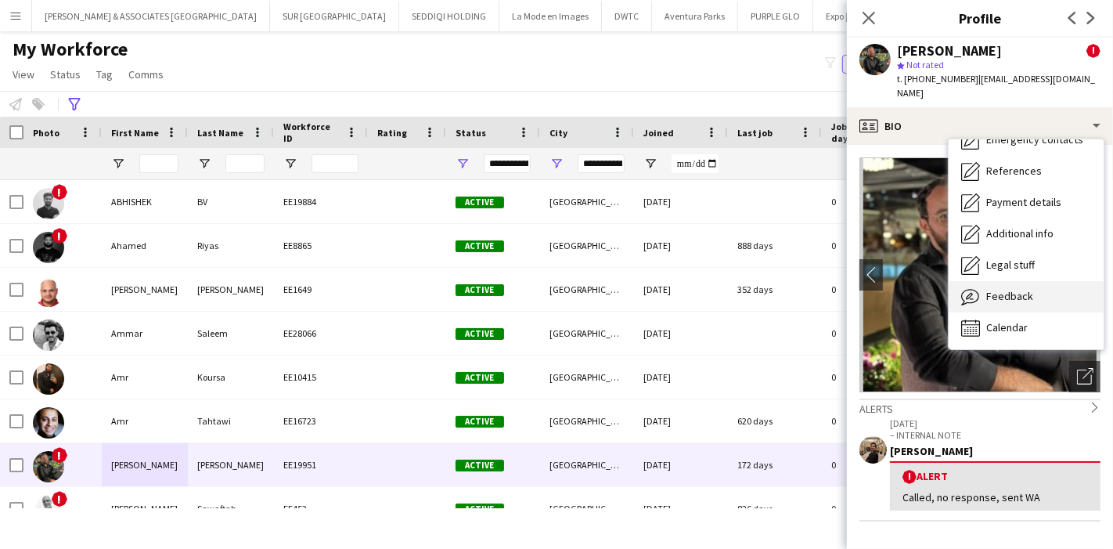
click at [1042, 288] on div "Feedback Feedback" at bounding box center [1025, 296] width 155 height 31
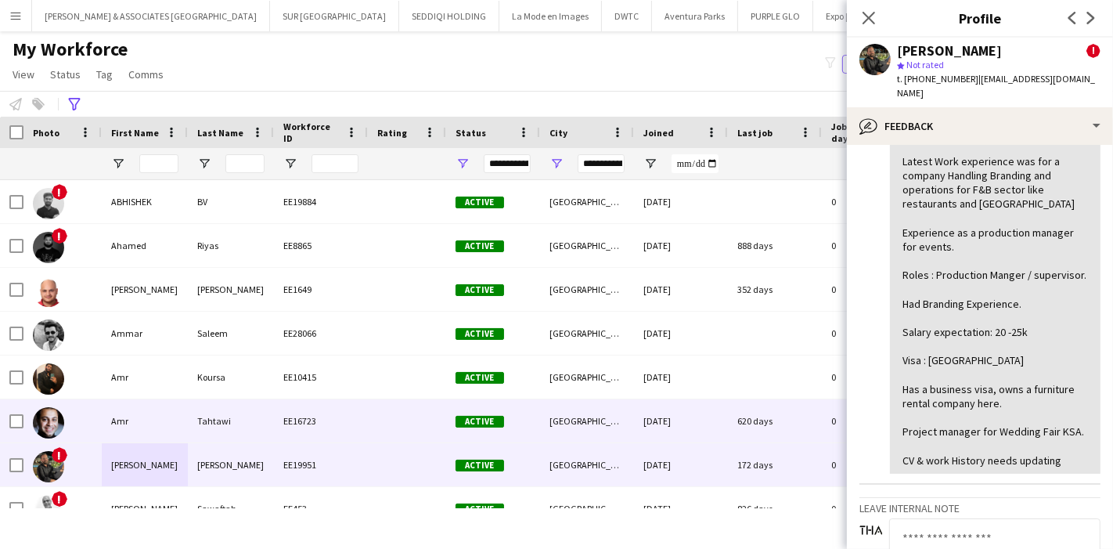
scroll to position [87, 0]
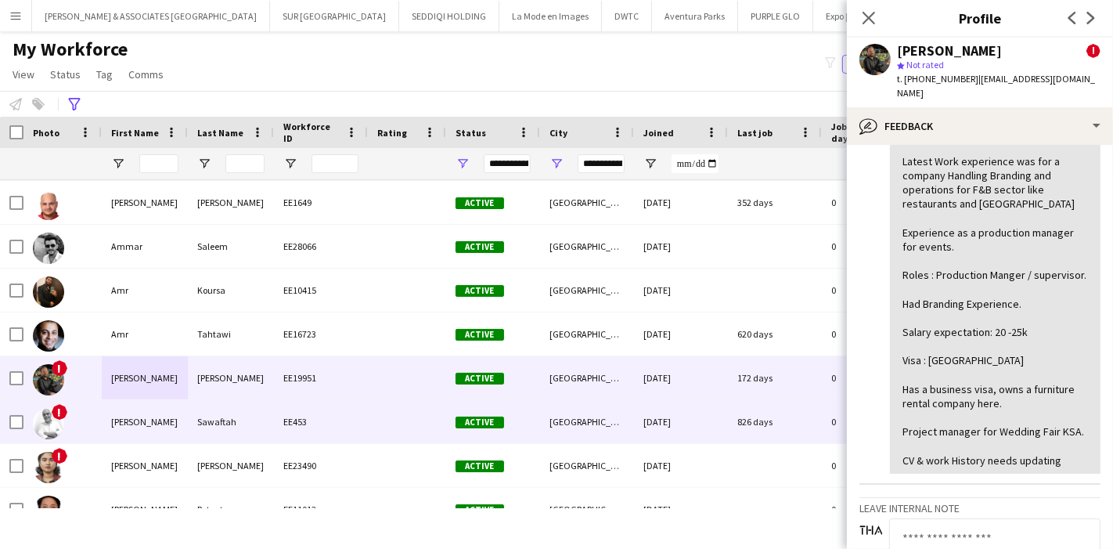
click at [158, 429] on div "Anas" at bounding box center [145, 421] width 86 height 43
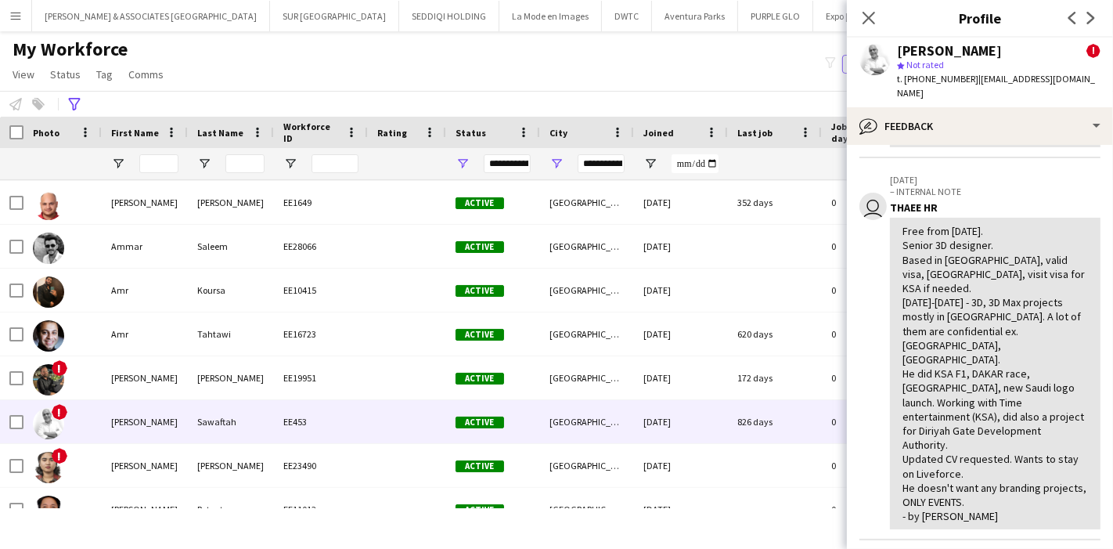
scroll to position [174, 0]
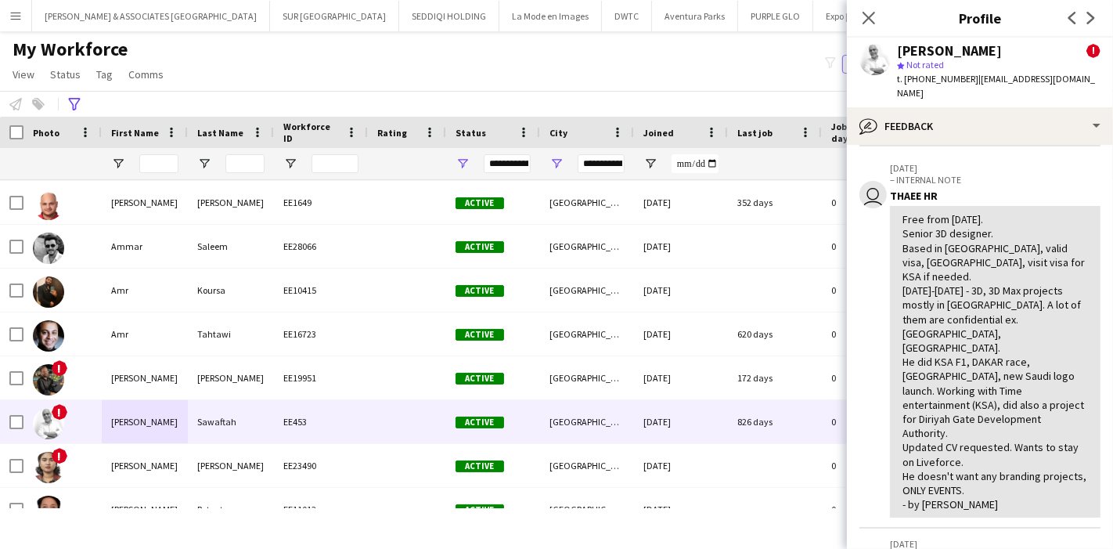
click at [974, 262] on div "Free from January 2025. Senior 3D designer. Based in UAE, valid visa, Jordanian…" at bounding box center [994, 361] width 185 height 299
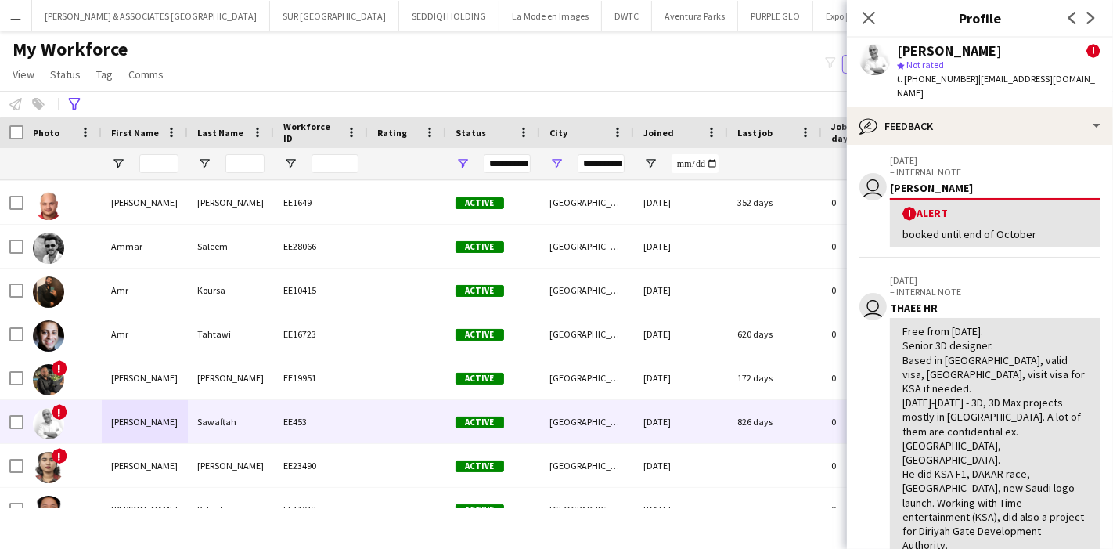
scroll to position [0, 0]
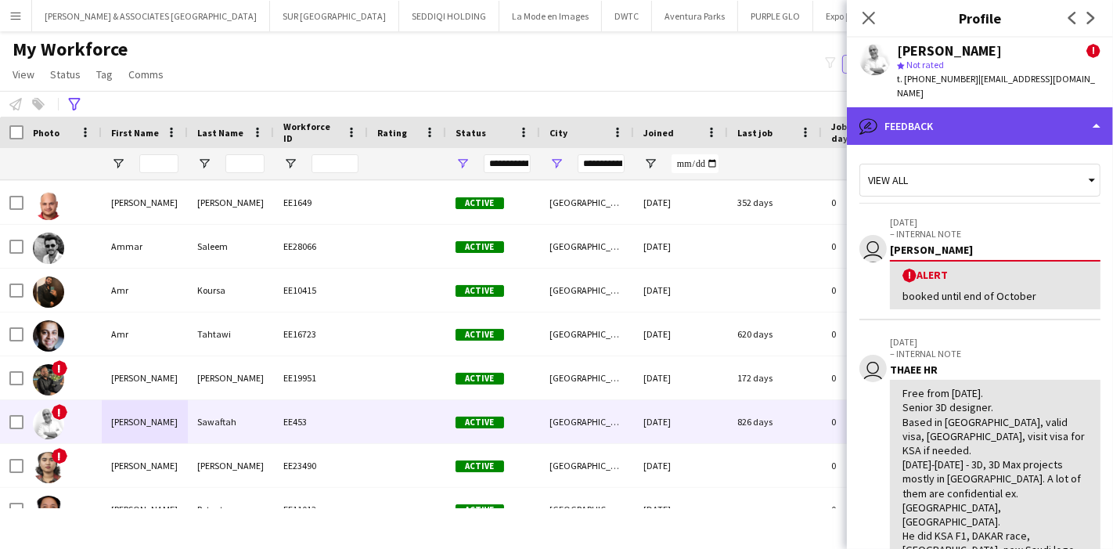
click at [1006, 113] on div "bubble-pencil Feedback" at bounding box center [980, 126] width 266 height 38
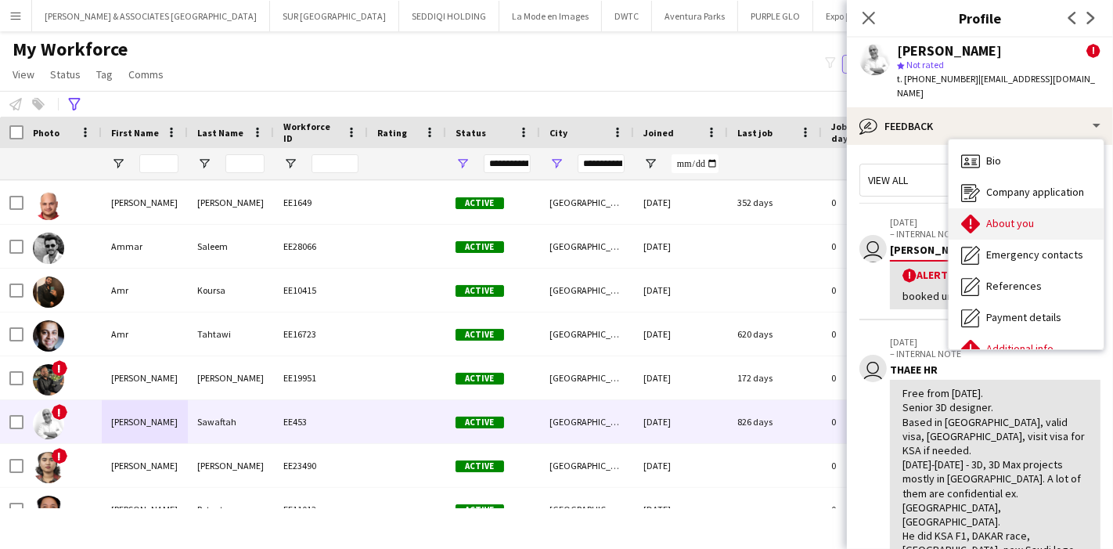
click at [1028, 216] on span "About you" at bounding box center [1010, 223] width 48 height 14
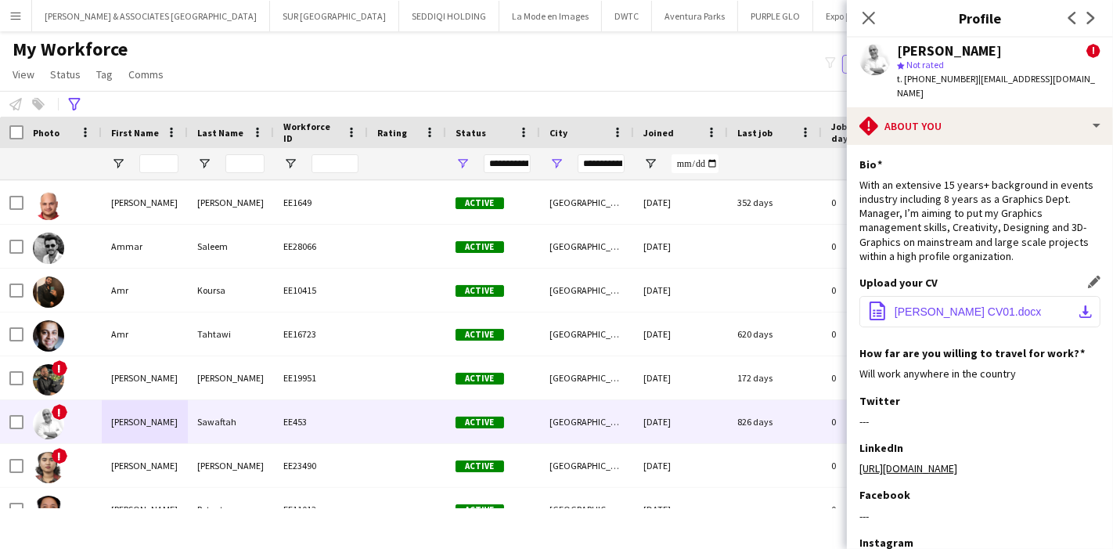
click at [1079, 305] on app-icon "download-bottom" at bounding box center [1085, 311] width 13 height 13
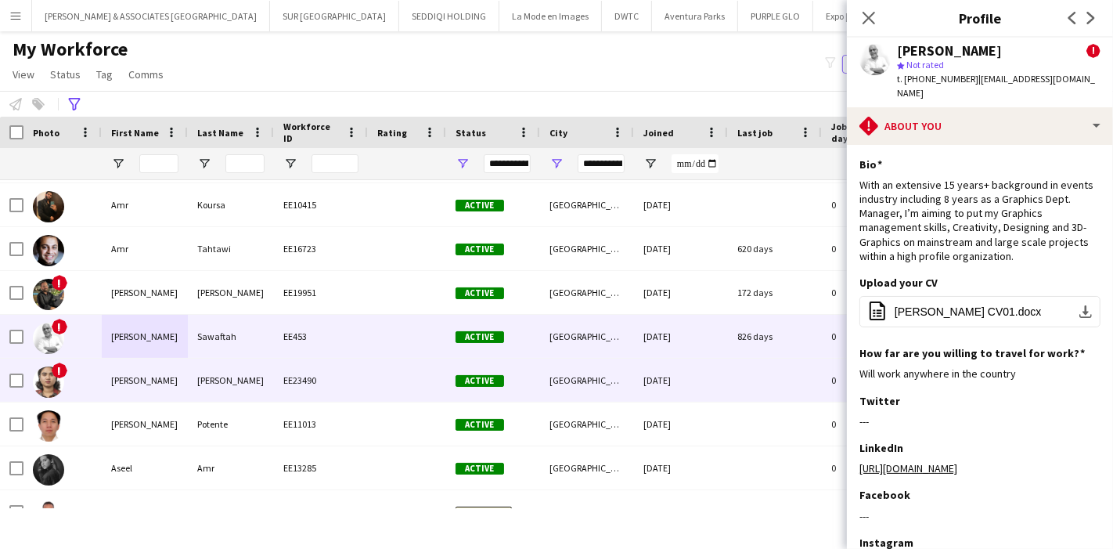
scroll to position [174, 0]
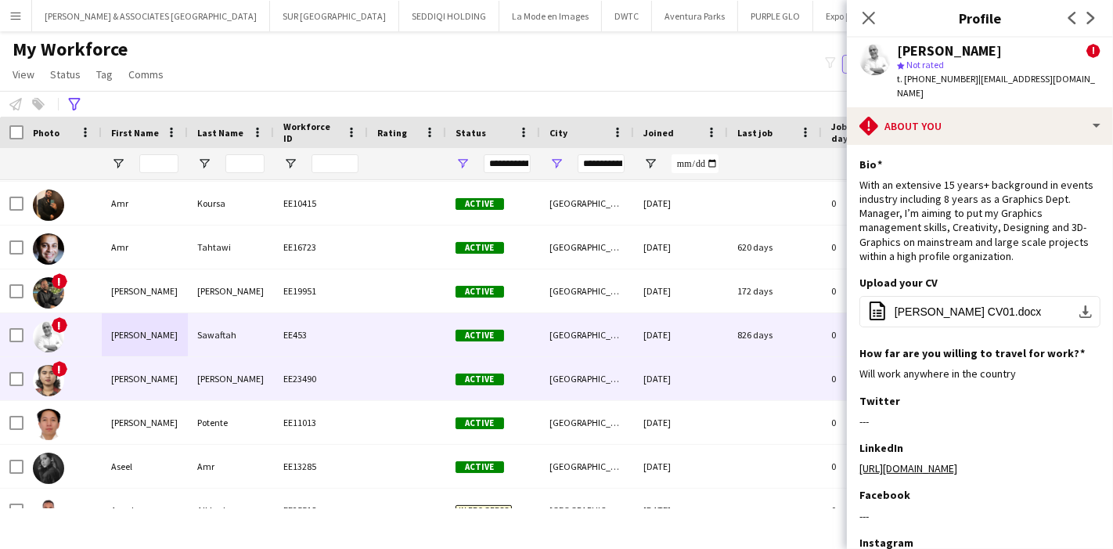
click at [136, 385] on div "Anne" at bounding box center [145, 378] width 86 height 43
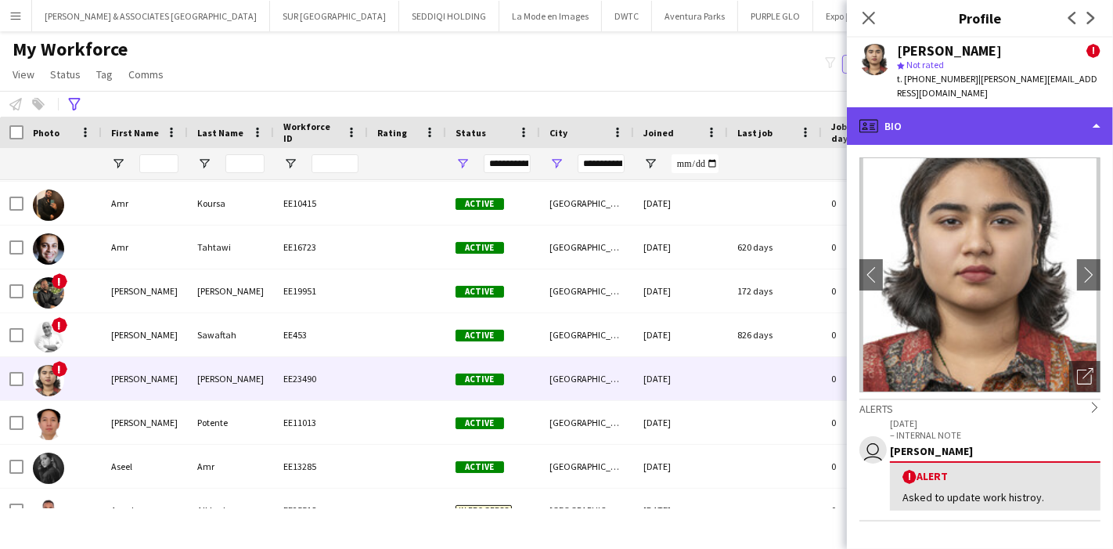
click at [1015, 121] on div "profile Bio" at bounding box center [980, 126] width 266 height 38
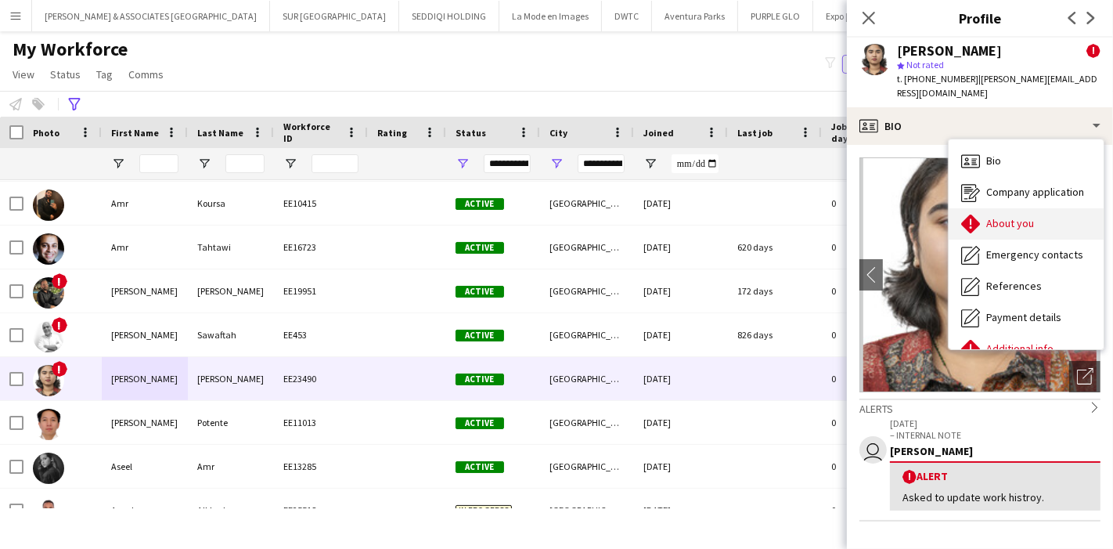
click at [1018, 216] on div "About you About you" at bounding box center [1025, 223] width 155 height 31
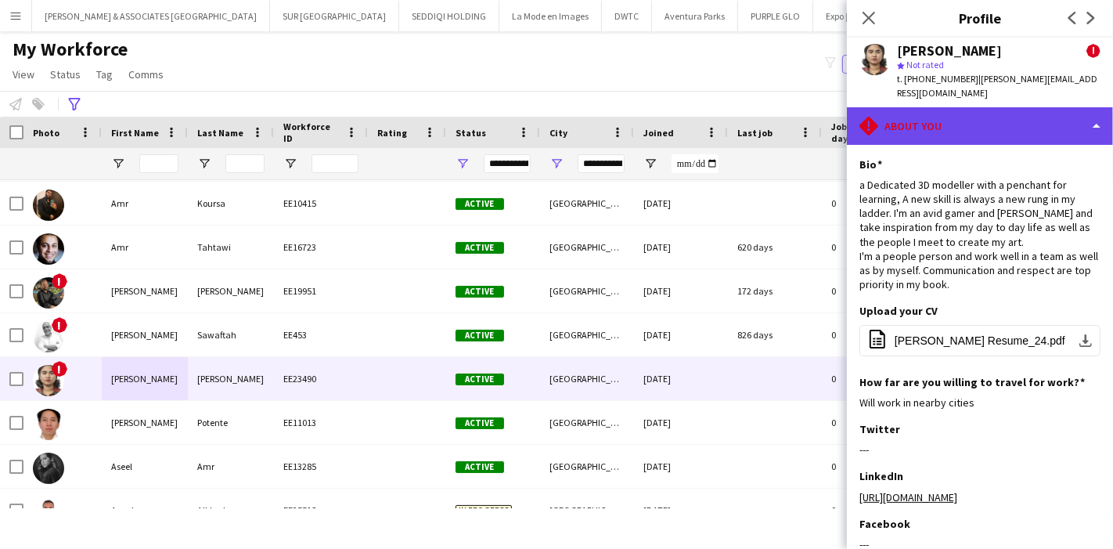
click at [1007, 121] on div "rhombus-alert About you" at bounding box center [980, 126] width 266 height 38
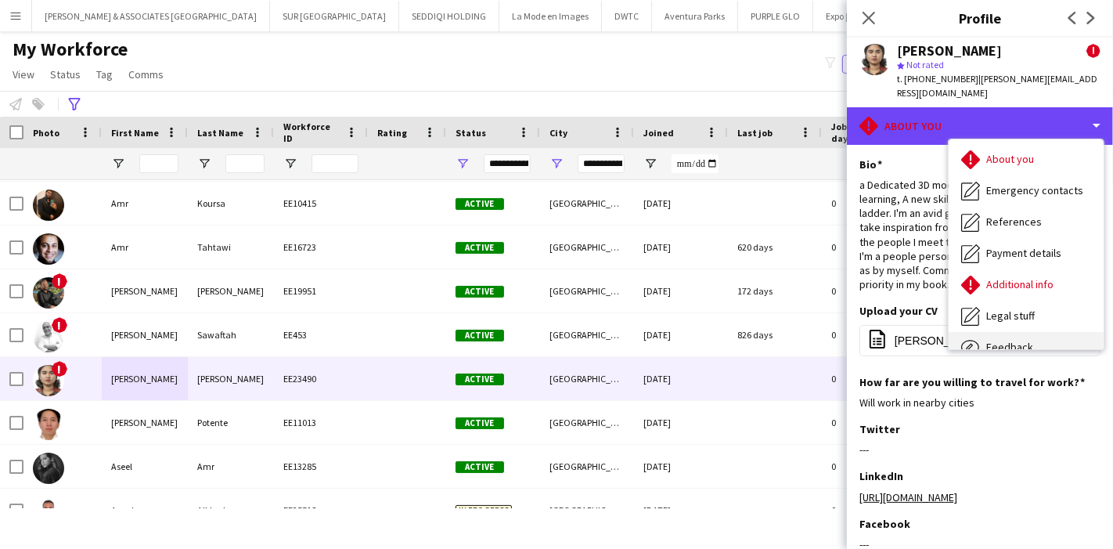
scroll to position [115, 0]
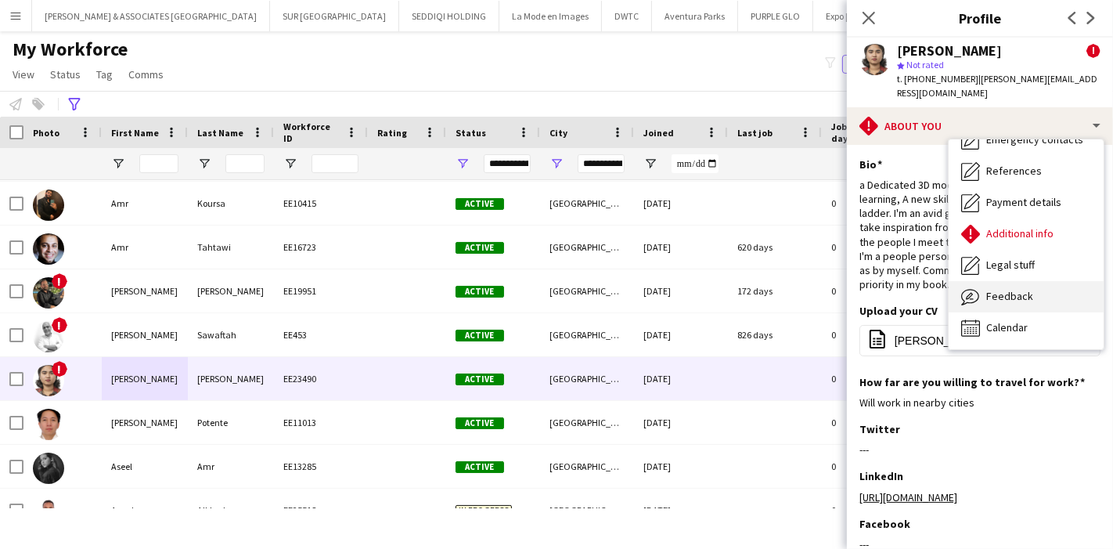
click at [1008, 290] on div "Feedback Feedback" at bounding box center [1025, 296] width 155 height 31
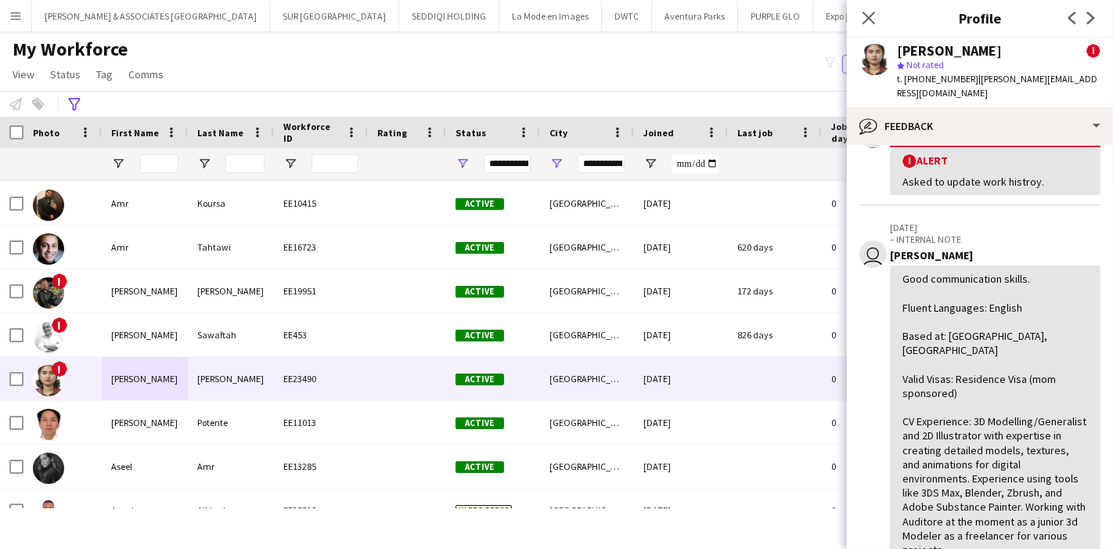
scroll to position [87, 0]
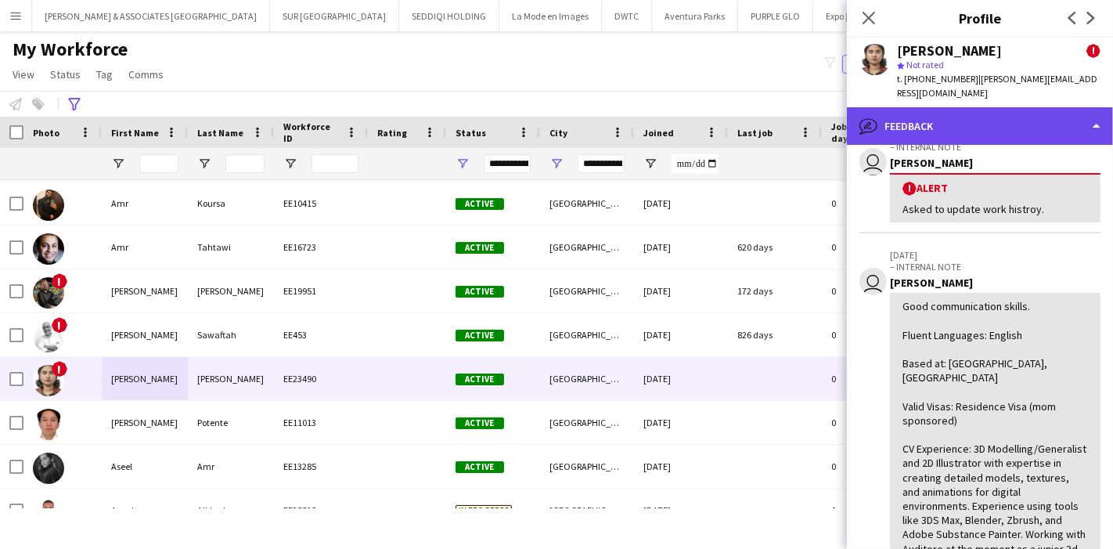
click at [1042, 122] on div "bubble-pencil Feedback" at bounding box center [980, 126] width 266 height 38
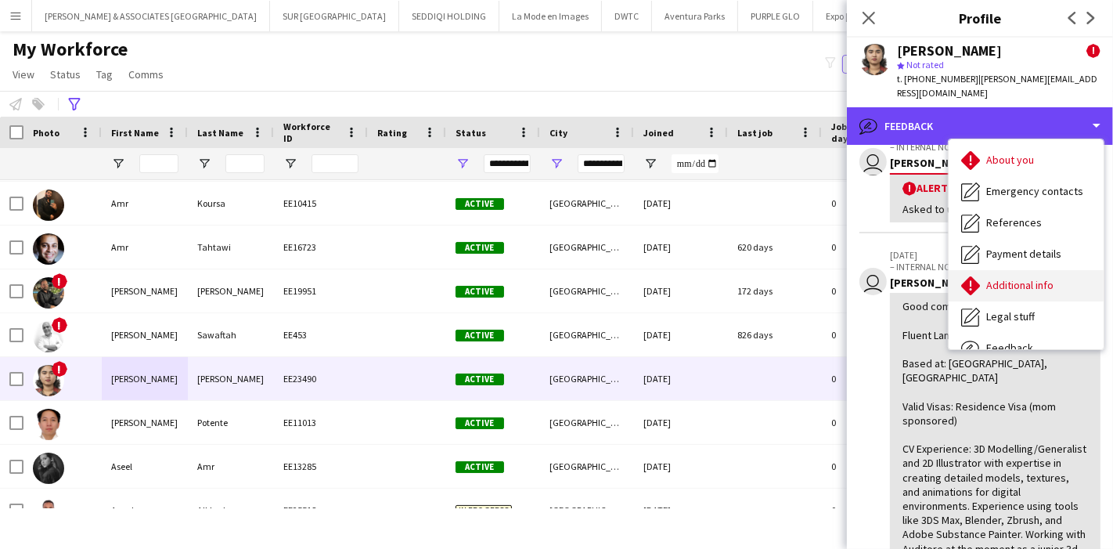
scroll to position [28, 0]
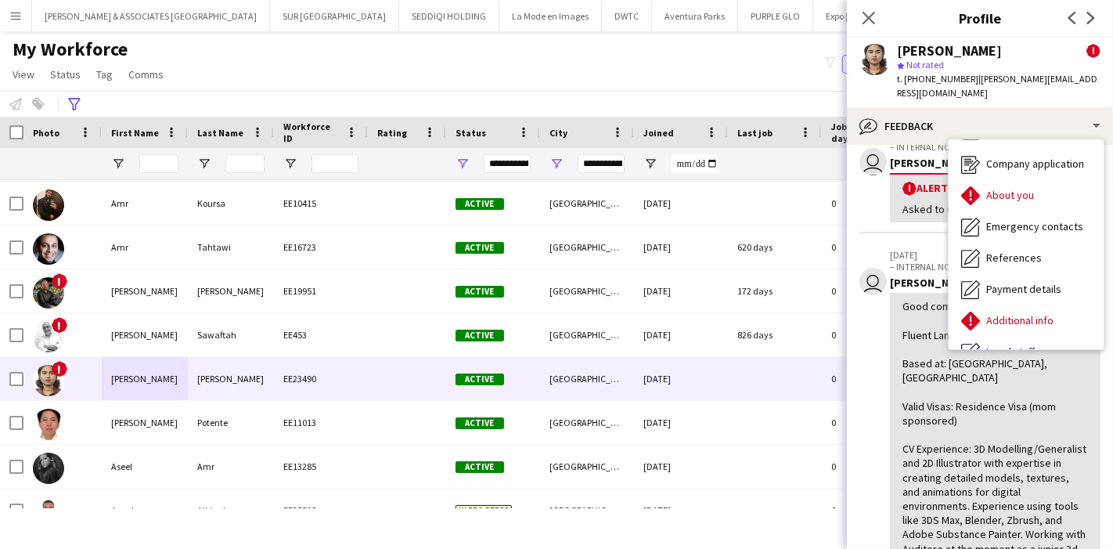
click at [1017, 410] on div "Good communication skills. Fluent Languages: English Based at: Dubai, UAE Valid…" at bounding box center [994, 455] width 185 height 313
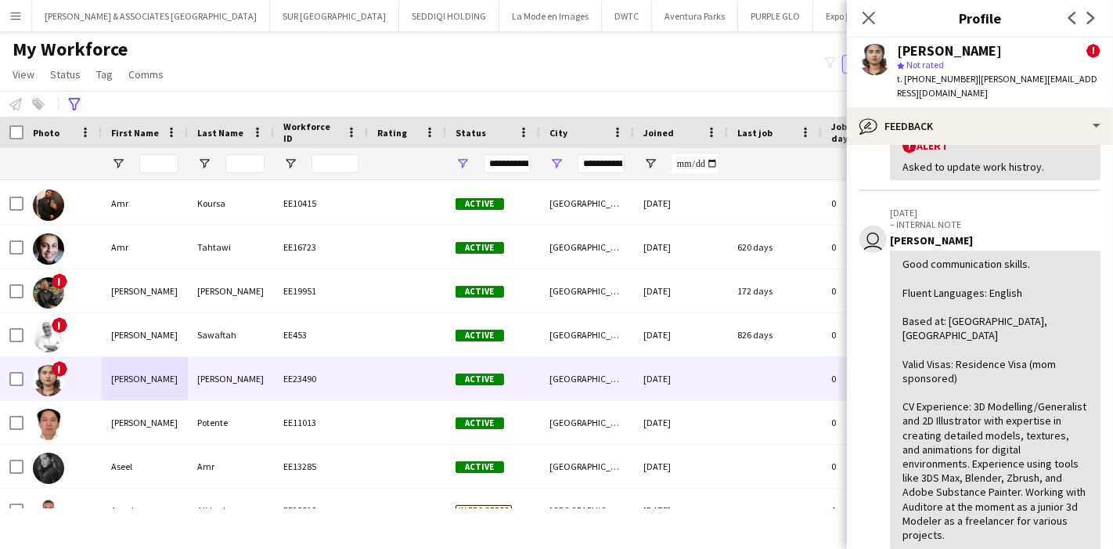
scroll to position [87, 0]
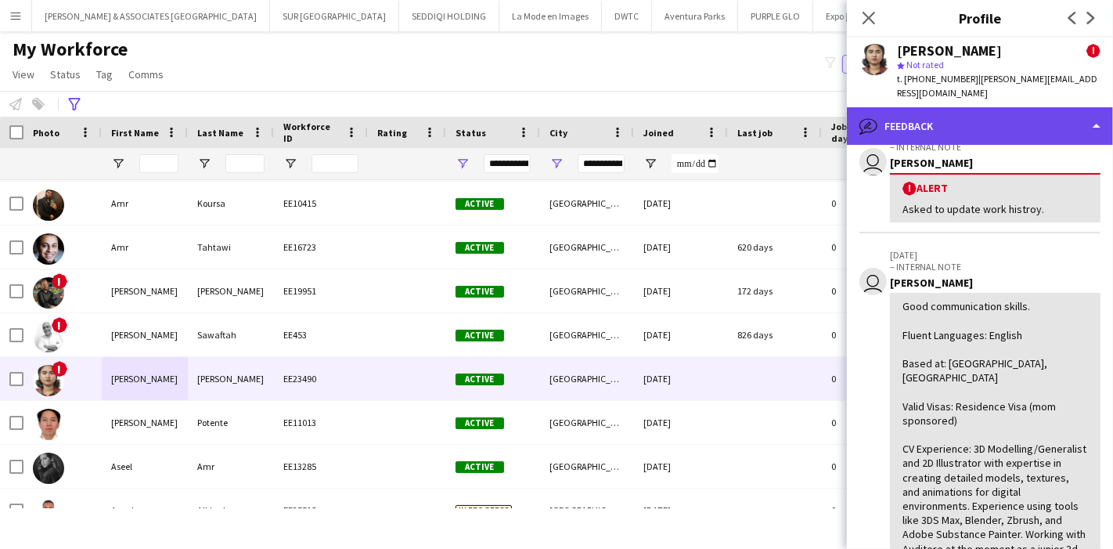
drag, startPoint x: 990, startPoint y: 95, endPoint x: 995, endPoint y: 104, distance: 10.9
click at [992, 107] on div "bubble-pencil Feedback" at bounding box center [980, 126] width 266 height 38
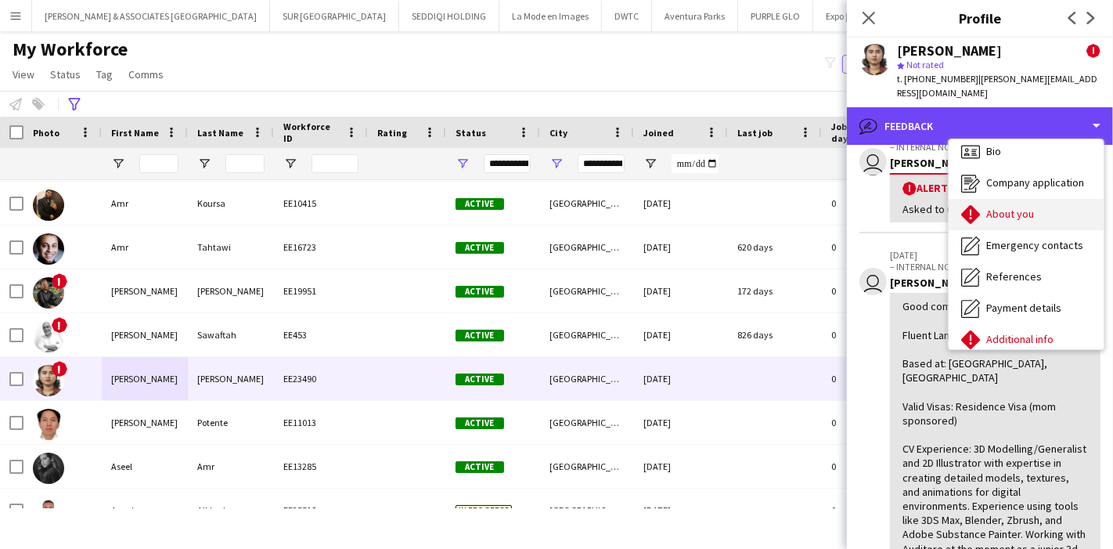
scroll to position [0, 0]
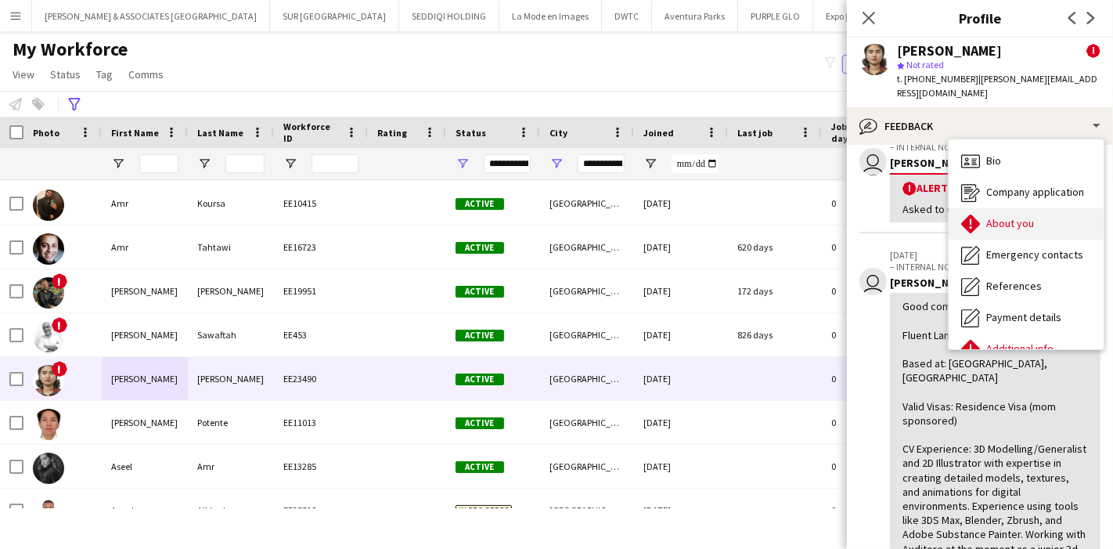
click at [1024, 208] on div "About you About you" at bounding box center [1025, 223] width 155 height 31
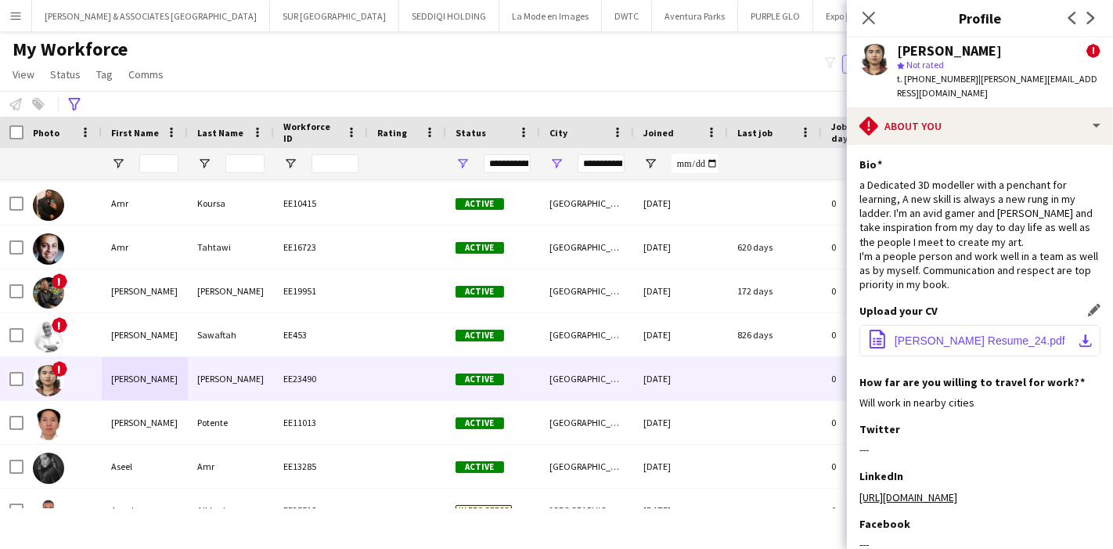
click at [1080, 325] on button "office-file-sheet Anne Resume_24.pdf download-bottom" at bounding box center [979, 340] width 241 height 31
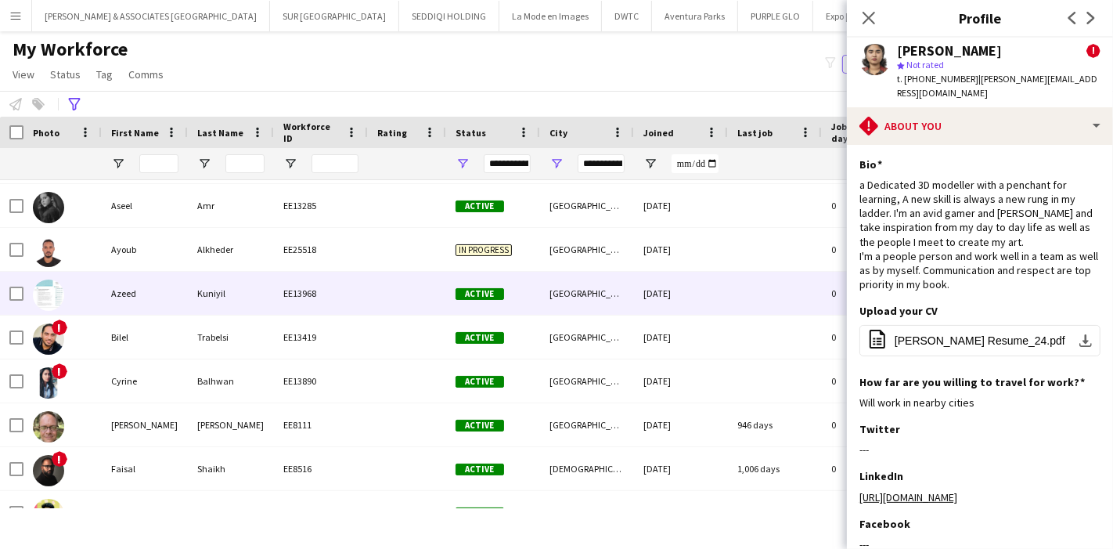
scroll to position [261, 0]
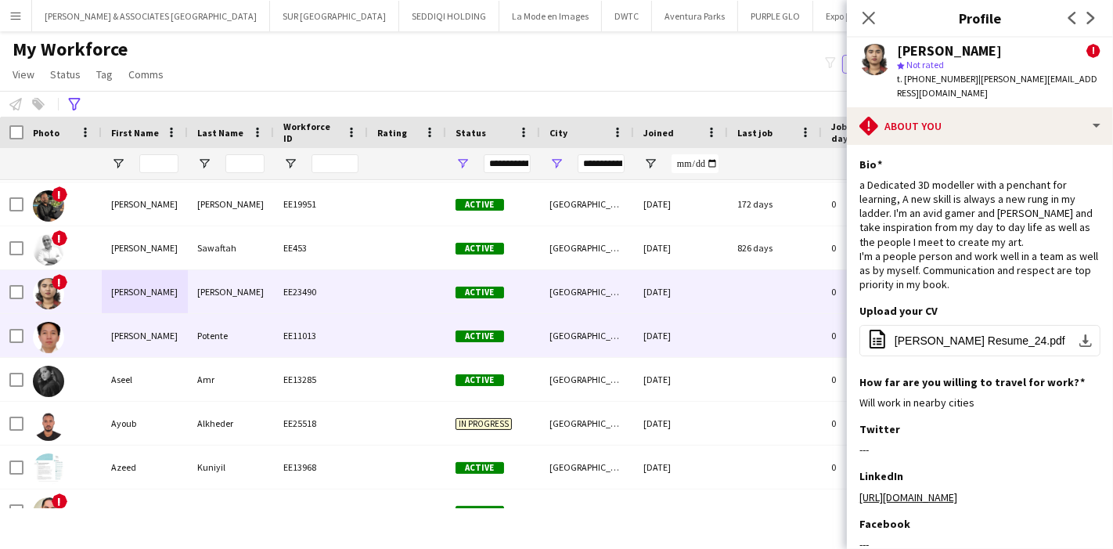
click at [149, 351] on div "Aron Joshua" at bounding box center [145, 335] width 86 height 43
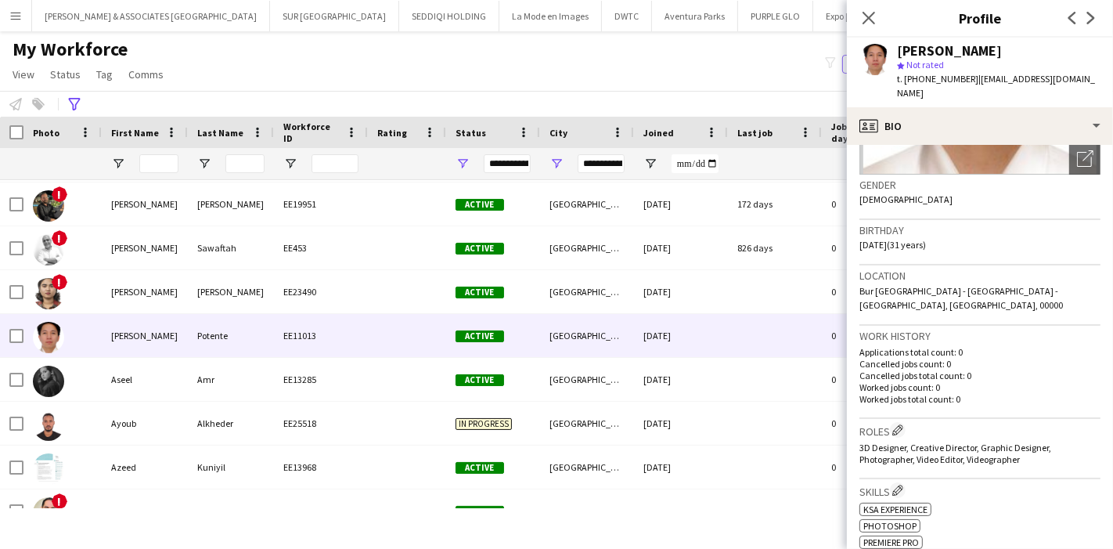
scroll to position [434, 0]
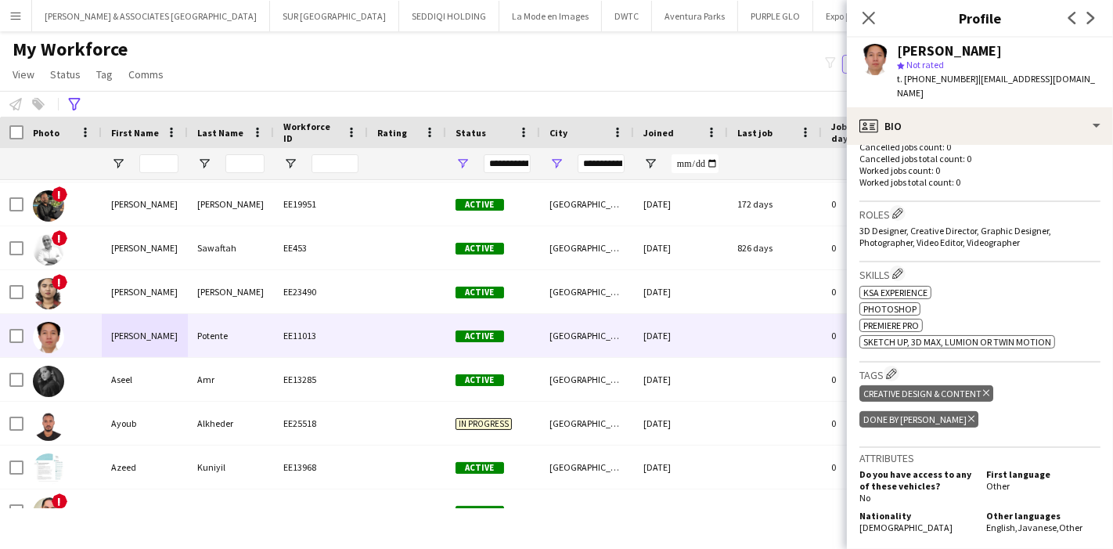
click at [507, 52] on div "My Workforce View Views Default view Julie New view Update view Delete view Edi…" at bounding box center [556, 64] width 1113 height 53
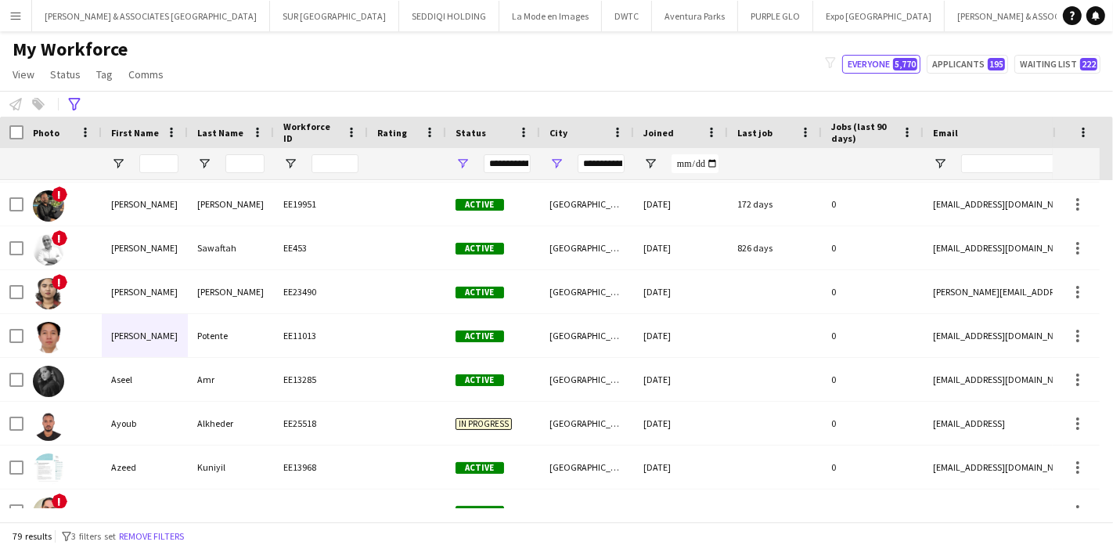
scroll to position [0, 197]
click at [74, 106] on icon at bounding box center [74, 104] width 12 height 13
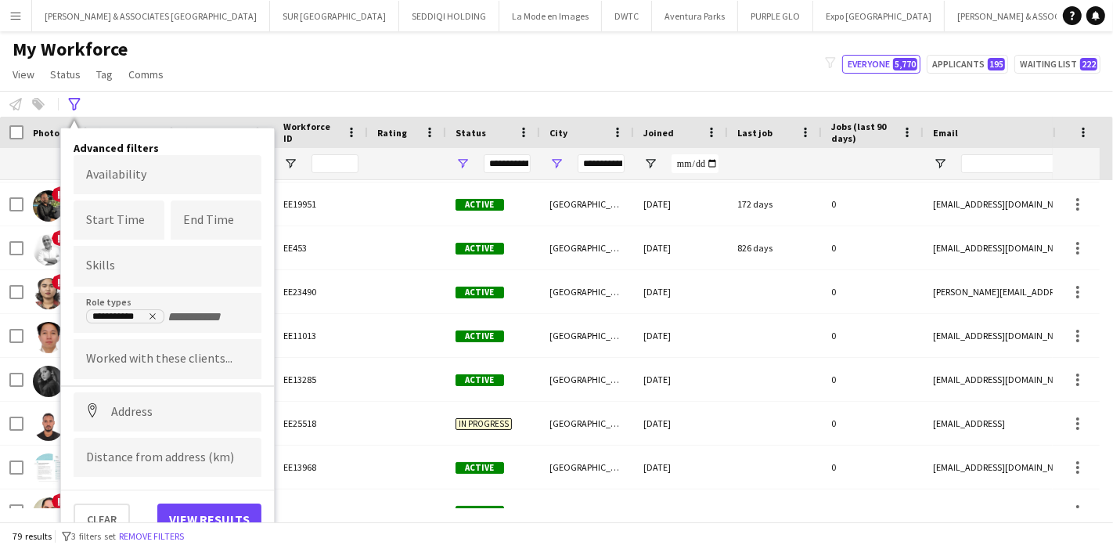
click at [131, 258] on div at bounding box center [168, 266] width 188 height 40
type input "*"
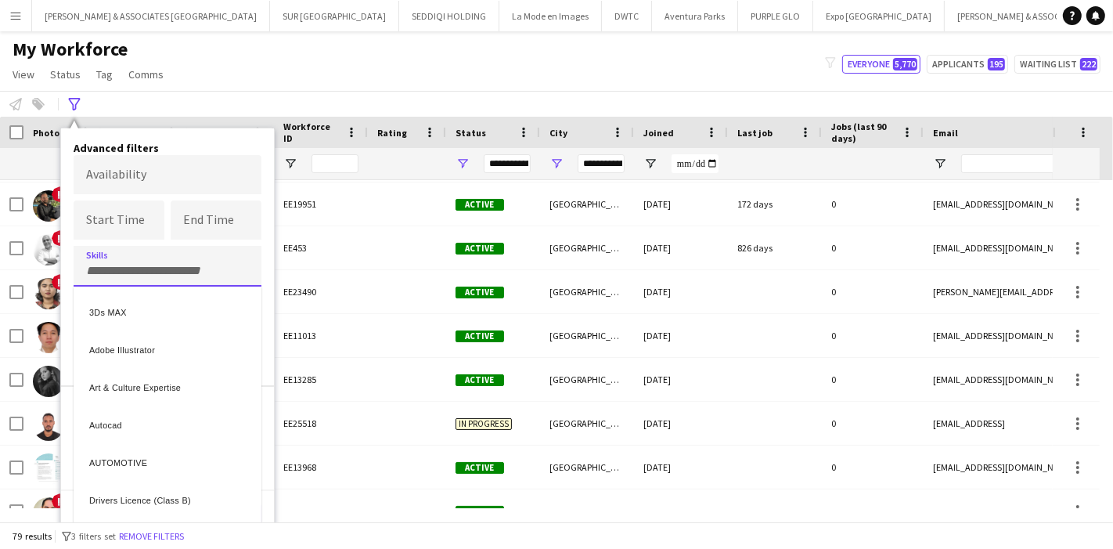
type input "*"
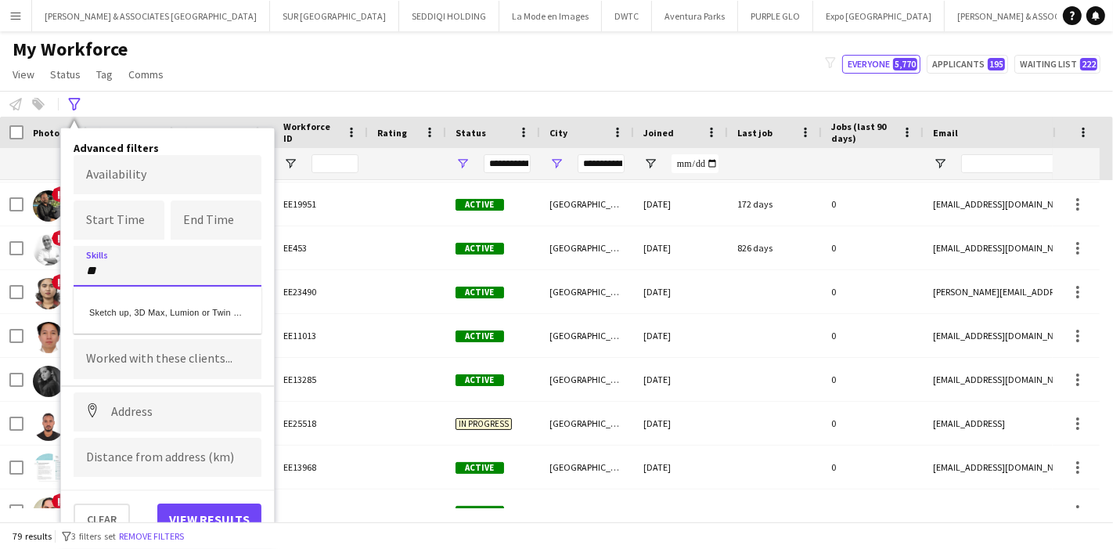
type input "**"
click at [172, 305] on div "Sketch up, 3D Max, Lumion or Twin motion" at bounding box center [168, 310] width 188 height 38
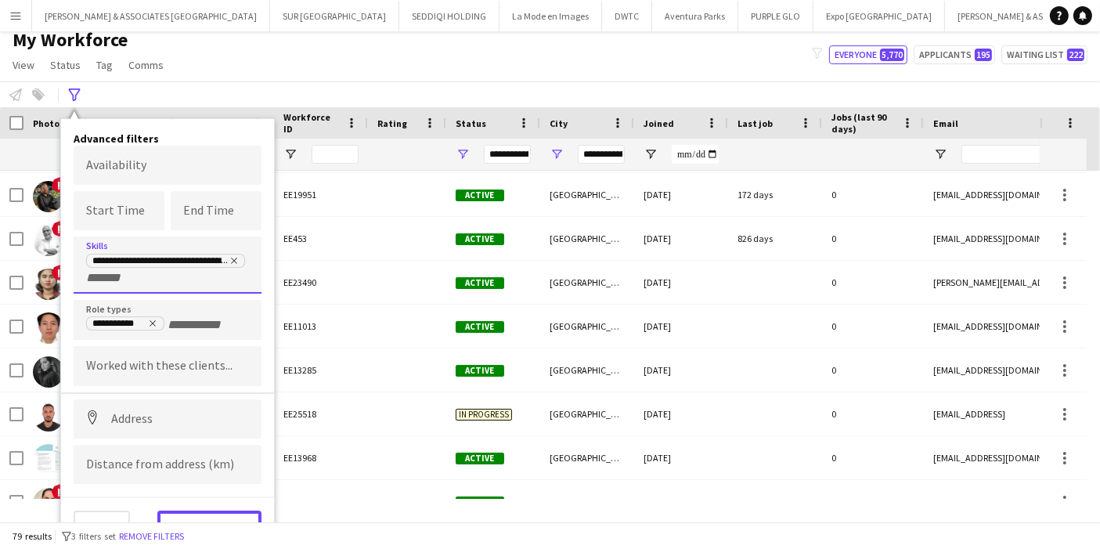
drag, startPoint x: 218, startPoint y: 510, endPoint x: 223, endPoint y: 450, distance: 60.4
click at [218, 510] on button "View results" at bounding box center [209, 525] width 104 height 31
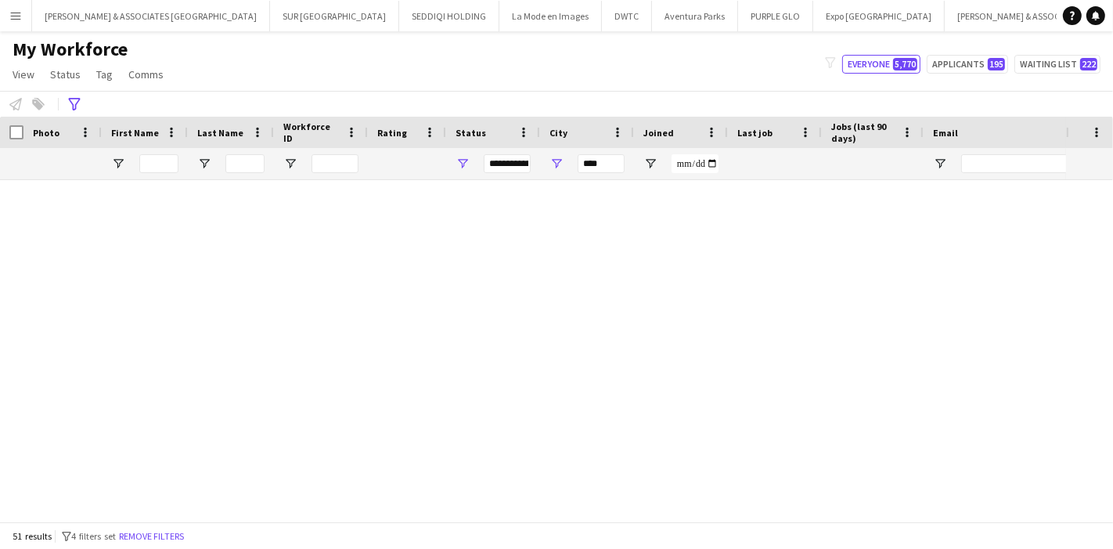
type input "**********"
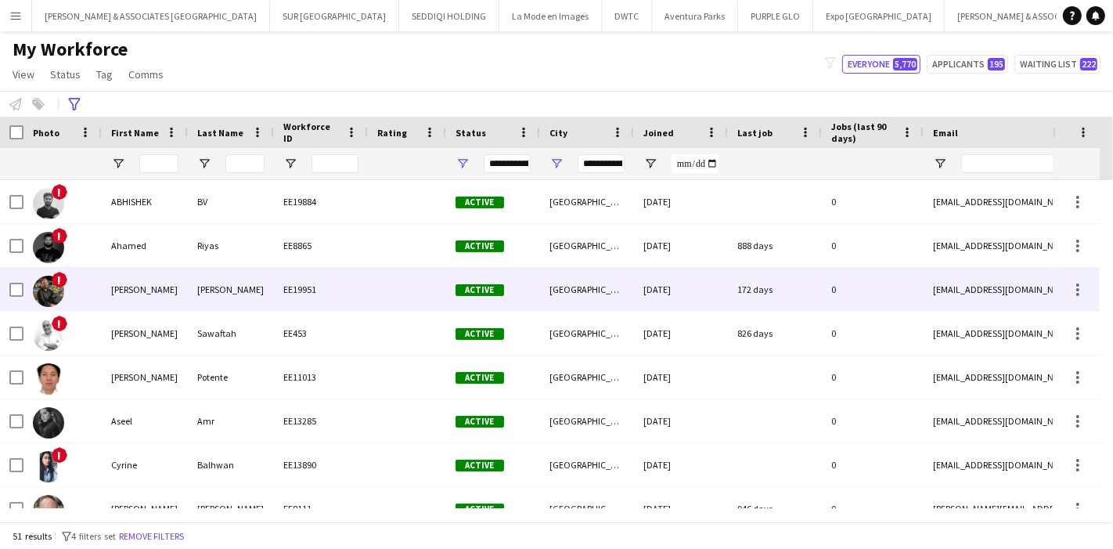
click at [172, 290] on div "Anas" at bounding box center [145, 289] width 86 height 43
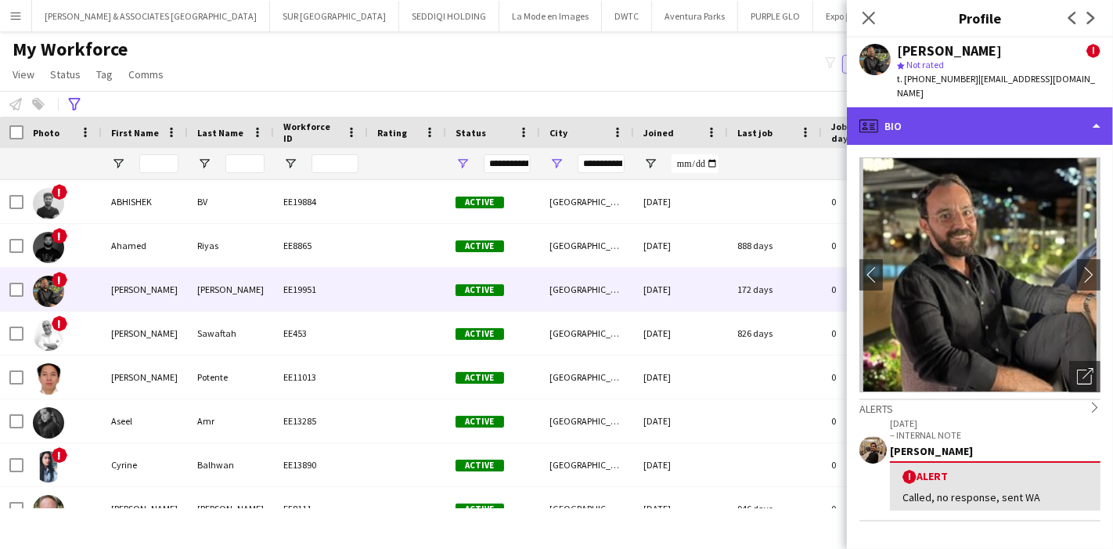
click at [1078, 125] on div "profile Bio" at bounding box center [980, 126] width 266 height 38
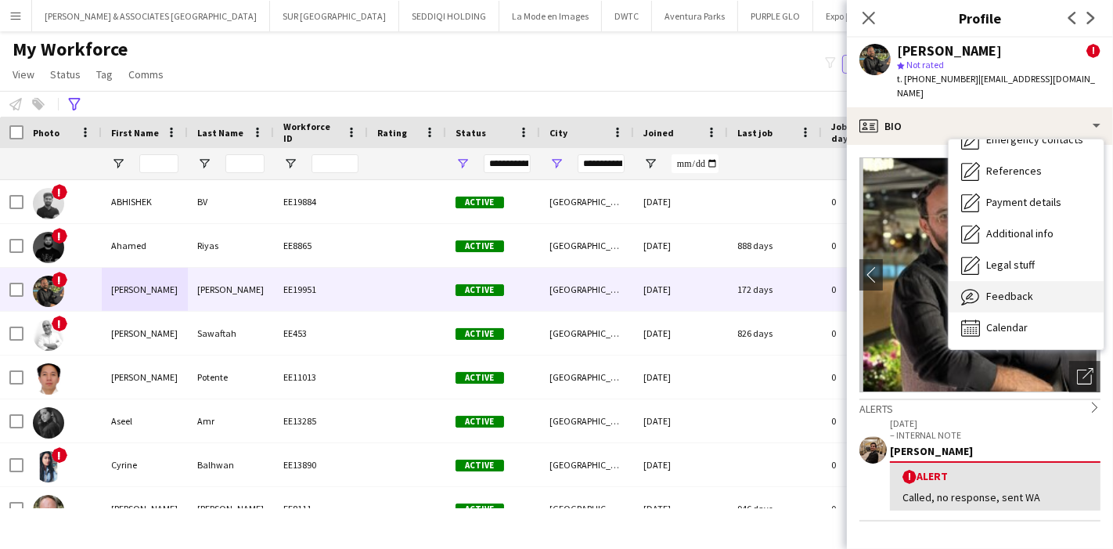
click at [1019, 294] on span "Feedback" at bounding box center [1009, 296] width 47 height 14
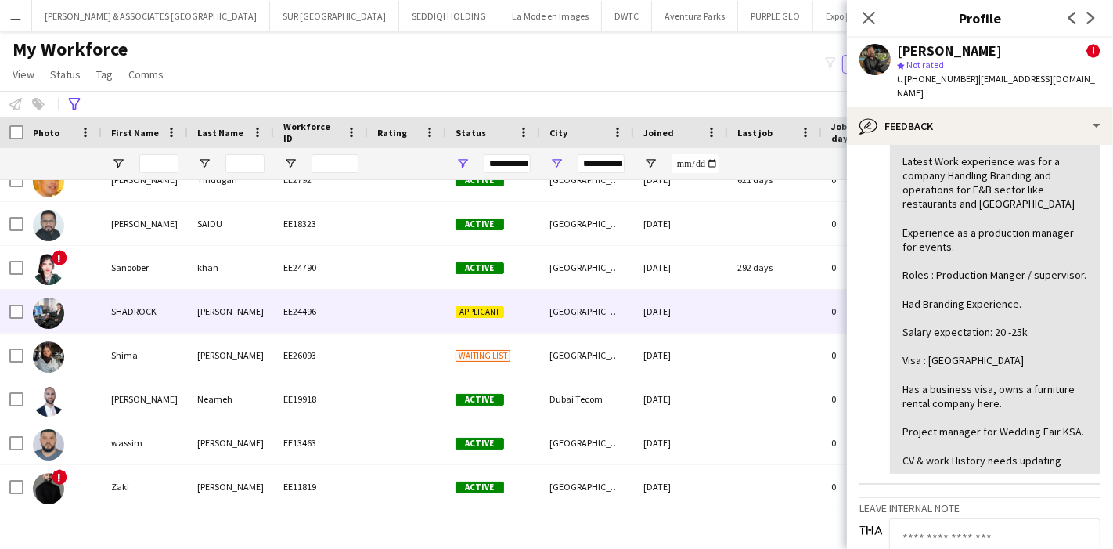
click at [113, 306] on div "SHADROCK" at bounding box center [145, 311] width 86 height 43
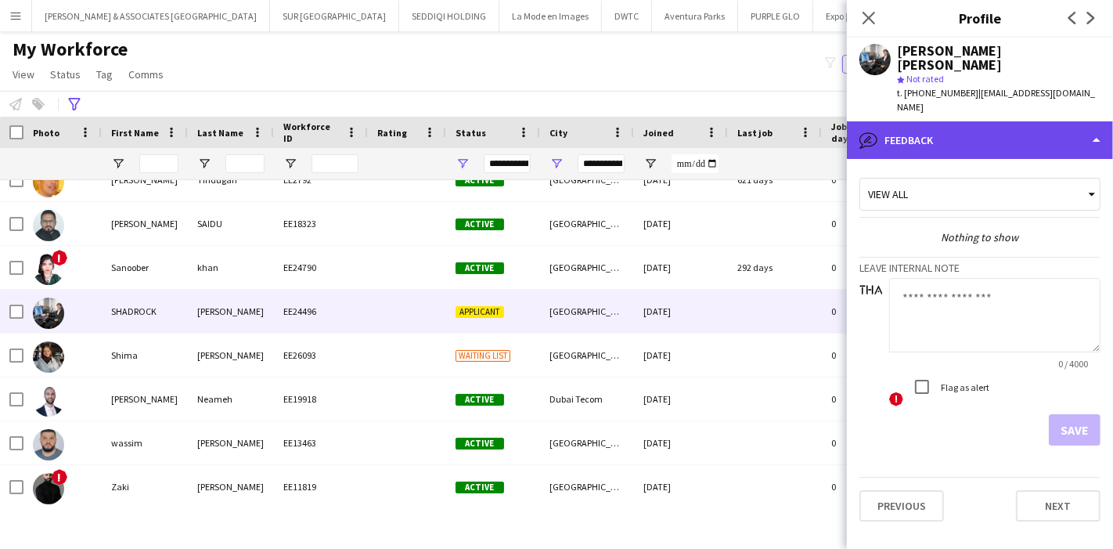
click at [1075, 121] on div "bubble-pencil Feedback" at bounding box center [980, 140] width 266 height 38
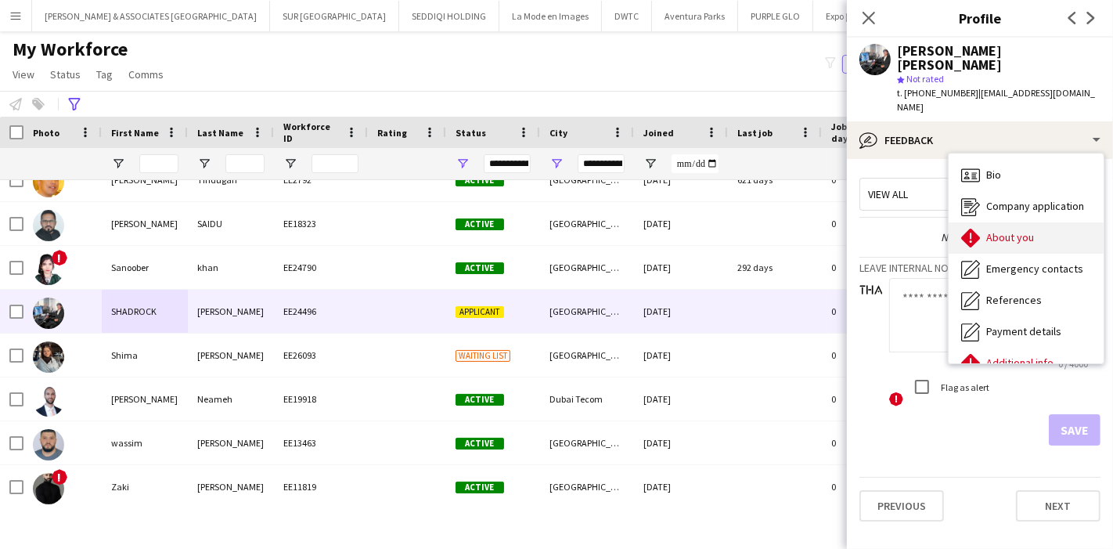
click at [1046, 222] on div "About you About you" at bounding box center [1025, 237] width 155 height 31
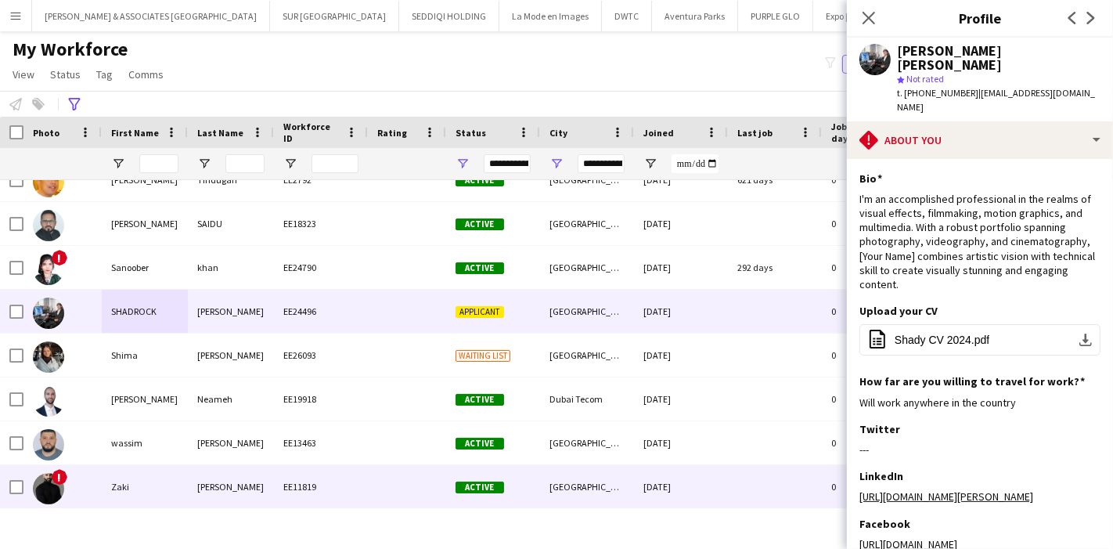
click at [166, 488] on div "Zaki" at bounding box center [145, 486] width 86 height 43
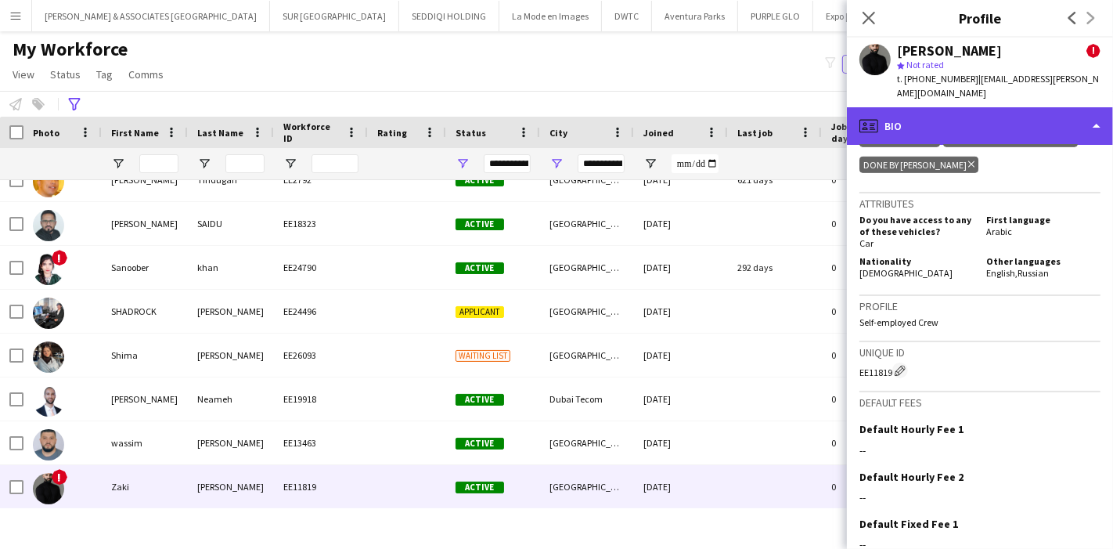
click at [1028, 120] on div "profile Bio" at bounding box center [980, 126] width 266 height 38
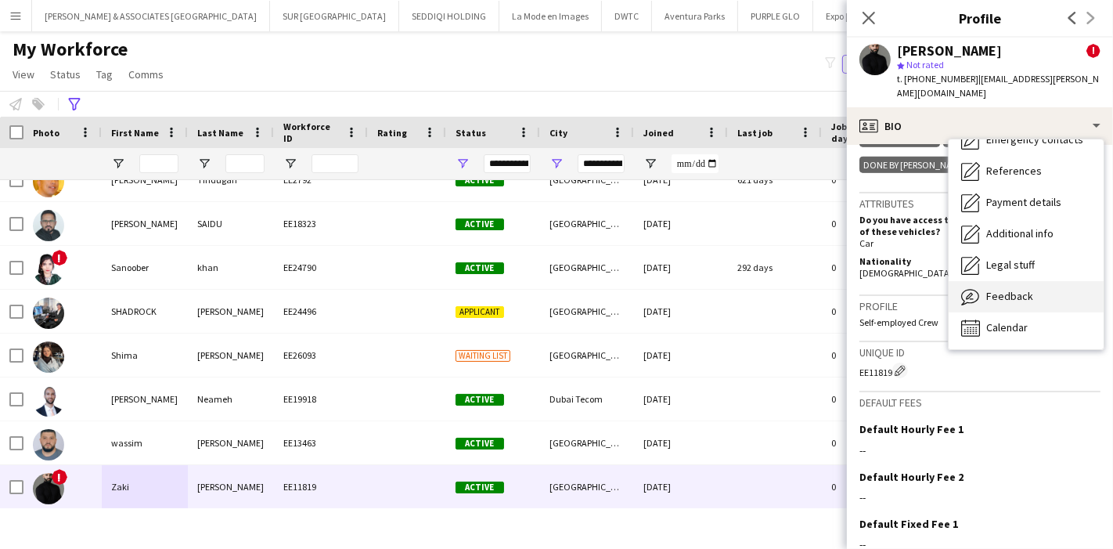
click at [1024, 289] on span "Feedback" at bounding box center [1009, 296] width 47 height 14
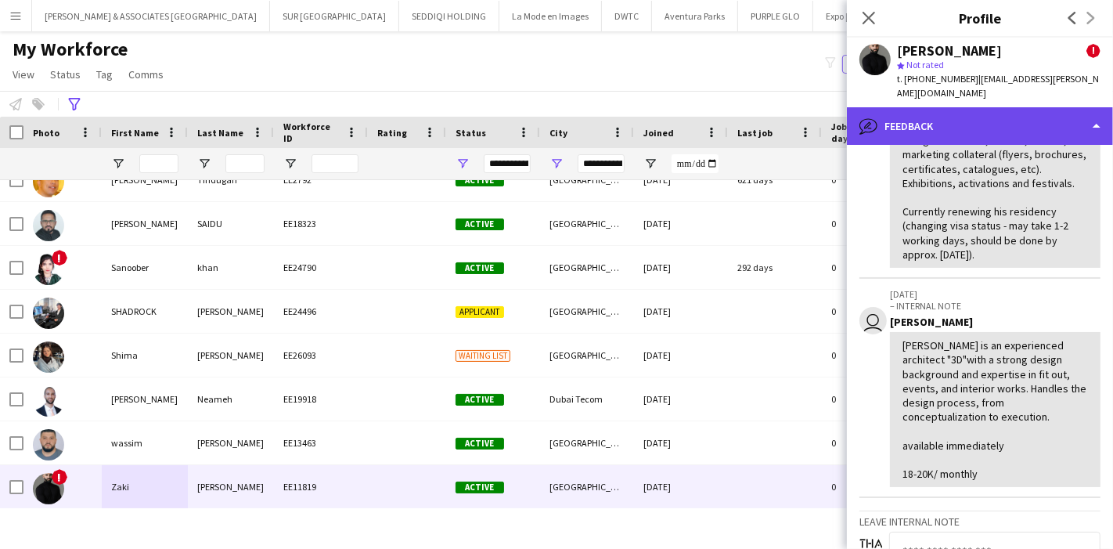
click at [1049, 116] on div "bubble-pencil Feedback" at bounding box center [980, 126] width 266 height 38
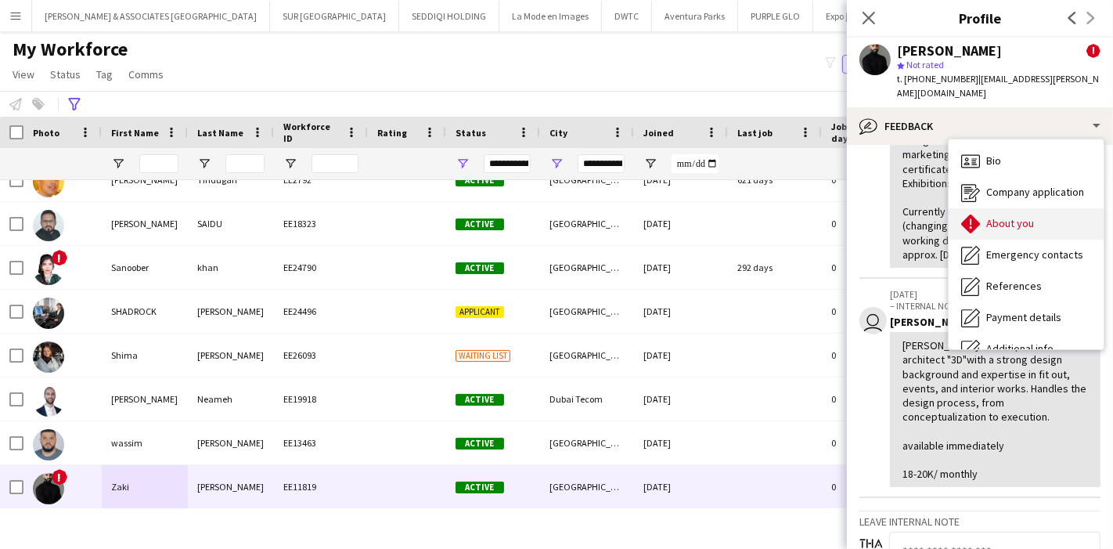
click at [1050, 208] on div "About you About you" at bounding box center [1025, 223] width 155 height 31
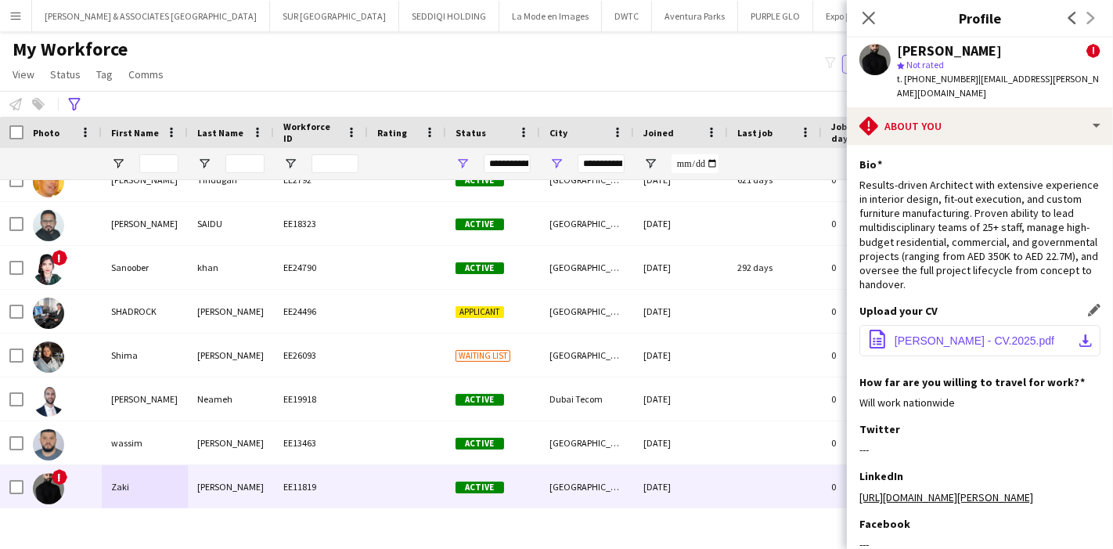
click at [1079, 334] on app-icon "download-bottom" at bounding box center [1085, 340] width 13 height 13
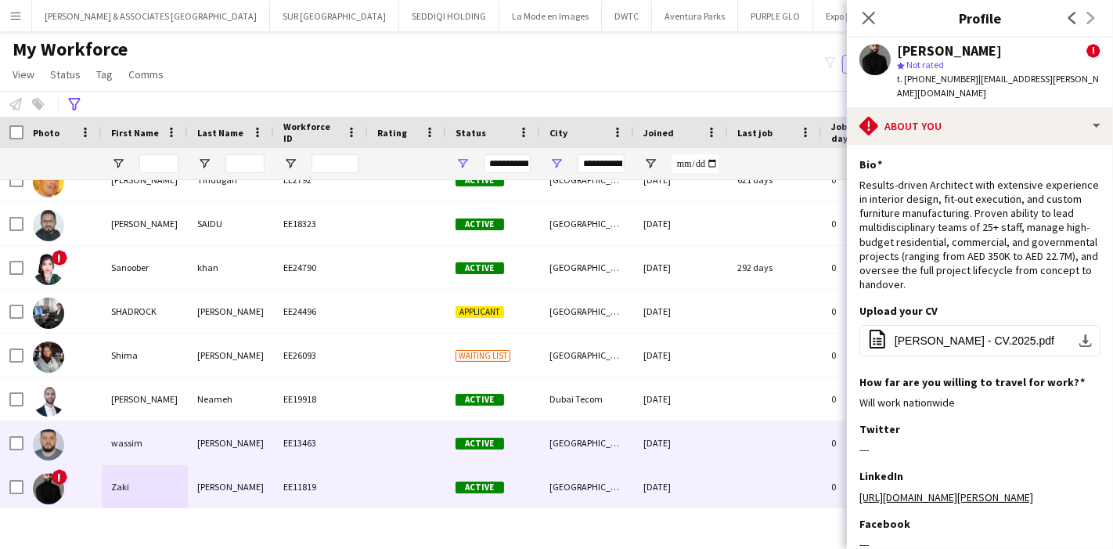
click at [157, 457] on div "wassim" at bounding box center [145, 442] width 86 height 43
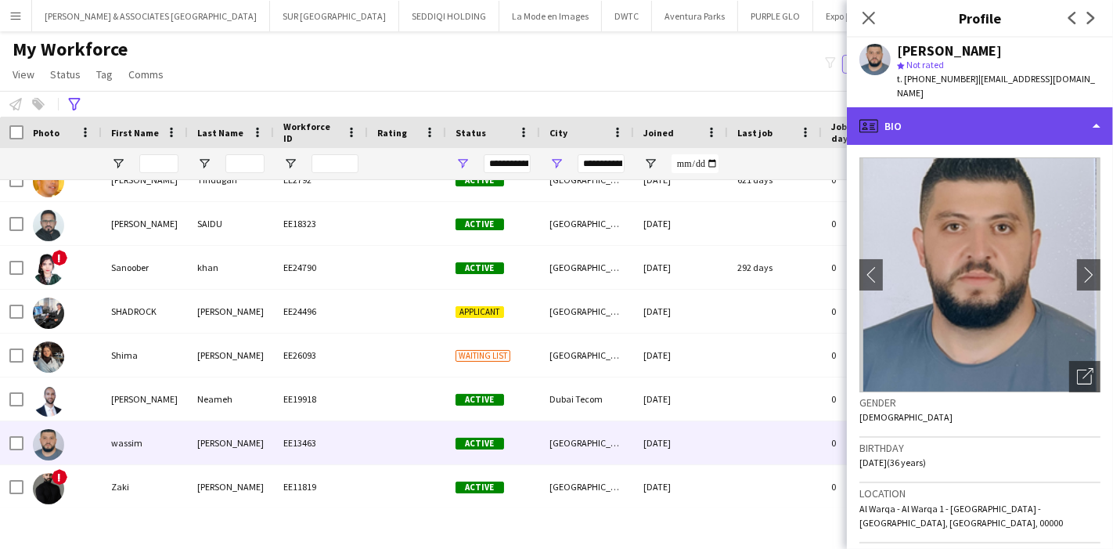
click at [1077, 107] on div "profile Bio" at bounding box center [980, 126] width 266 height 38
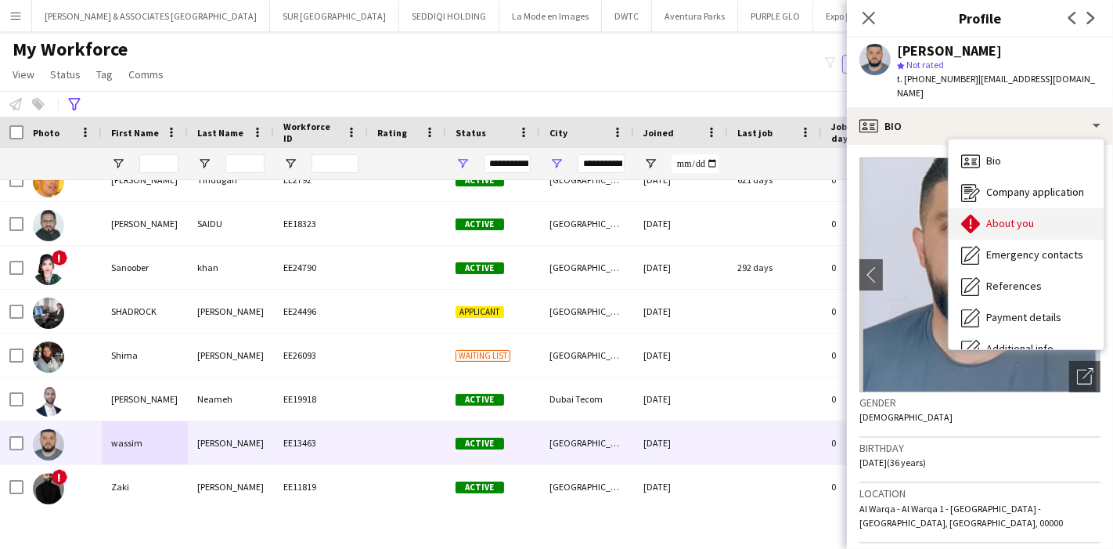
click at [1049, 215] on div "About you About you" at bounding box center [1025, 223] width 155 height 31
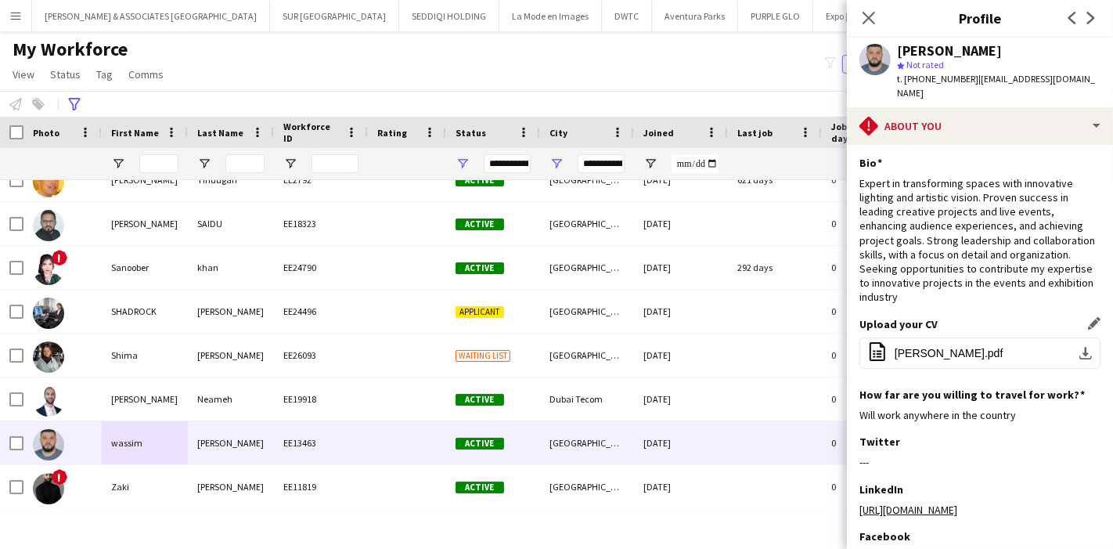
scroll to position [0, 0]
click at [1064, 344] on button "office-file-sheet Wassim Jabbour.pdf download-bottom" at bounding box center [979, 354] width 241 height 31
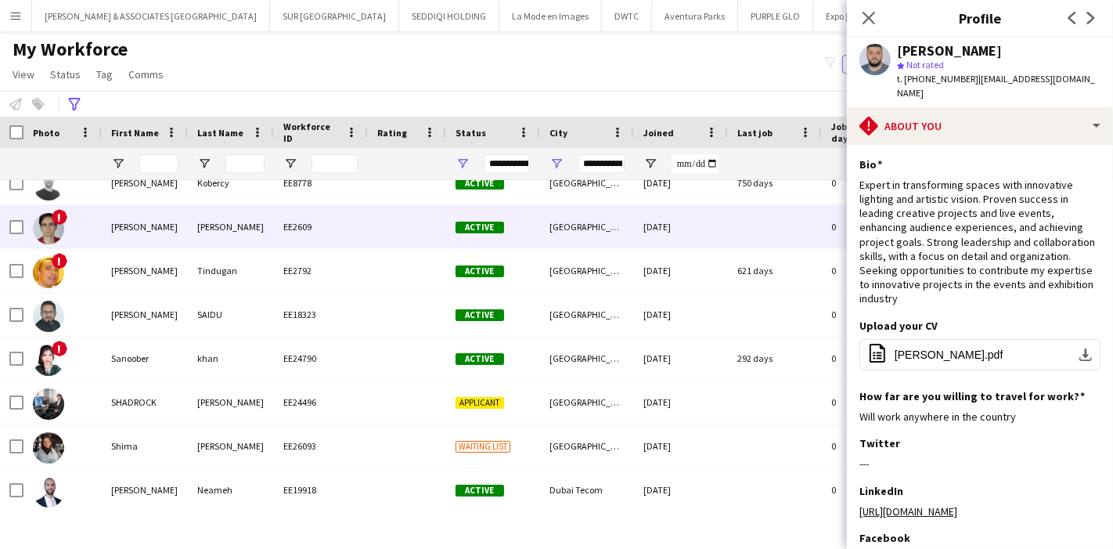
scroll to position [1816, 0]
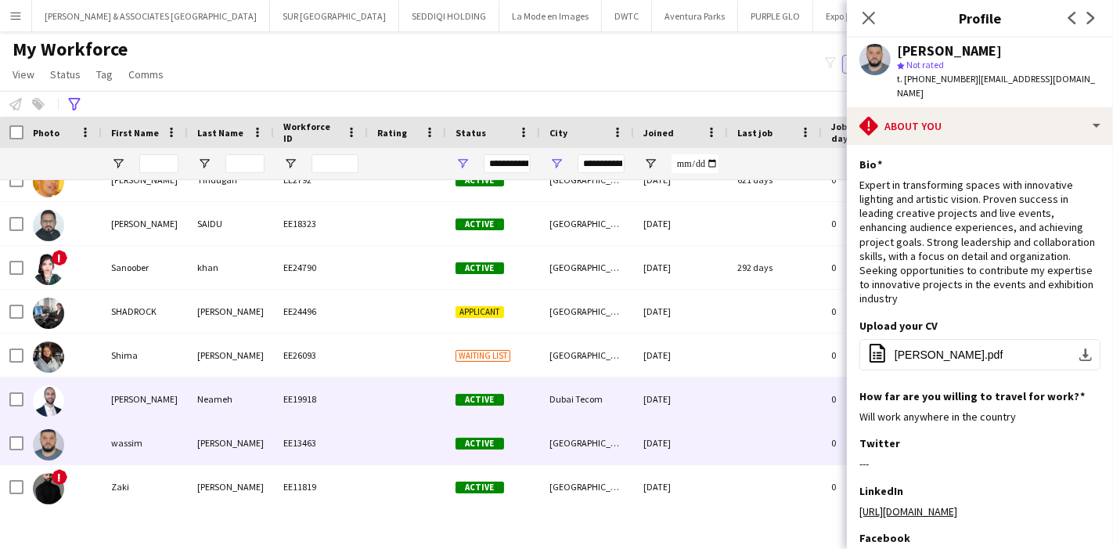
click at [135, 399] on div "Wajeeh" at bounding box center [145, 398] width 86 height 43
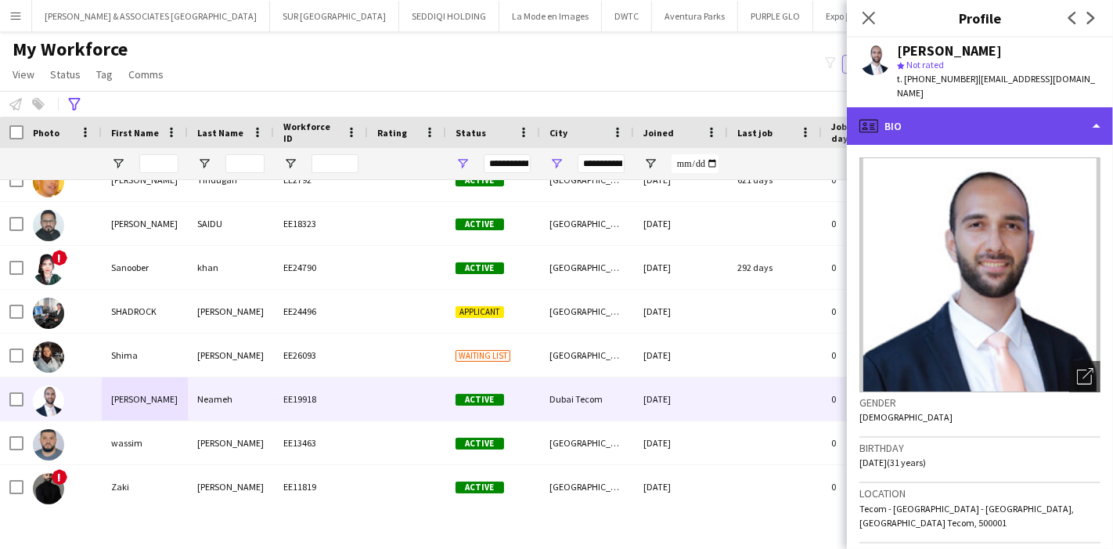
click at [1039, 128] on div "profile Bio" at bounding box center [980, 126] width 266 height 38
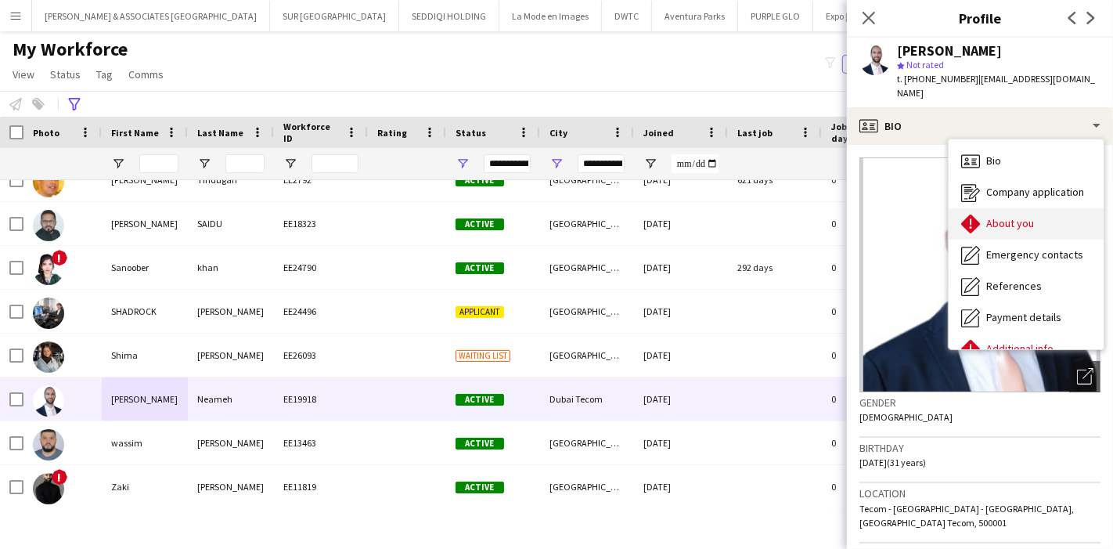
click at [1013, 218] on div "About you About you" at bounding box center [1025, 223] width 155 height 31
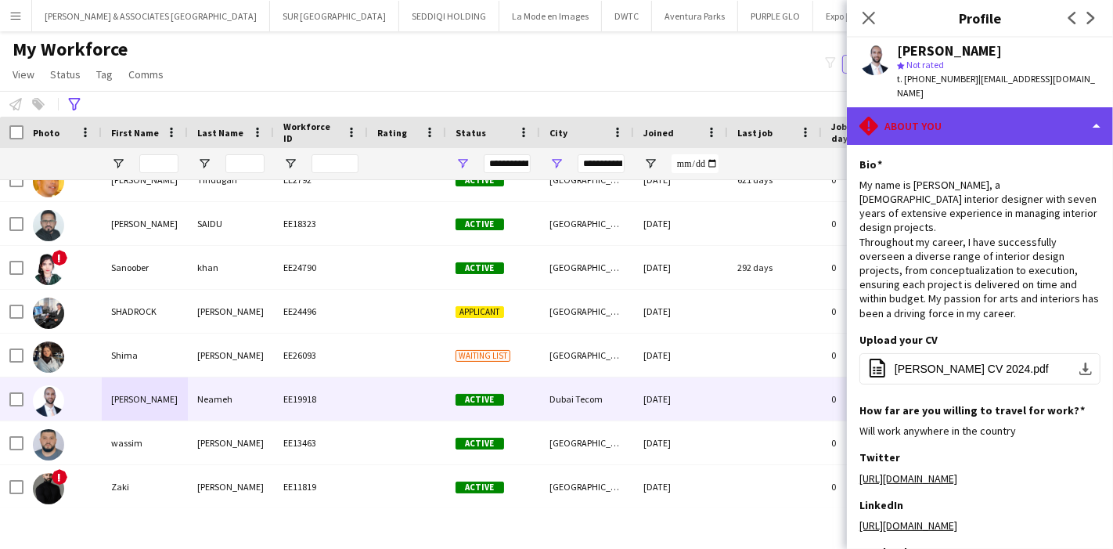
click at [1028, 125] on div "rhombus-alert About you" at bounding box center [980, 126] width 266 height 38
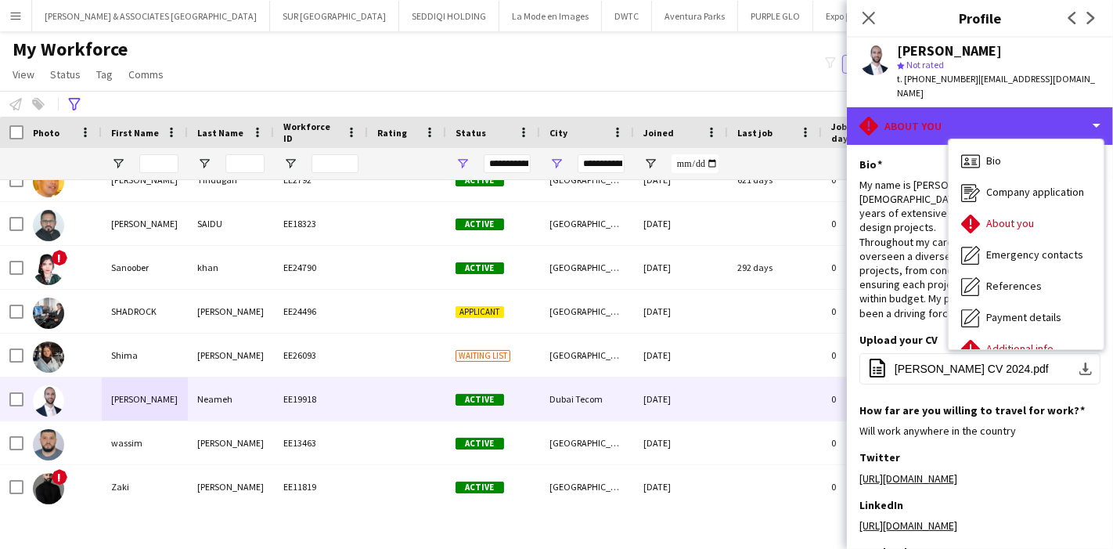
scroll to position [115, 0]
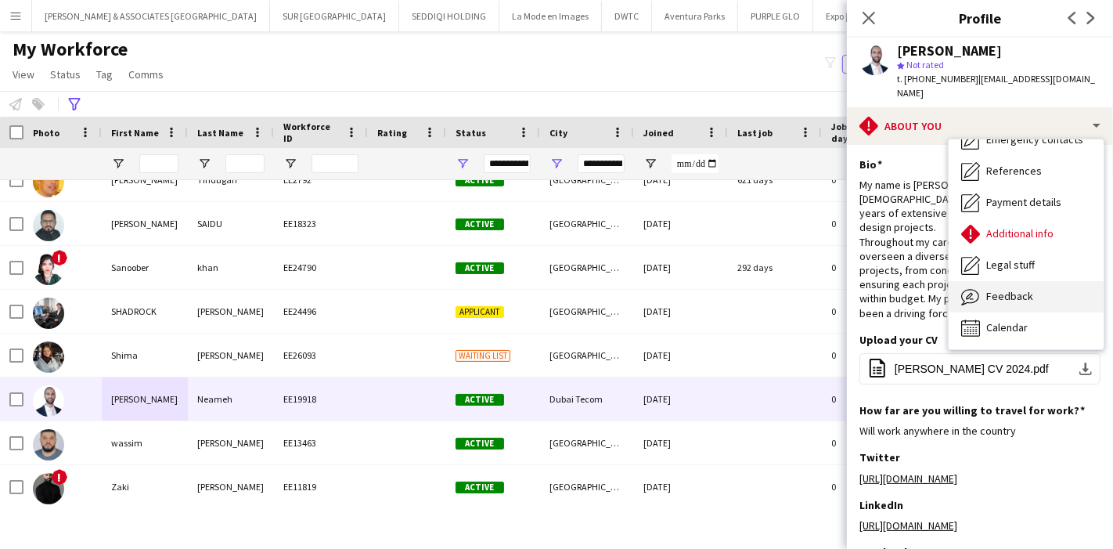
click at [1037, 283] on div "Feedback Feedback" at bounding box center [1025, 296] width 155 height 31
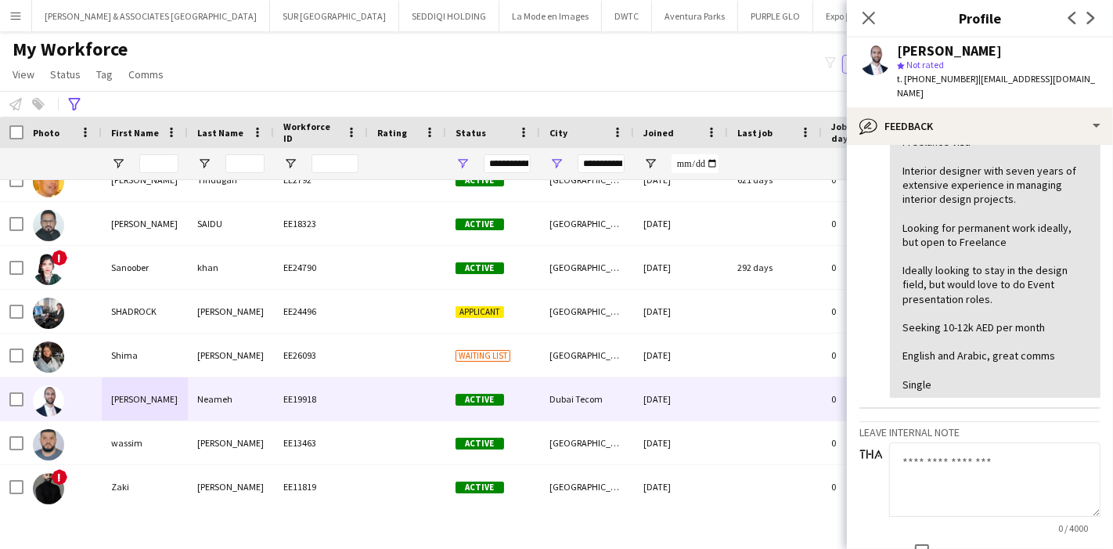
scroll to position [87, 0]
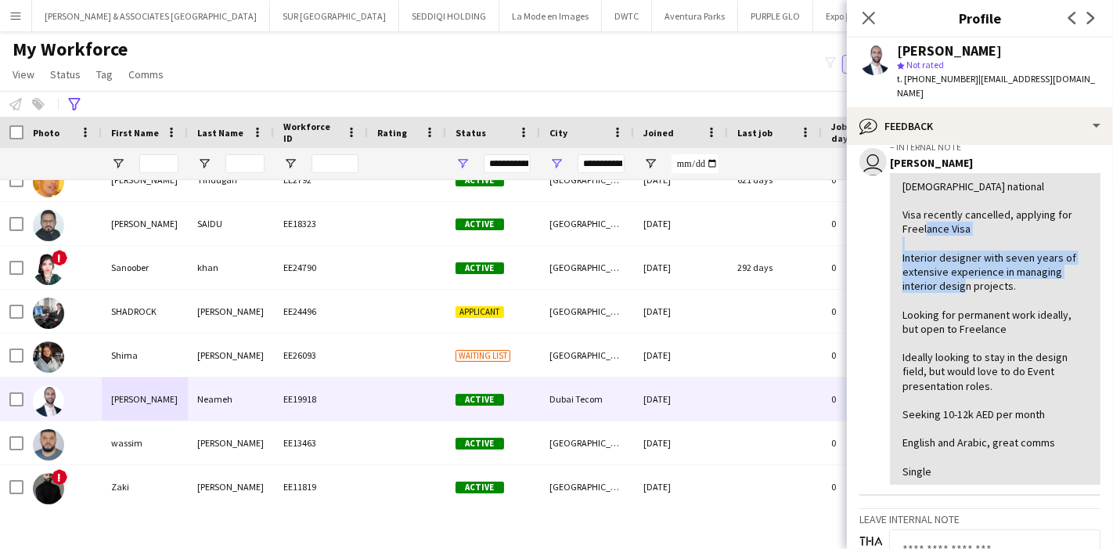
drag, startPoint x: 901, startPoint y: 247, endPoint x: 1014, endPoint y: 265, distance: 115.0
click at [1014, 265] on div "Syrian national Visa recently cancelled, applying for Freelance Visa Interior d…" at bounding box center [995, 328] width 211 height 311
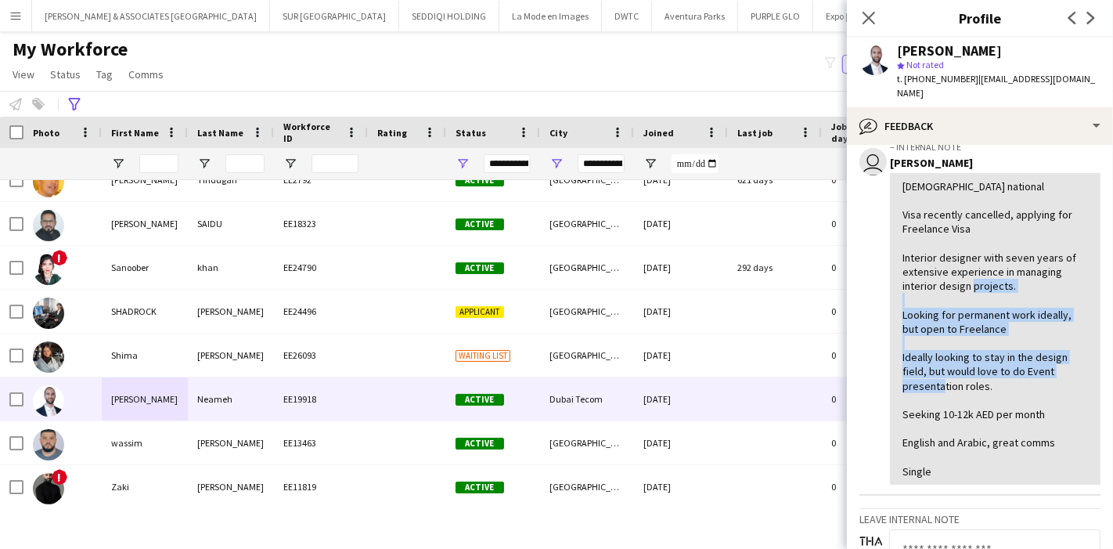
drag, startPoint x: 903, startPoint y: 297, endPoint x: 1019, endPoint y: 372, distance: 138.1
click at [1019, 372] on div "Syrian national Visa recently cancelled, applying for Freelance Visa Interior d…" at bounding box center [994, 328] width 185 height 299
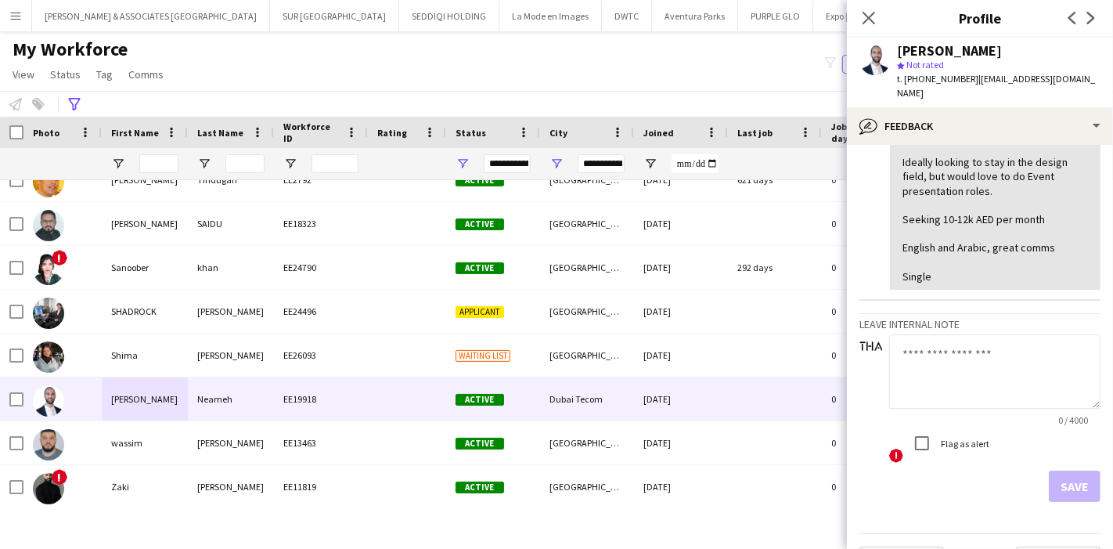
scroll to position [305, 0]
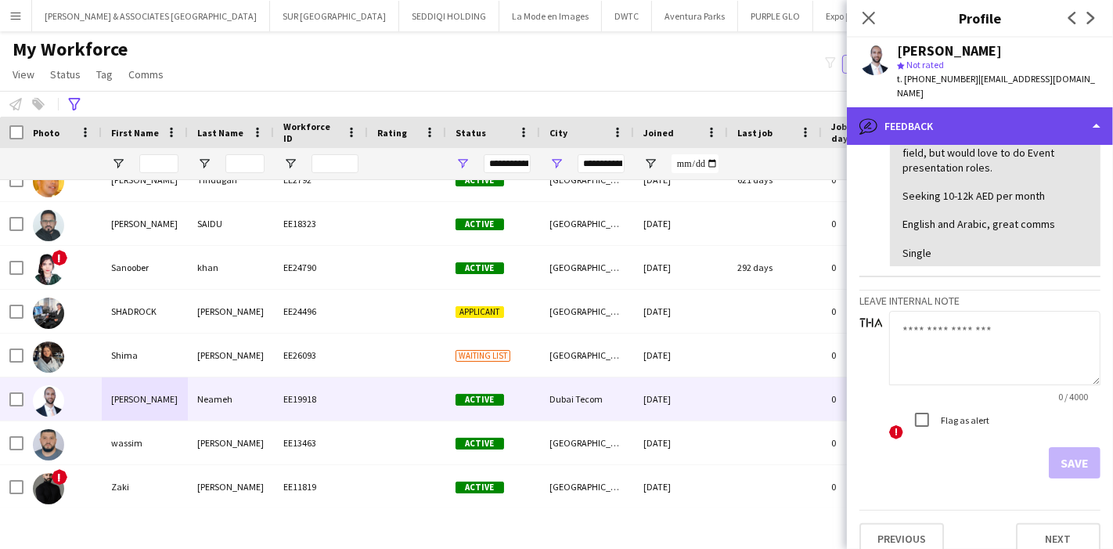
click at [1026, 125] on div "bubble-pencil Feedback" at bounding box center [980, 126] width 266 height 38
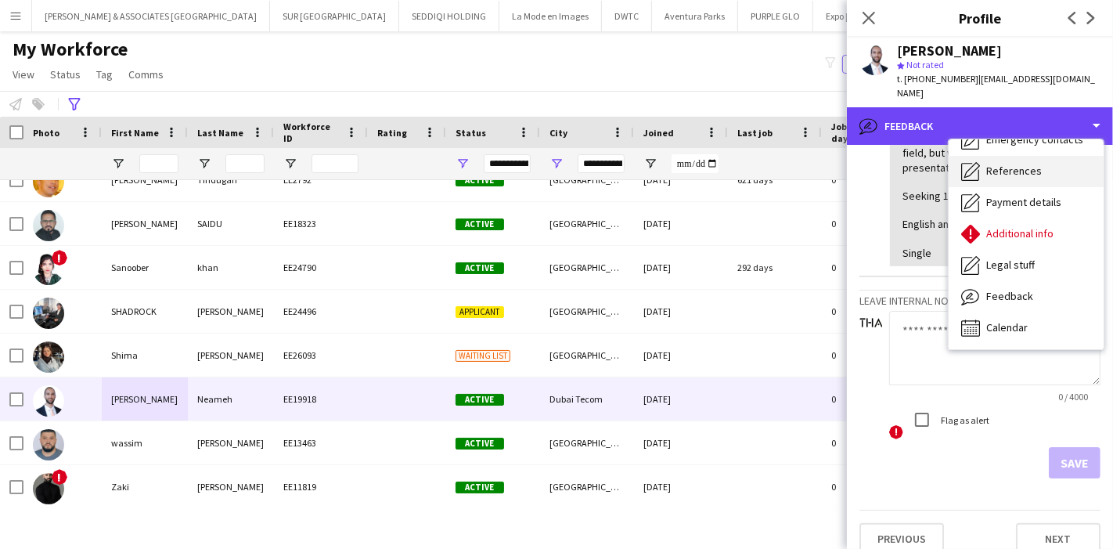
scroll to position [0, 0]
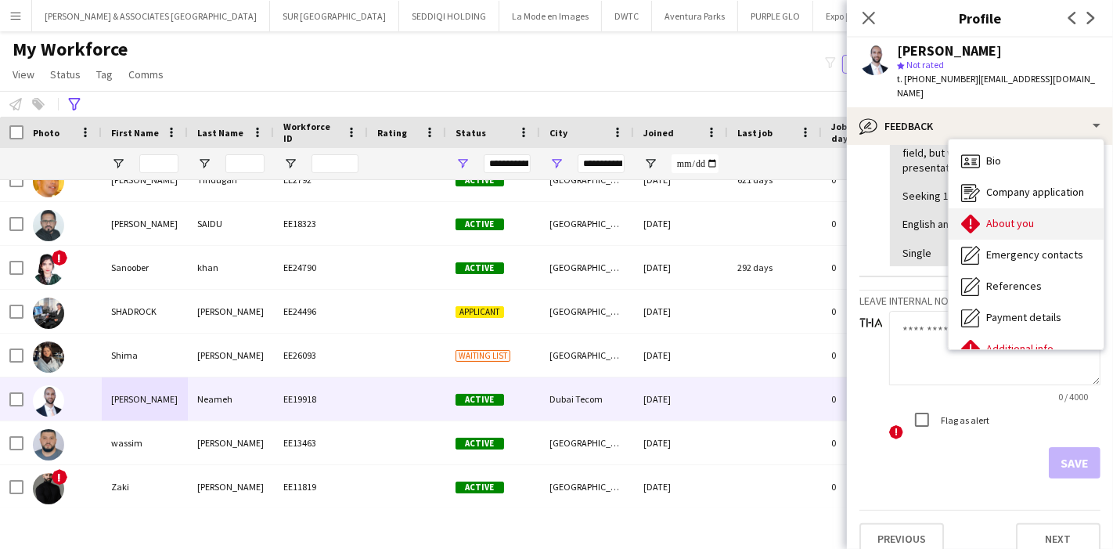
click at [1022, 216] on span "About you" at bounding box center [1010, 223] width 48 height 14
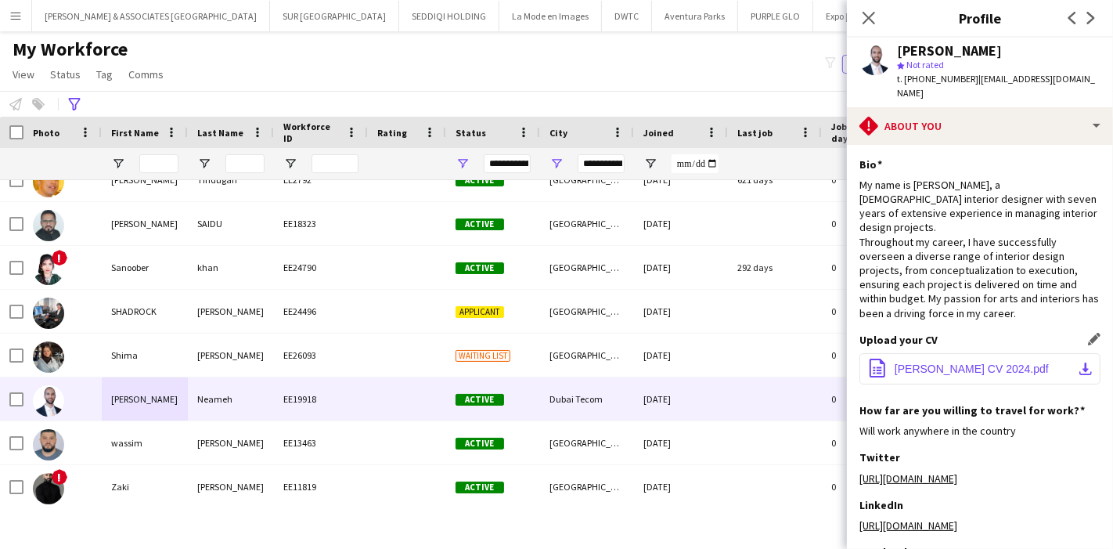
click at [1079, 362] on app-icon "download-bottom" at bounding box center [1085, 368] width 13 height 13
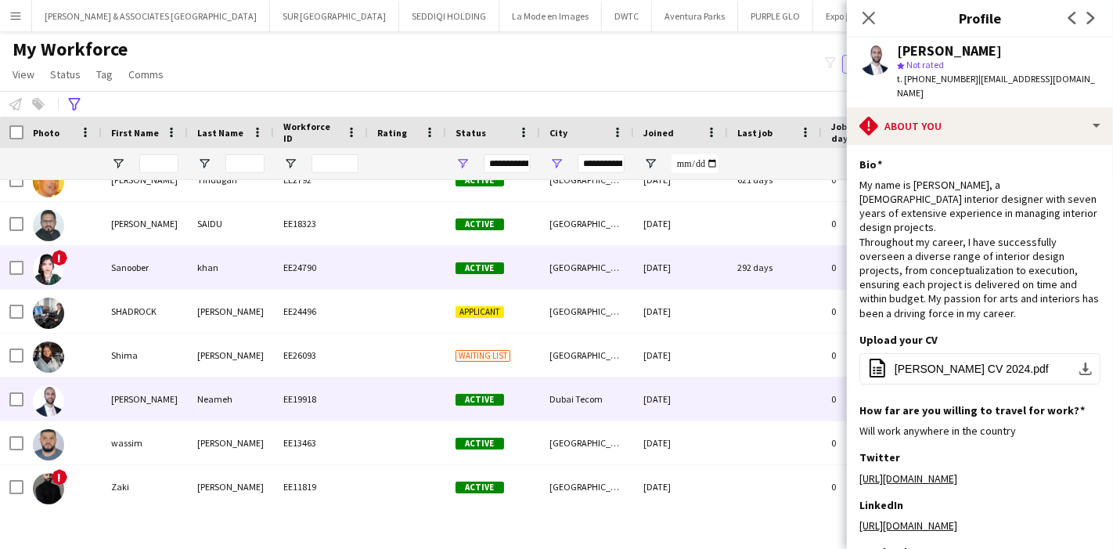
click at [318, 271] on div "EE24790" at bounding box center [321, 267] width 94 height 43
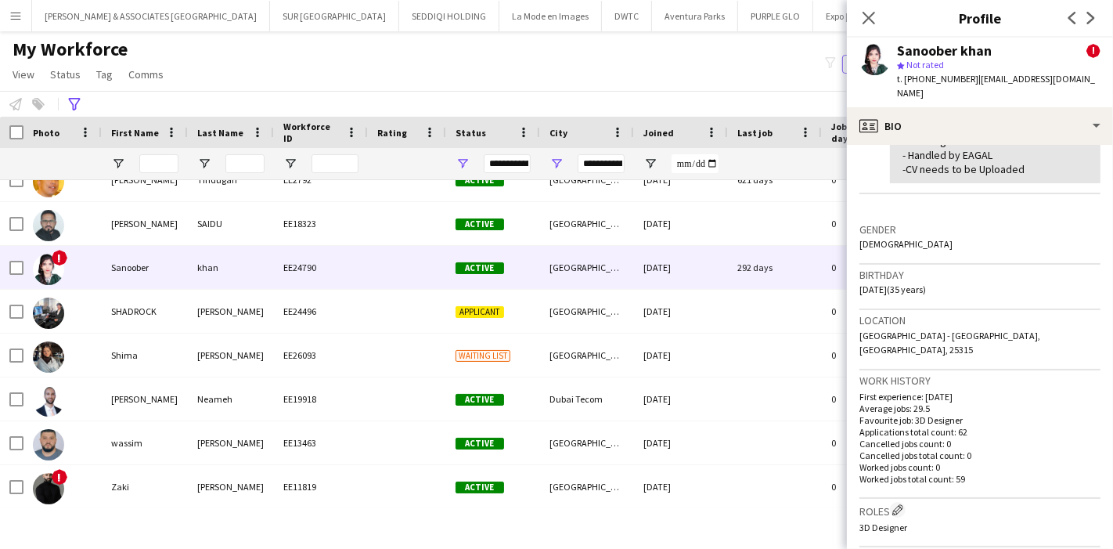
scroll to position [261, 0]
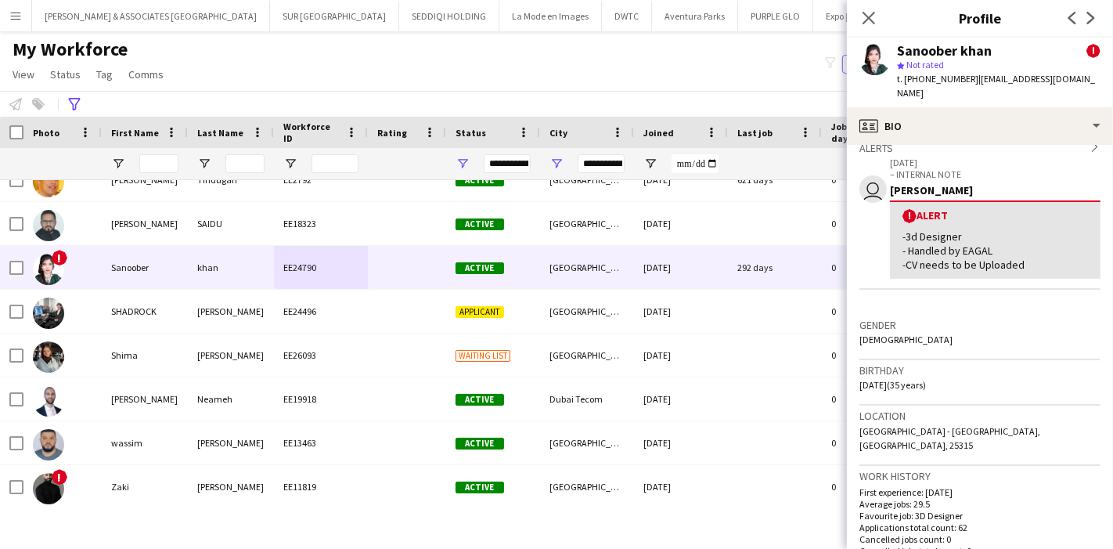
drag, startPoint x: 902, startPoint y: 224, endPoint x: 1028, endPoint y: 252, distance: 129.1
click at [1028, 252] on div "-3d Designer - Handled by EAGAL -CV needs to be Uploaded" at bounding box center [994, 250] width 185 height 43
drag, startPoint x: 1028, startPoint y: 252, endPoint x: 899, endPoint y: 223, distance: 132.3
click at [899, 223] on div "! Alert -3d Designer - Handled by EAGAL -CV needs to be Uploaded" at bounding box center [995, 239] width 211 height 78
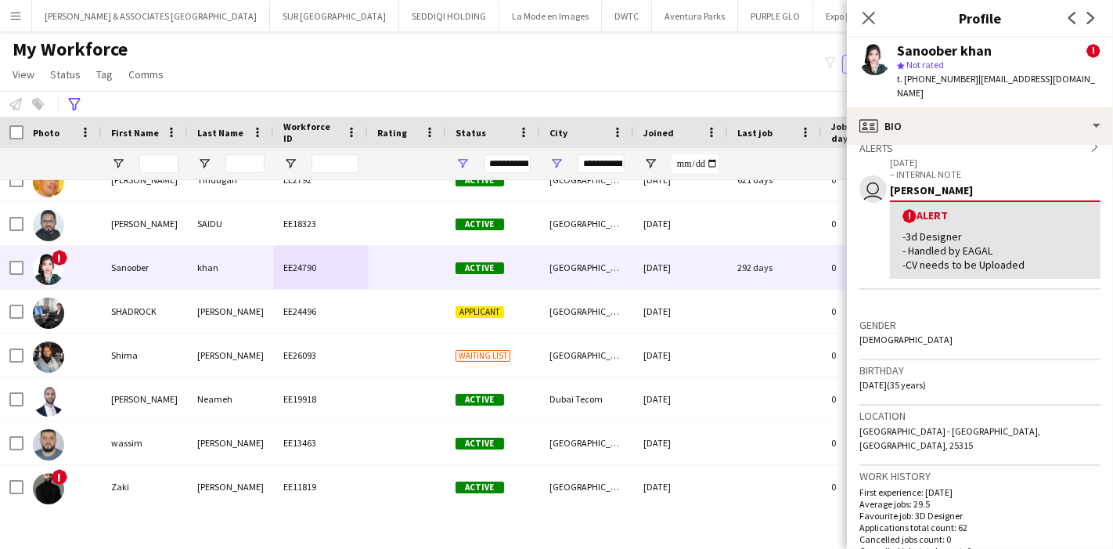
click at [899, 223] on div "! Alert -3d Designer - Handled by EAGAL -CV needs to be Uploaded" at bounding box center [995, 239] width 211 height 78
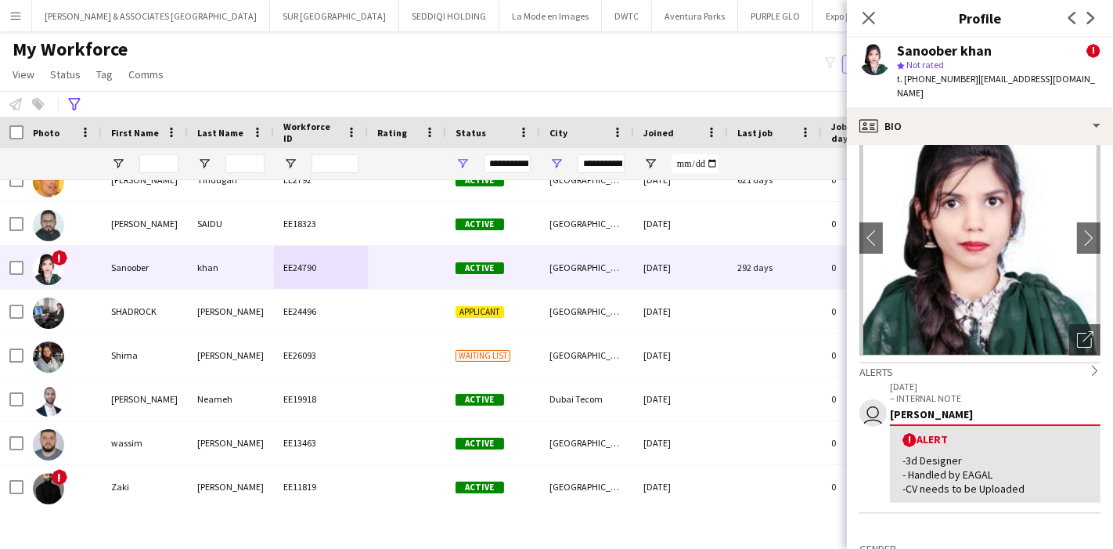
scroll to position [0, 0]
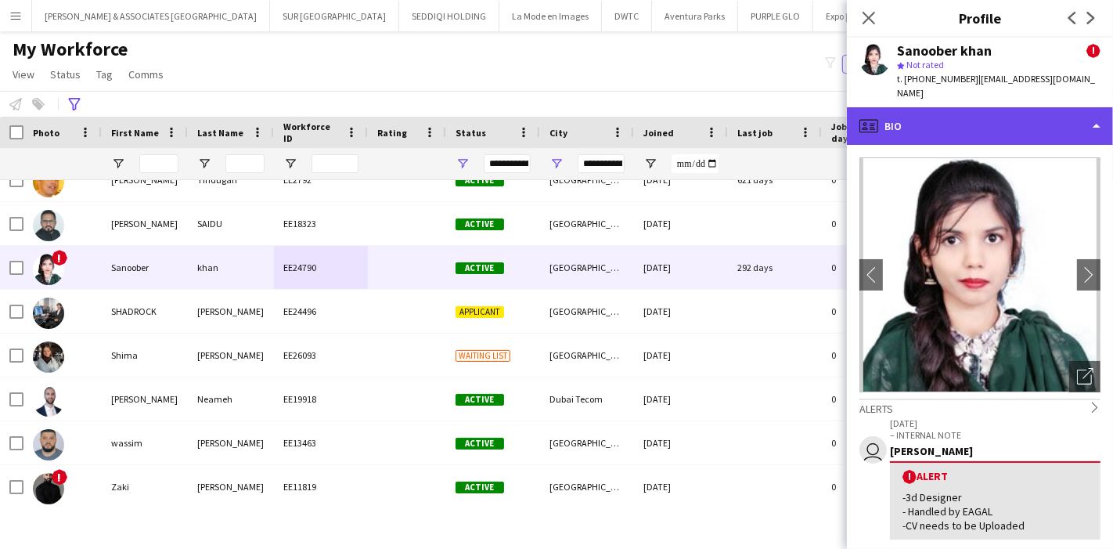
click at [1049, 107] on div "profile Bio" at bounding box center [980, 126] width 266 height 38
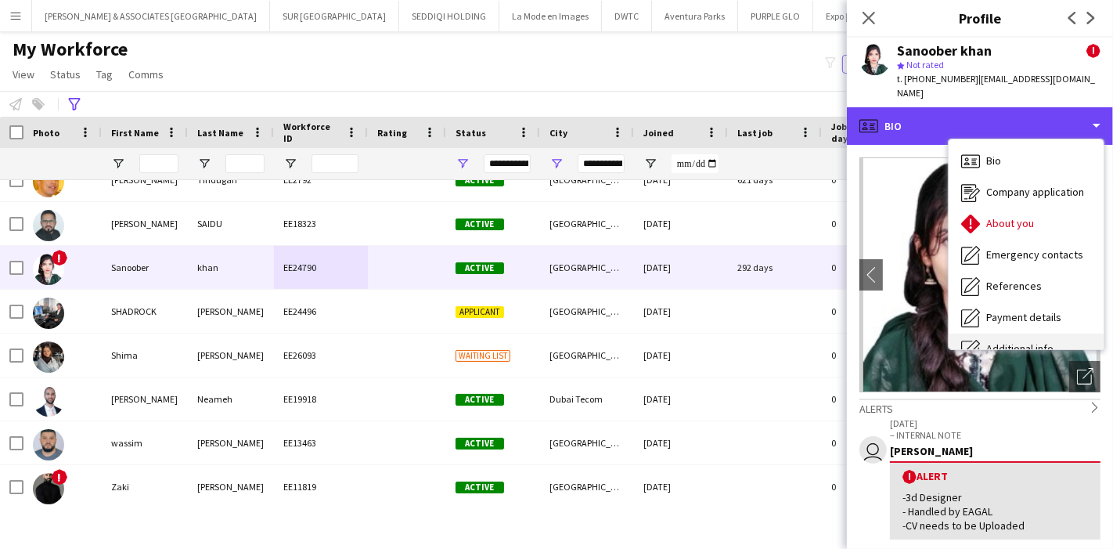
scroll to position [115, 0]
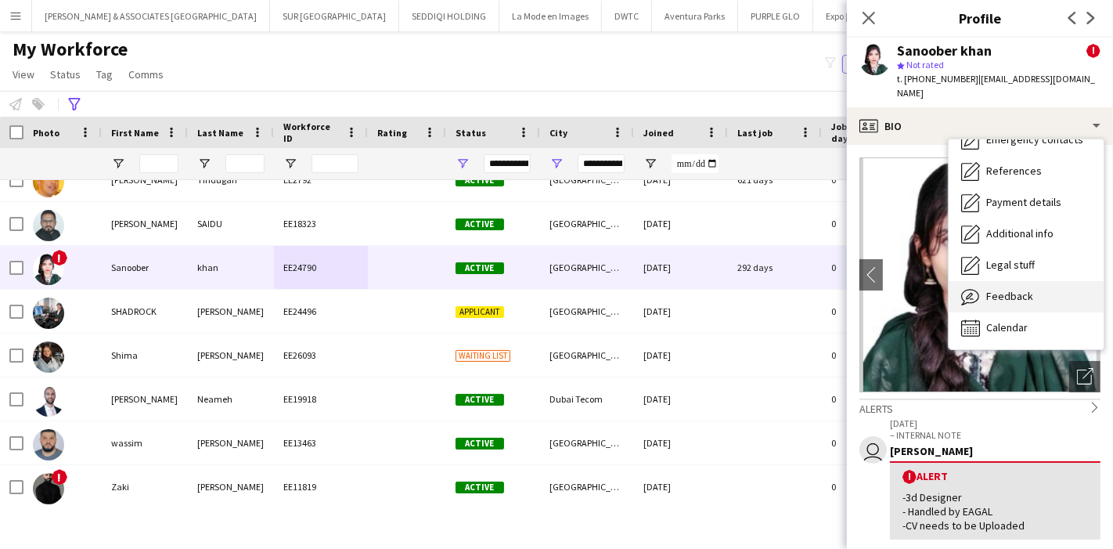
click at [1038, 281] on div "Feedback Feedback" at bounding box center [1025, 296] width 155 height 31
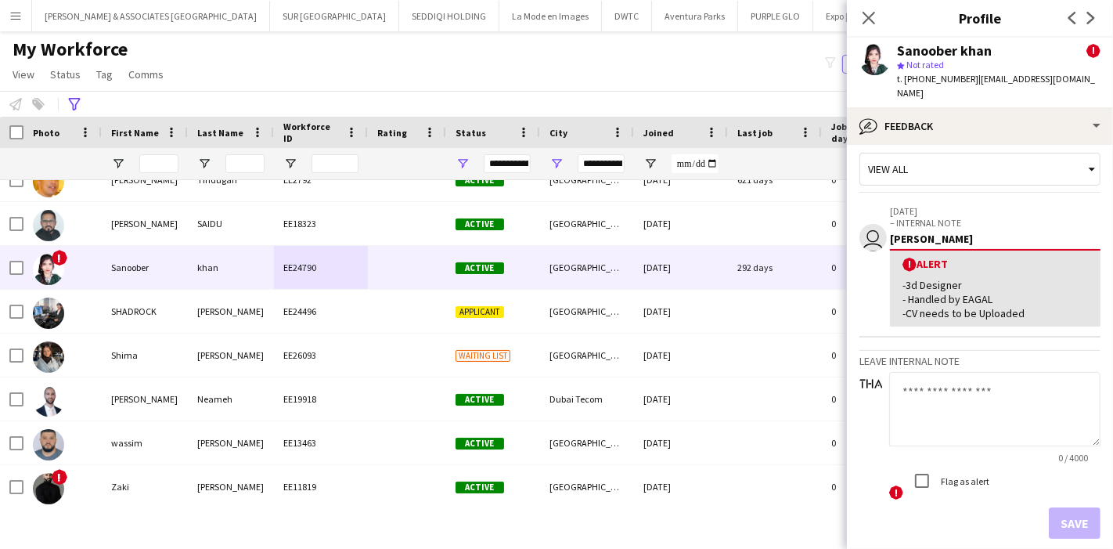
scroll to position [0, 0]
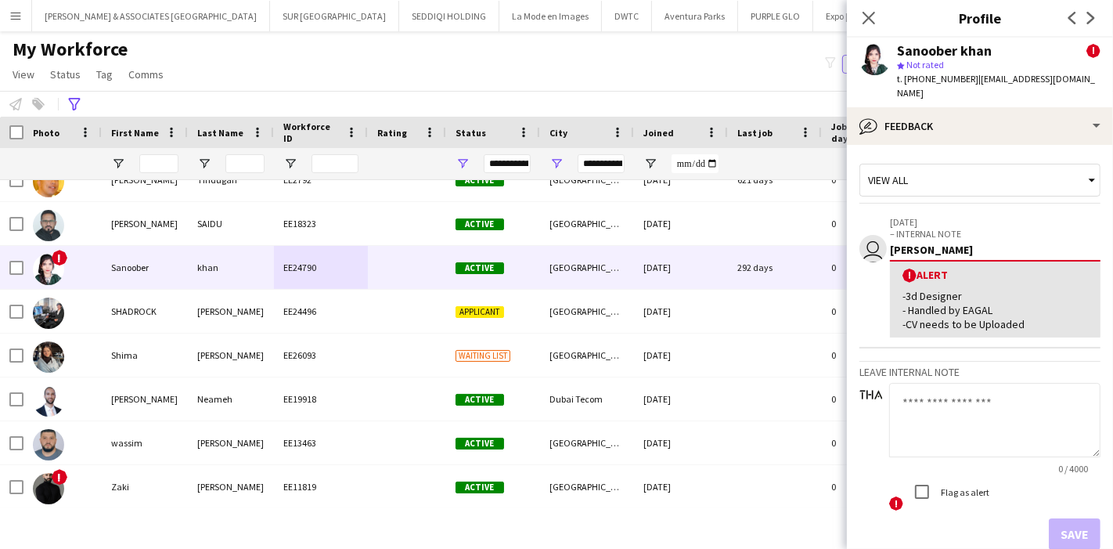
drag, startPoint x: 905, startPoint y: 279, endPoint x: 1071, endPoint y: 304, distance: 167.7
click at [1071, 304] on div "-3d Designer - Handled by EAGAL -CV needs to be Uploaded" at bounding box center [994, 310] width 185 height 43
click at [1046, 302] on div "-3d Designer - Handled by EAGAL -CV needs to be Uploaded" at bounding box center [994, 310] width 185 height 43
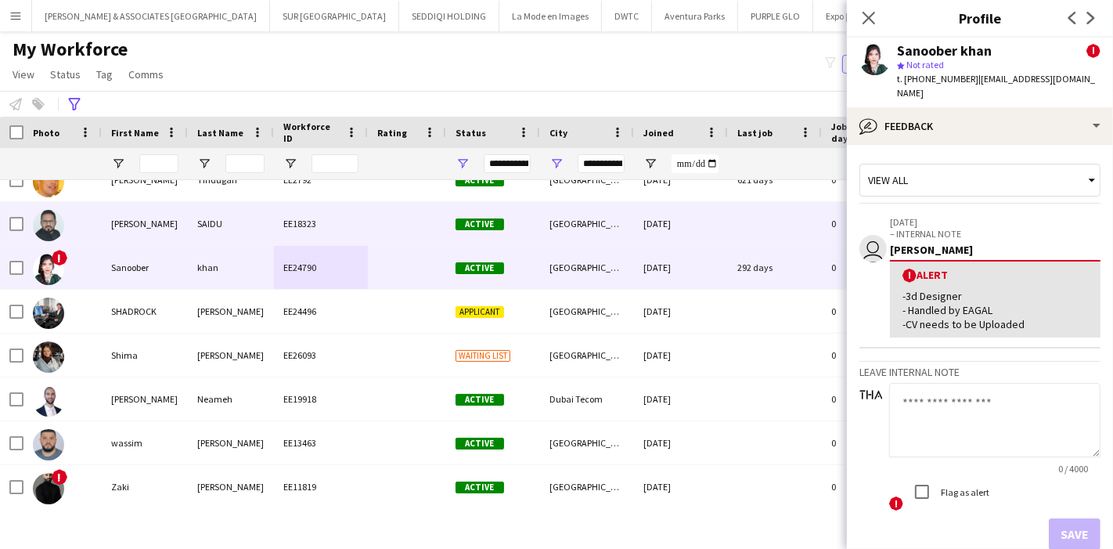
scroll to position [1819, 0]
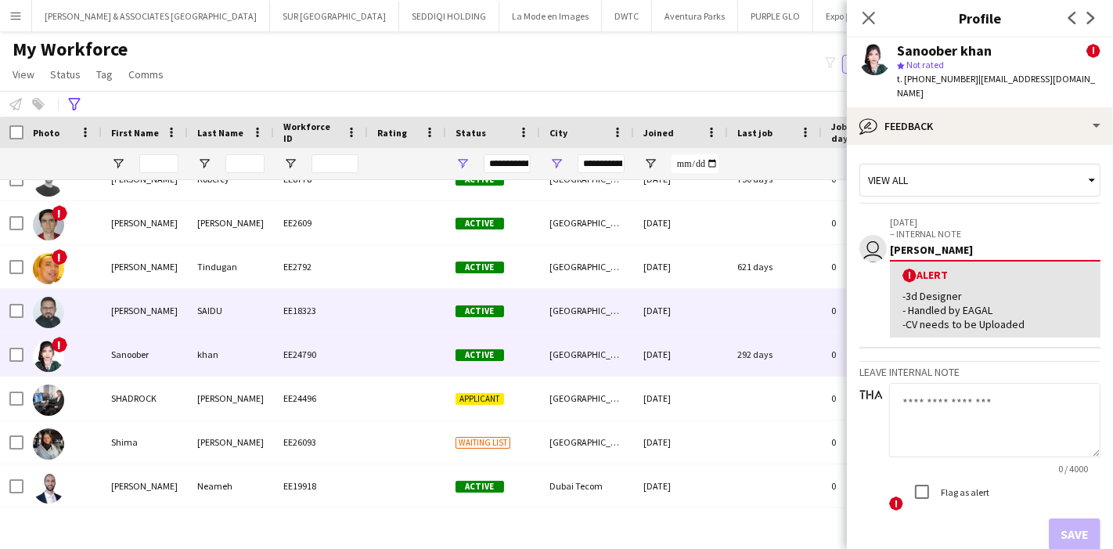
drag, startPoint x: 283, startPoint y: 294, endPoint x: 980, endPoint y: 256, distance: 697.6
click at [283, 295] on div "EE18323" at bounding box center [321, 310] width 94 height 43
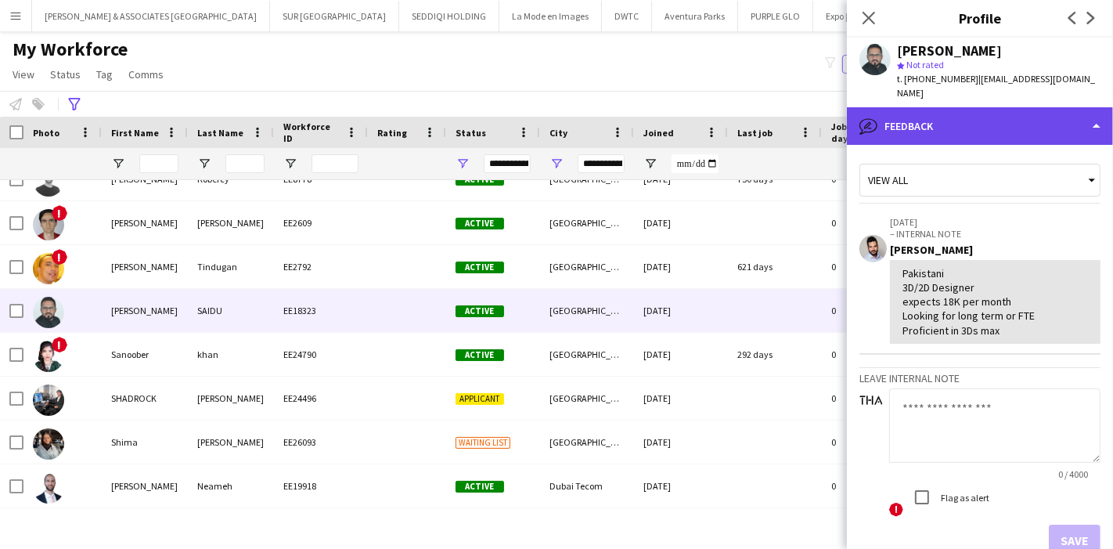
click at [1049, 107] on div "bubble-pencil Feedback" at bounding box center [980, 126] width 266 height 38
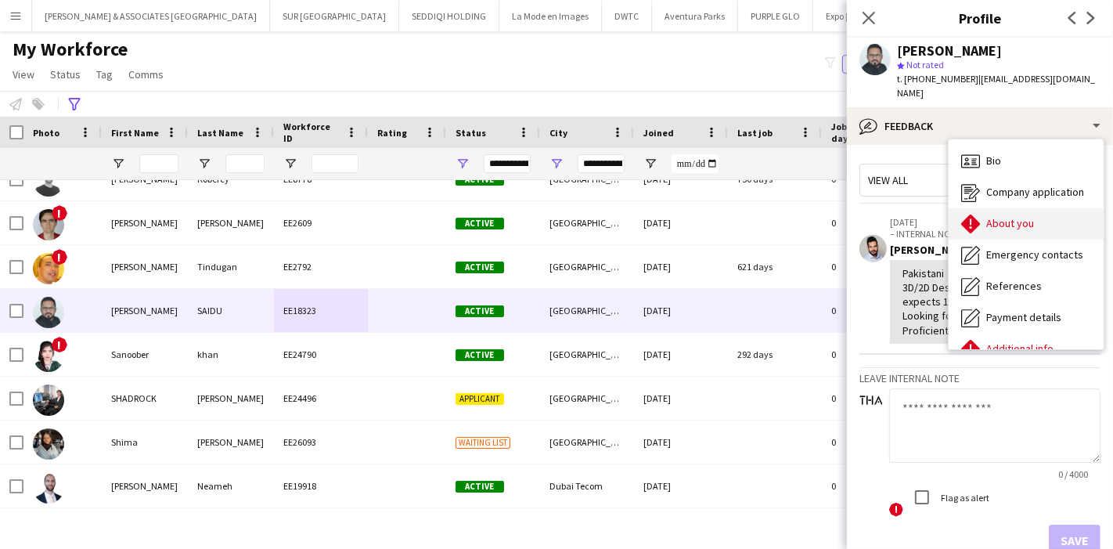
click at [1031, 218] on div "About you About you" at bounding box center [1025, 223] width 155 height 31
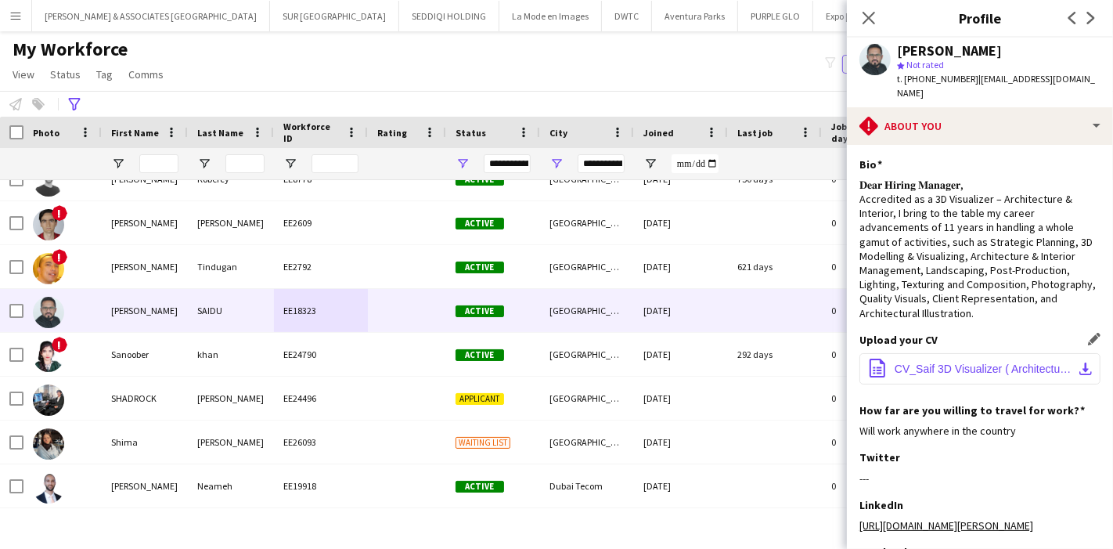
click at [1077, 384] on button "office-file-sheet CV_Saif 3D Visualizer ( Architecture, Interior, Master Plan, …" at bounding box center [979, 368] width 241 height 31
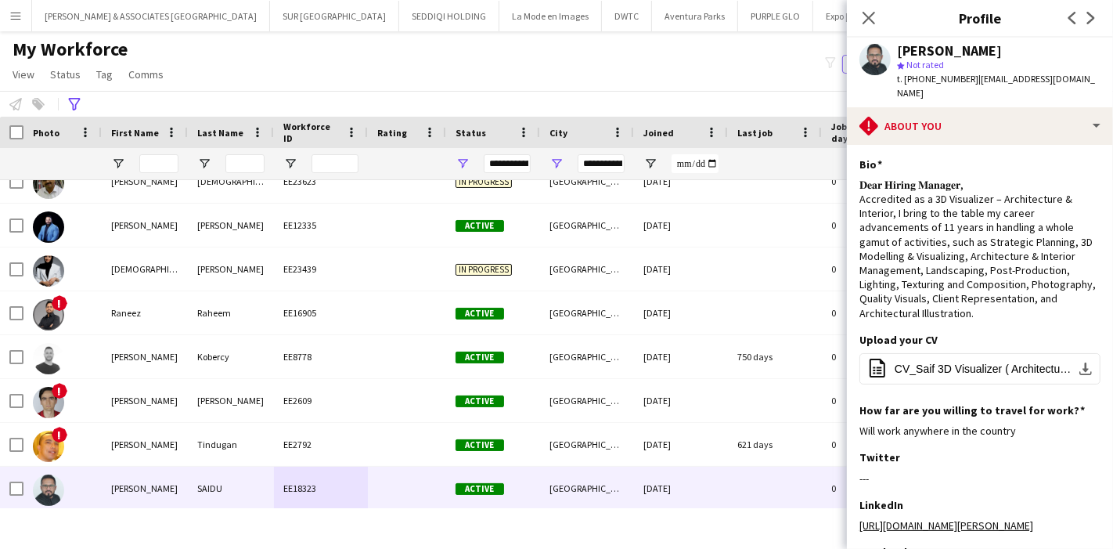
scroll to position [1906, 0]
